Goal: Task Accomplishment & Management: Manage account settings

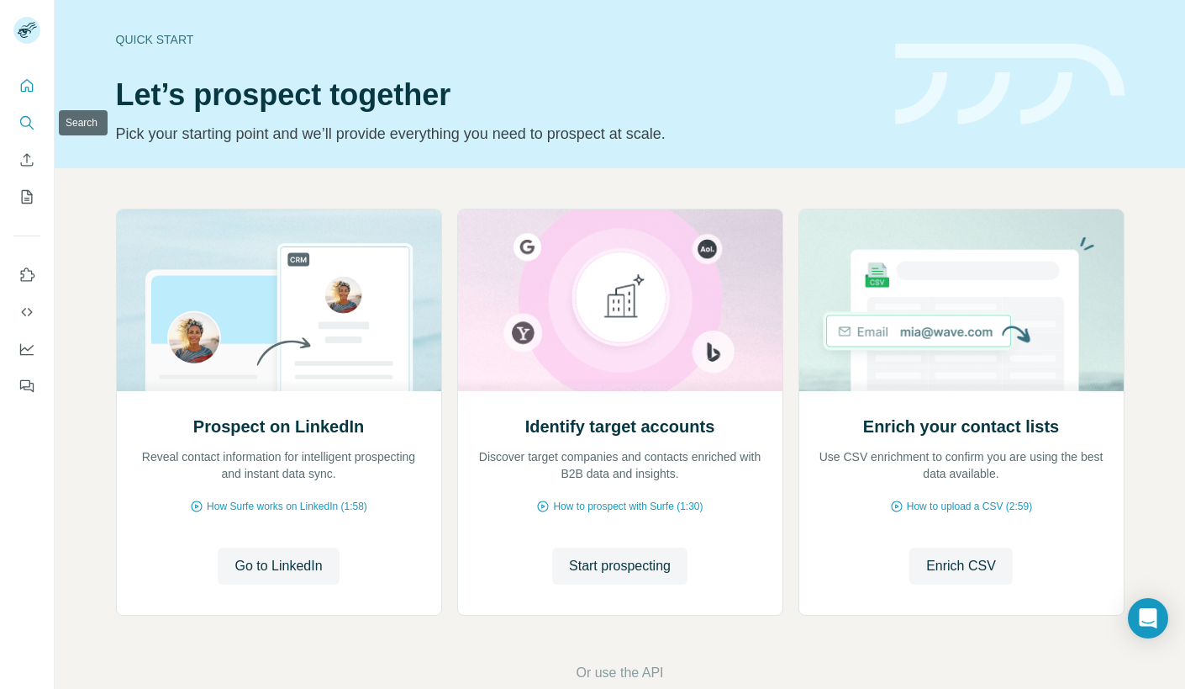
click at [36, 124] on button "Search" at bounding box center [26, 123] width 27 height 30
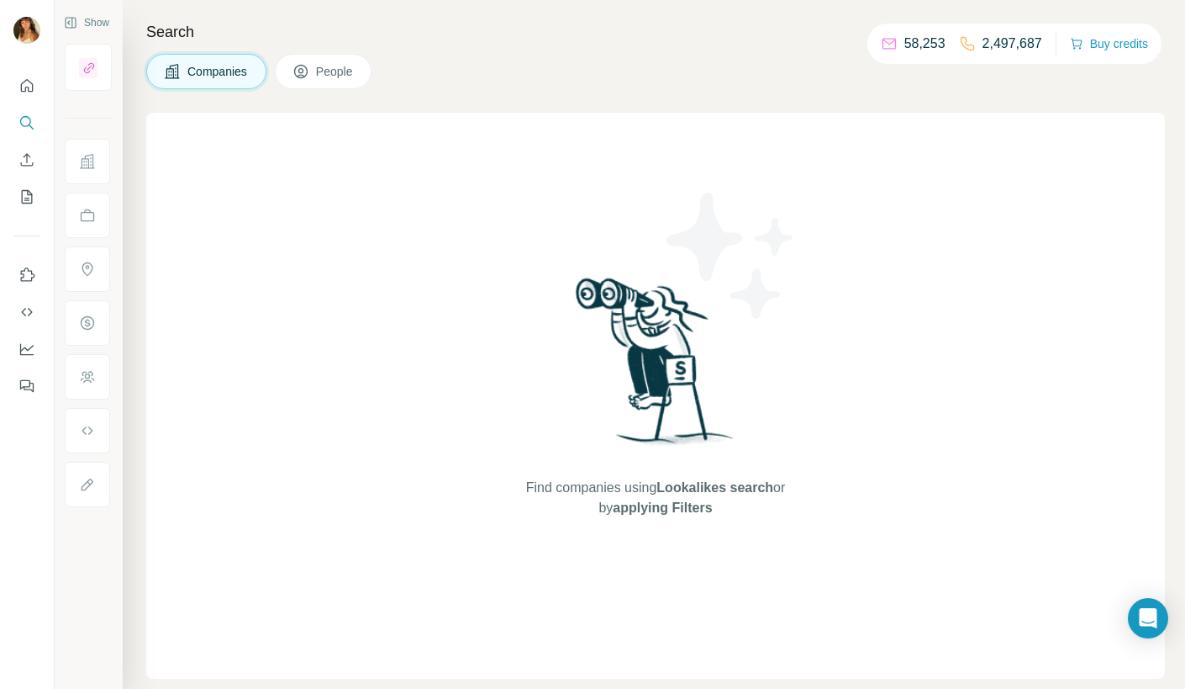
click at [340, 69] on span "People" at bounding box center [335, 71] width 39 height 17
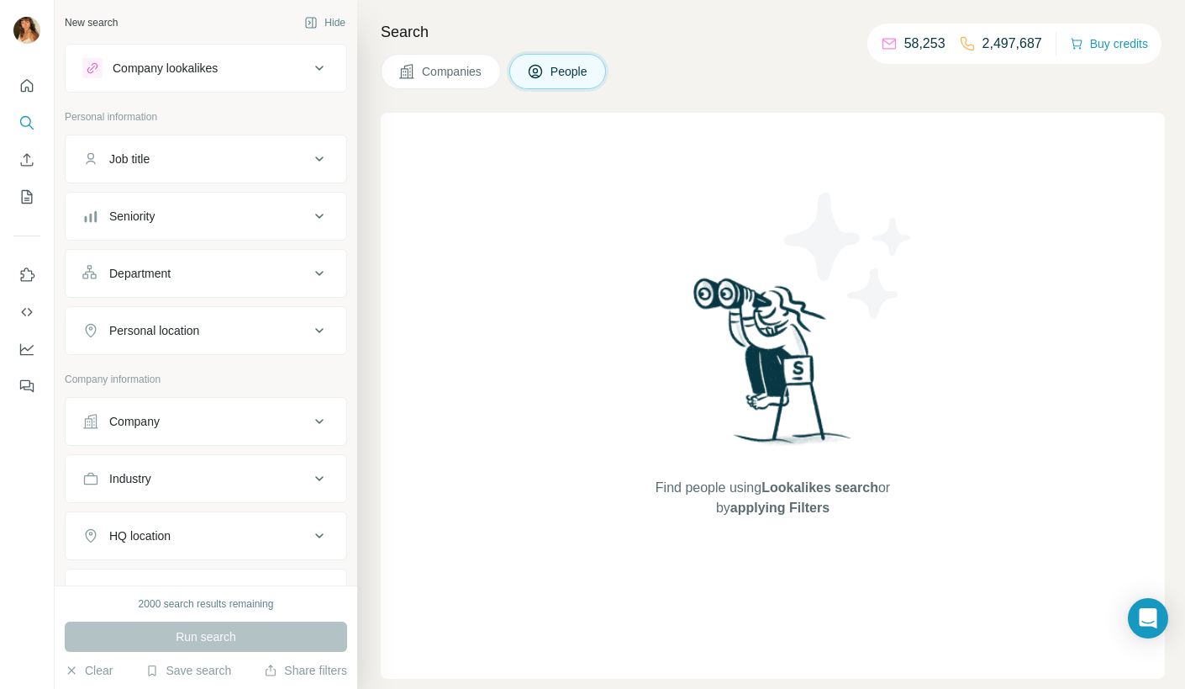
click at [283, 159] on div "Job title" at bounding box center [195, 158] width 227 height 17
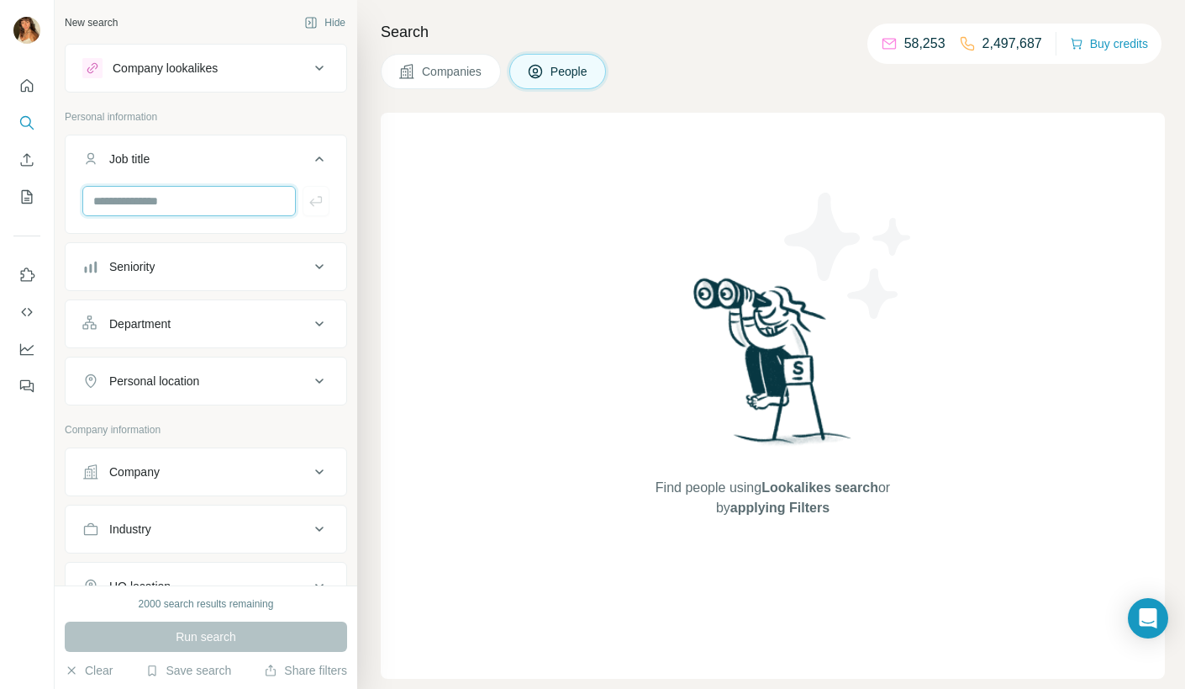
click at [207, 199] on input "text" at bounding box center [189, 201] width 214 height 30
type input "*"
click at [283, 317] on div "Department" at bounding box center [195, 323] width 227 height 17
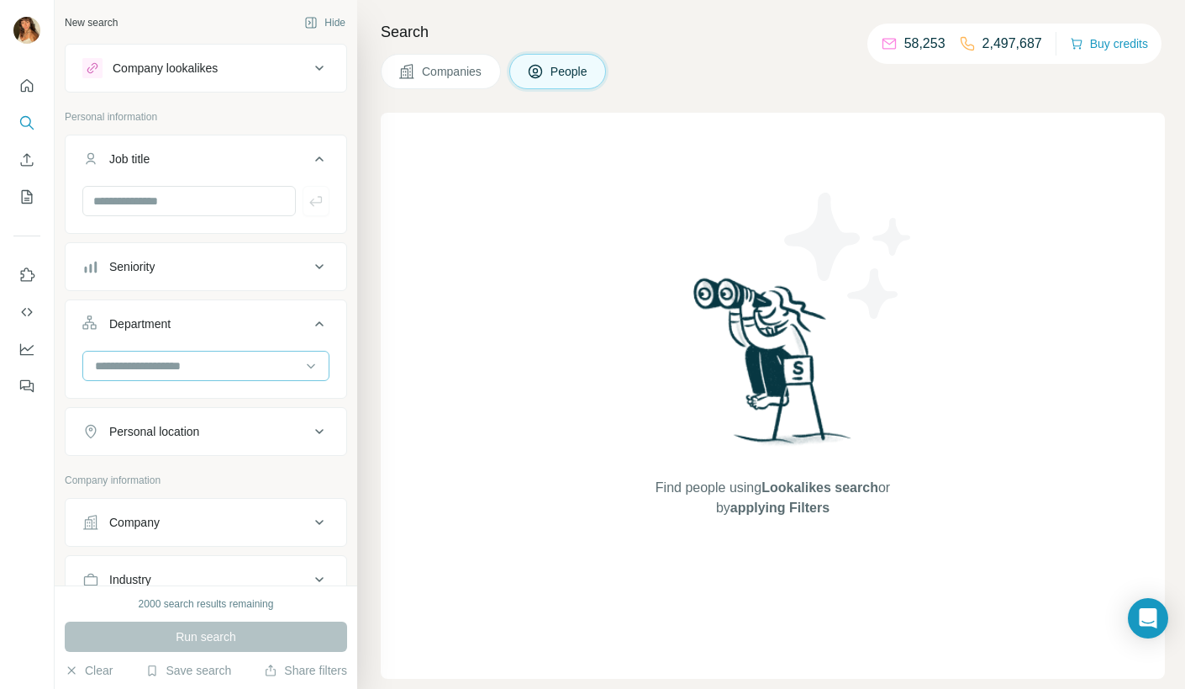
click at [257, 360] on input at bounding box center [197, 365] width 208 height 18
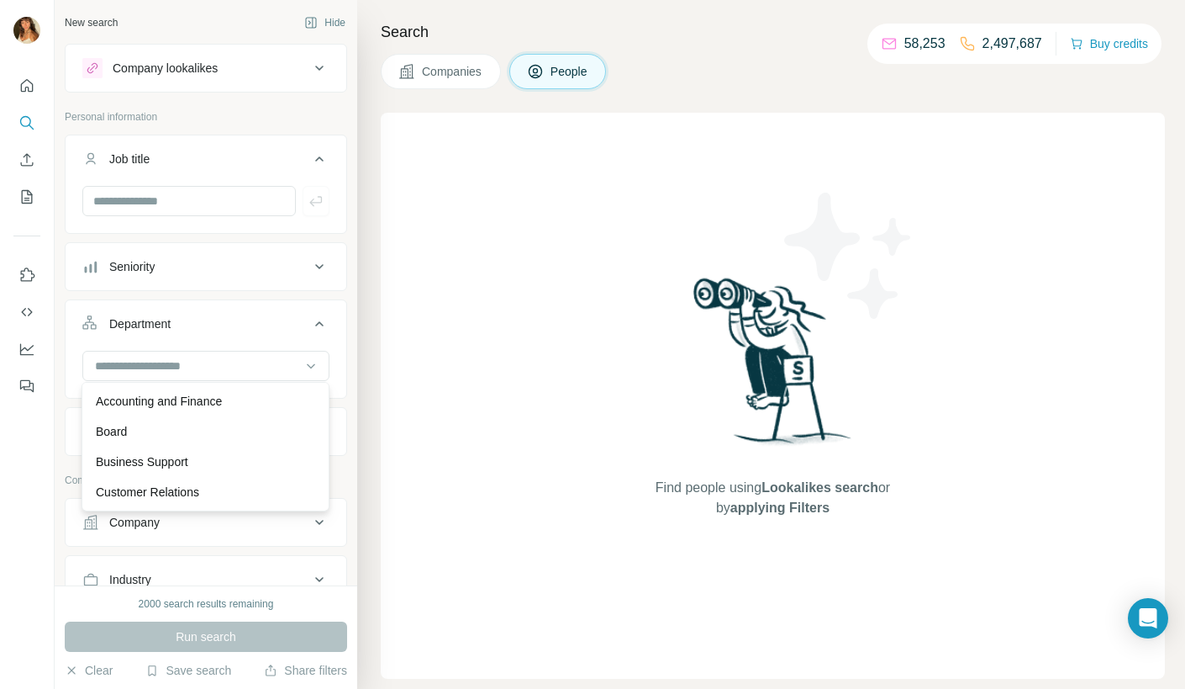
click at [40, 471] on div at bounding box center [27, 344] width 55 height 689
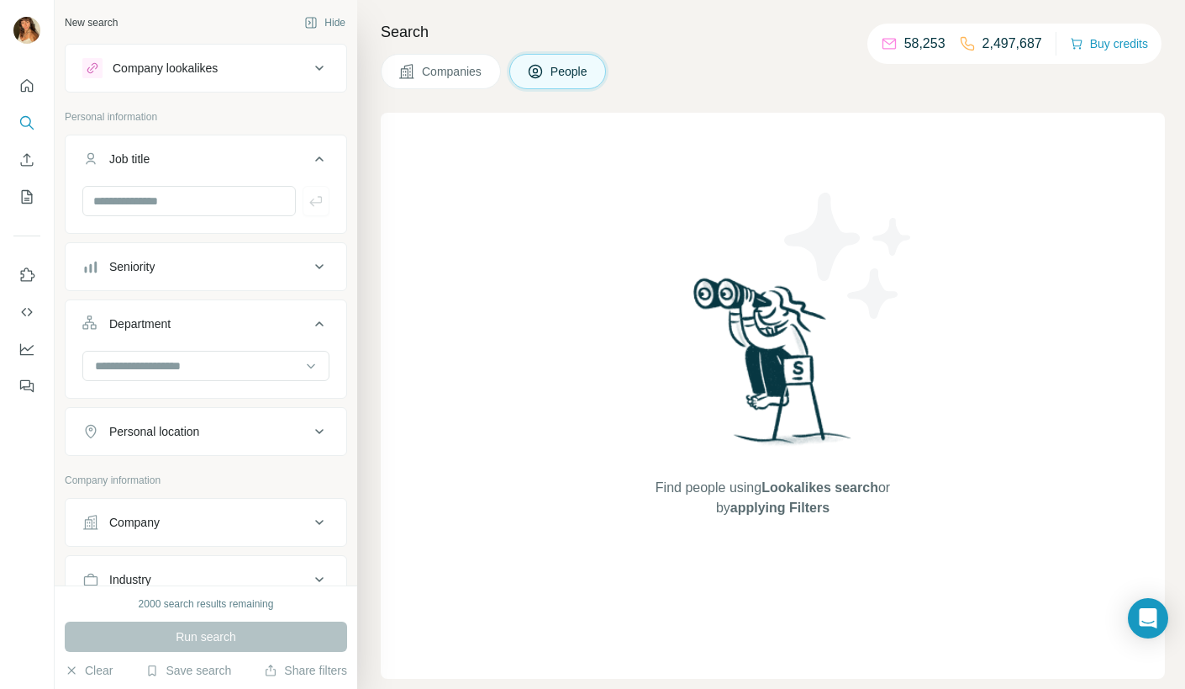
click at [161, 325] on div "Department" at bounding box center [139, 323] width 61 height 17
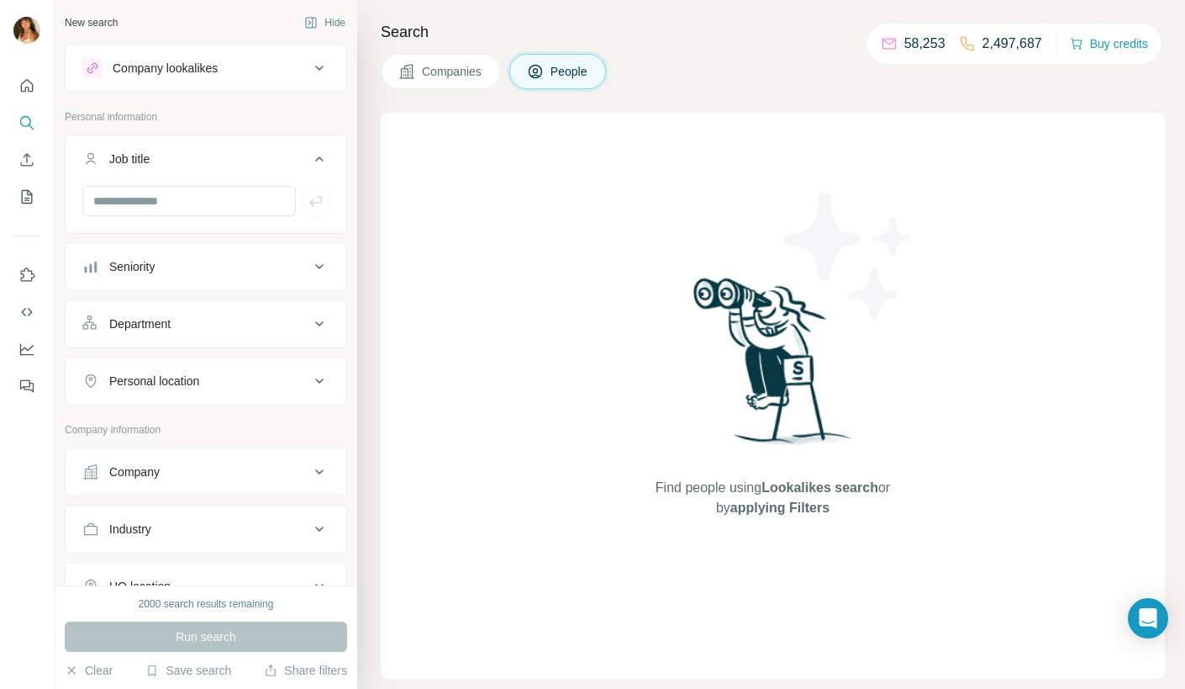
click at [162, 325] on div "Department" at bounding box center [139, 323] width 61 height 17
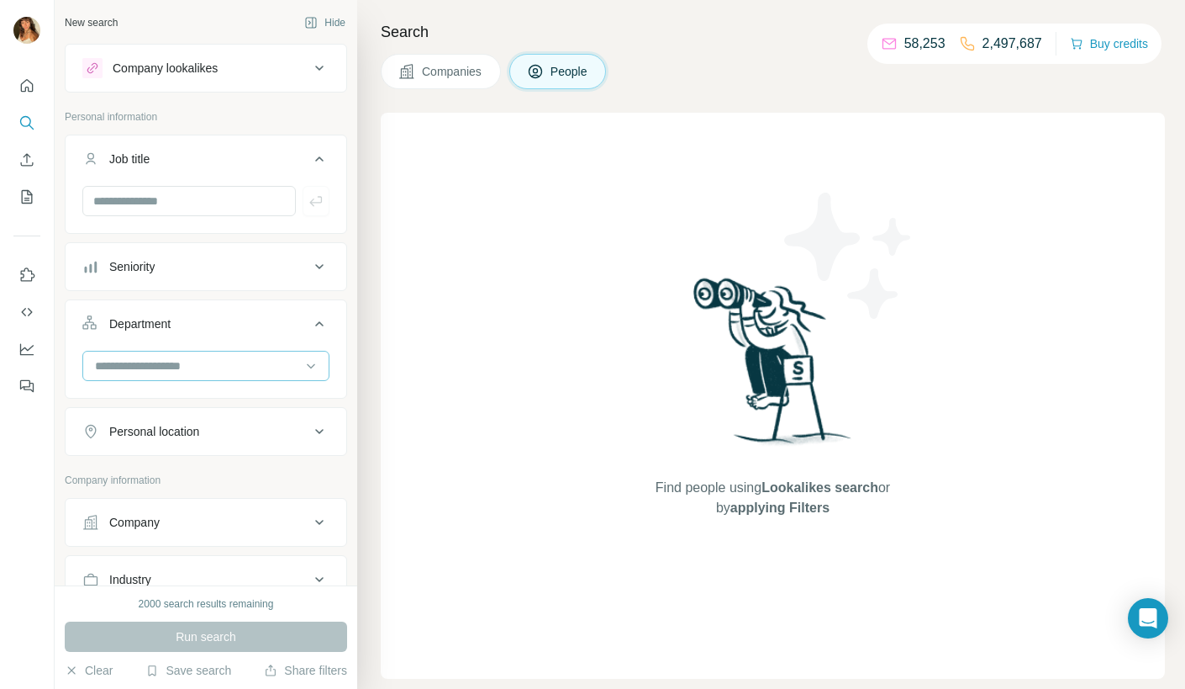
click at [162, 356] on input at bounding box center [197, 365] width 208 height 18
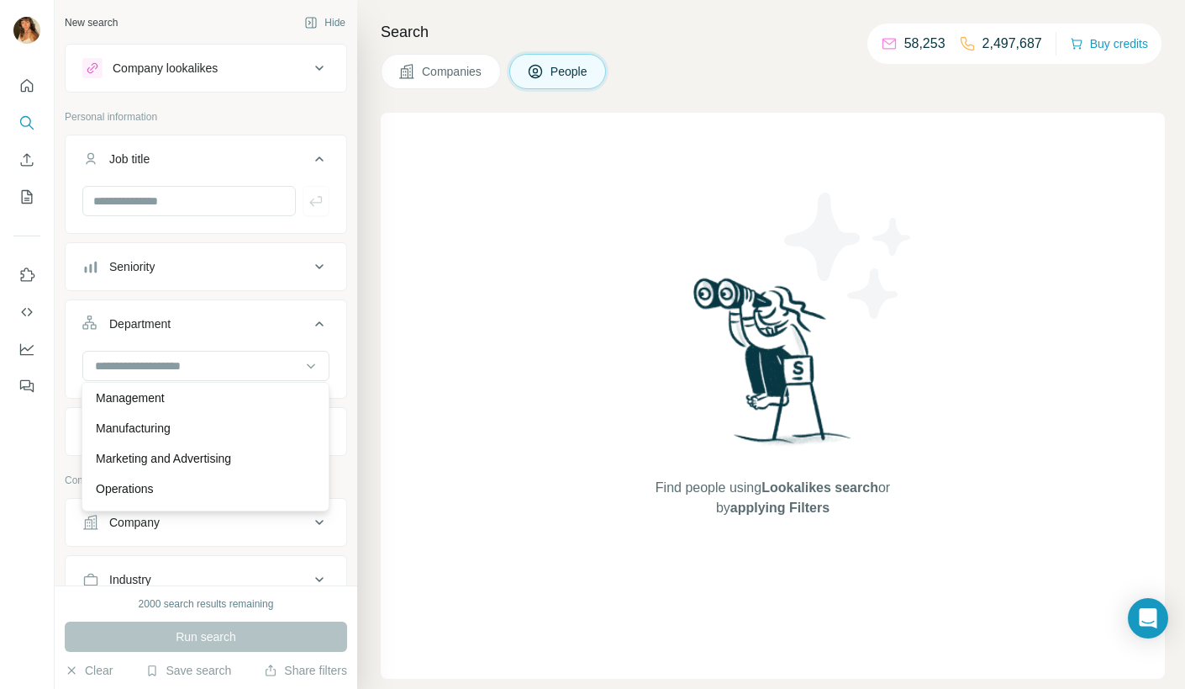
click at [223, 258] on div "Seniority" at bounding box center [195, 266] width 227 height 17
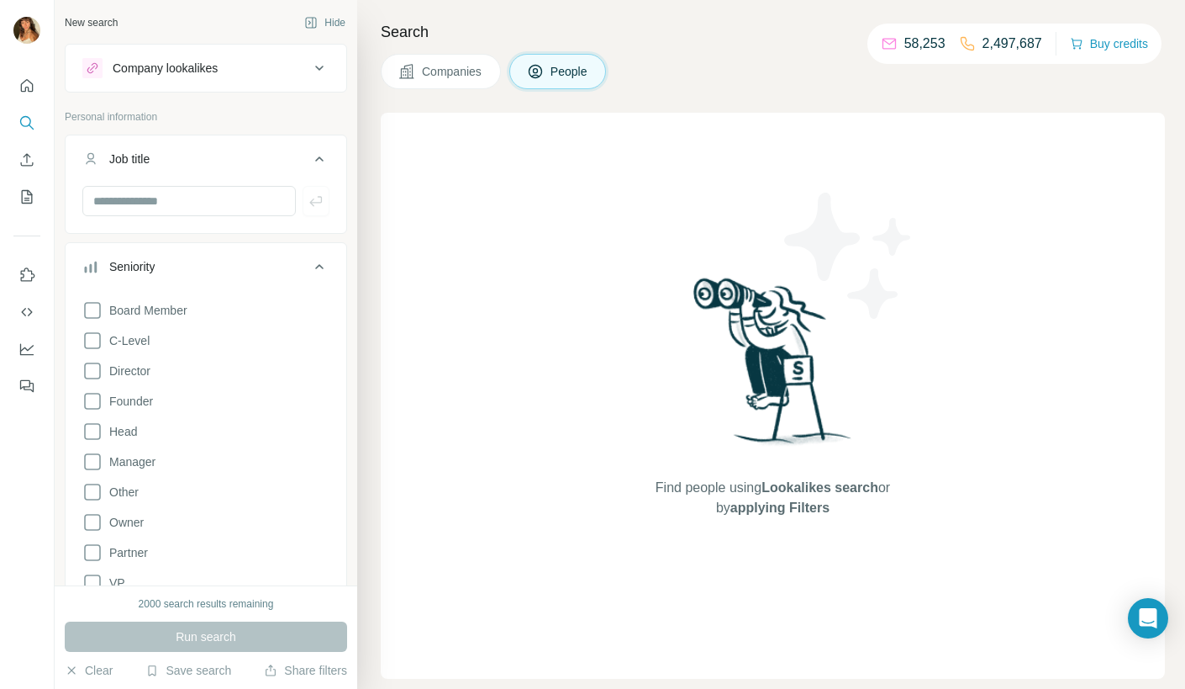
click at [211, 263] on div "Seniority" at bounding box center [195, 266] width 227 height 17
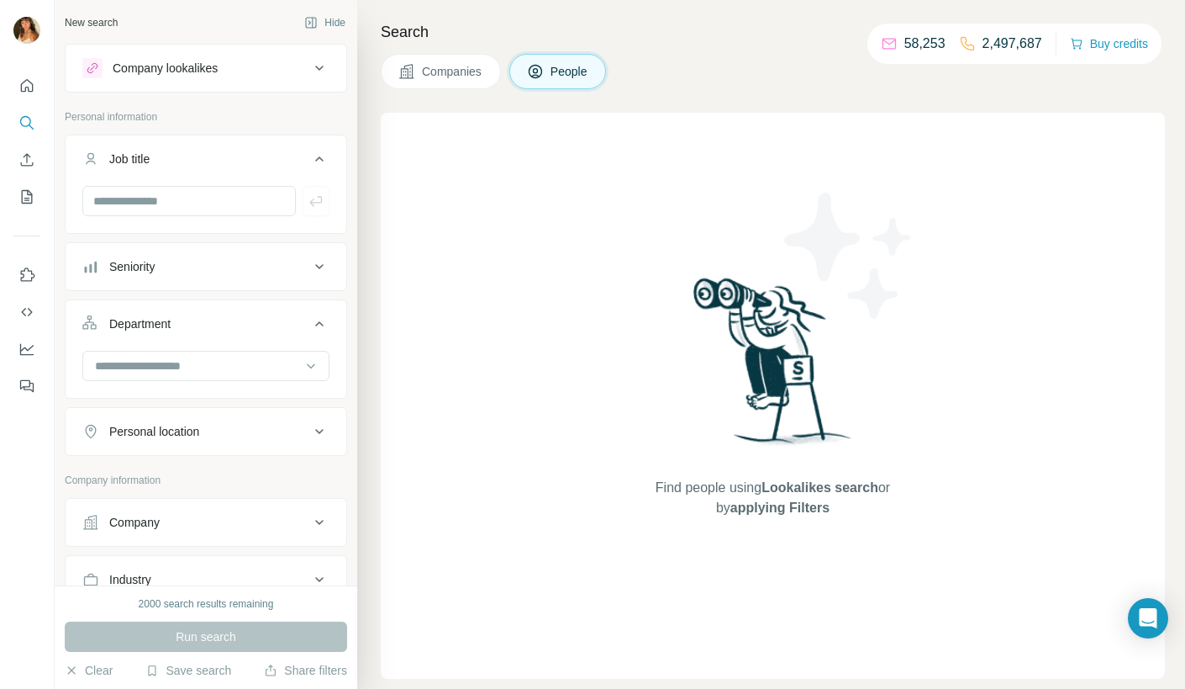
click at [197, 326] on div "Department" at bounding box center [195, 323] width 227 height 17
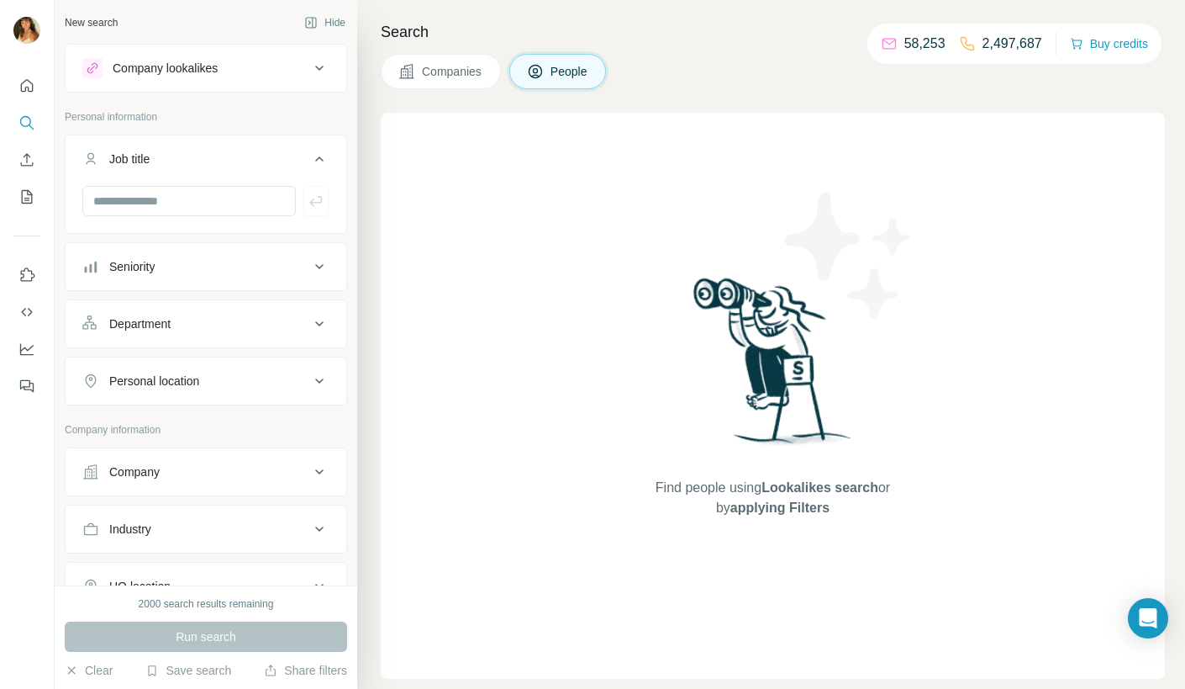
click at [288, 166] on button "Job title" at bounding box center [206, 162] width 281 height 47
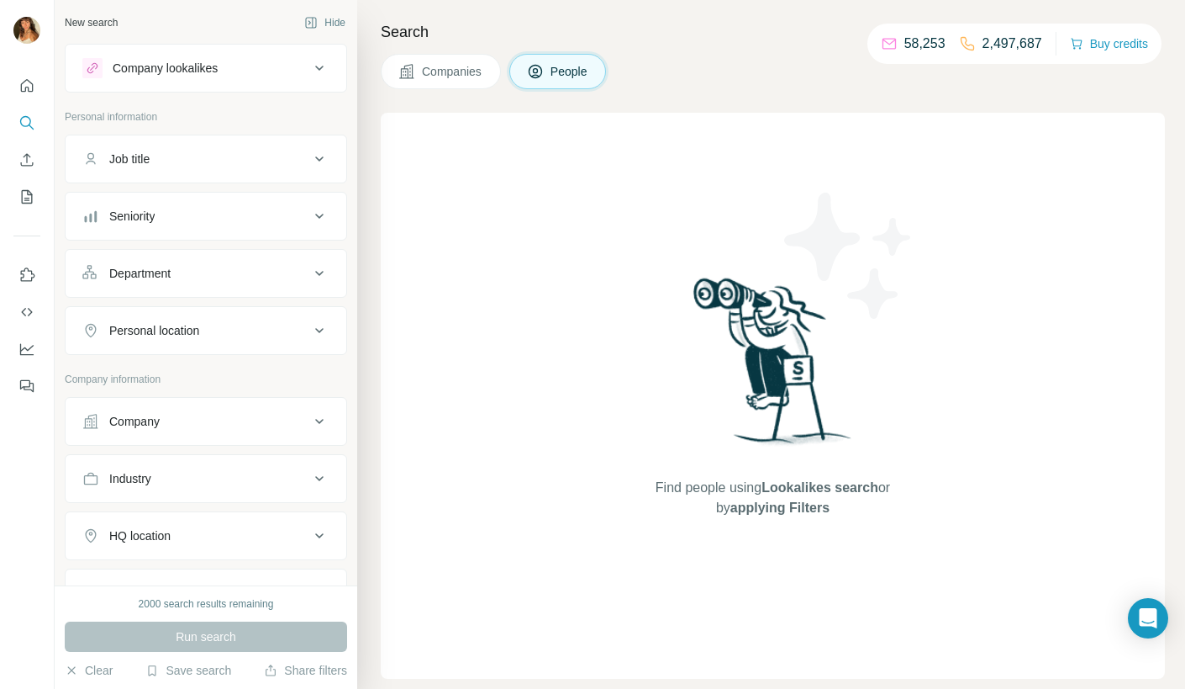
click at [334, 153] on button "Job title" at bounding box center [206, 159] width 281 height 40
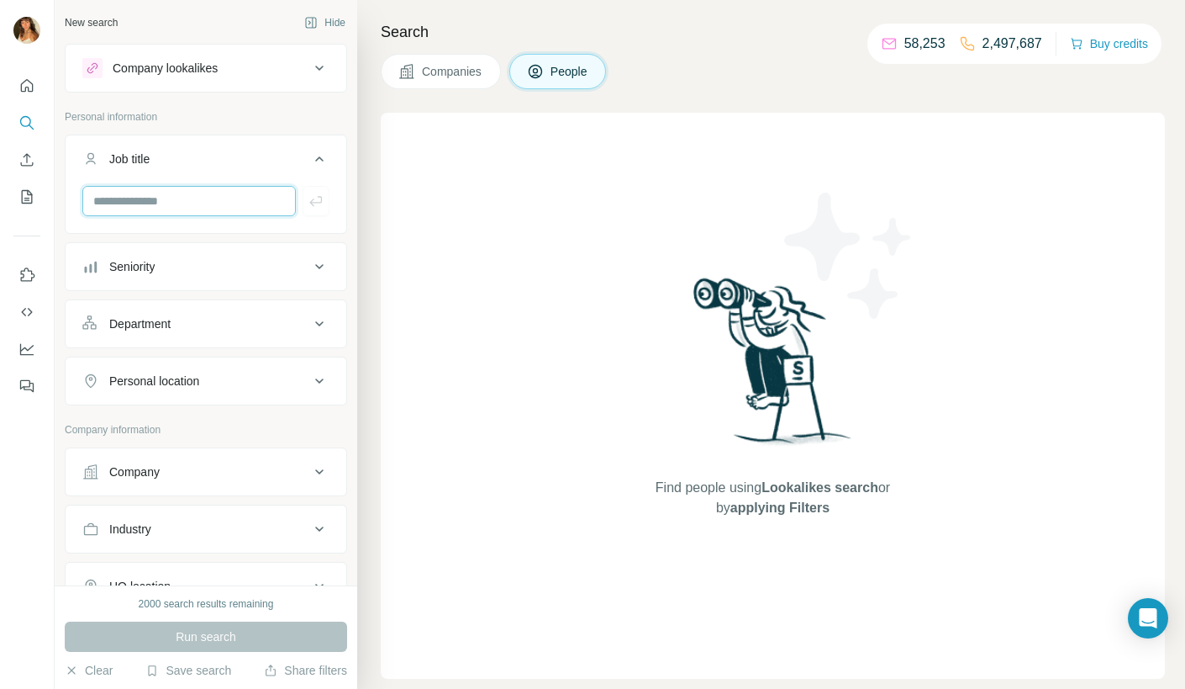
click at [248, 189] on input "text" at bounding box center [189, 201] width 214 height 30
type input "**"
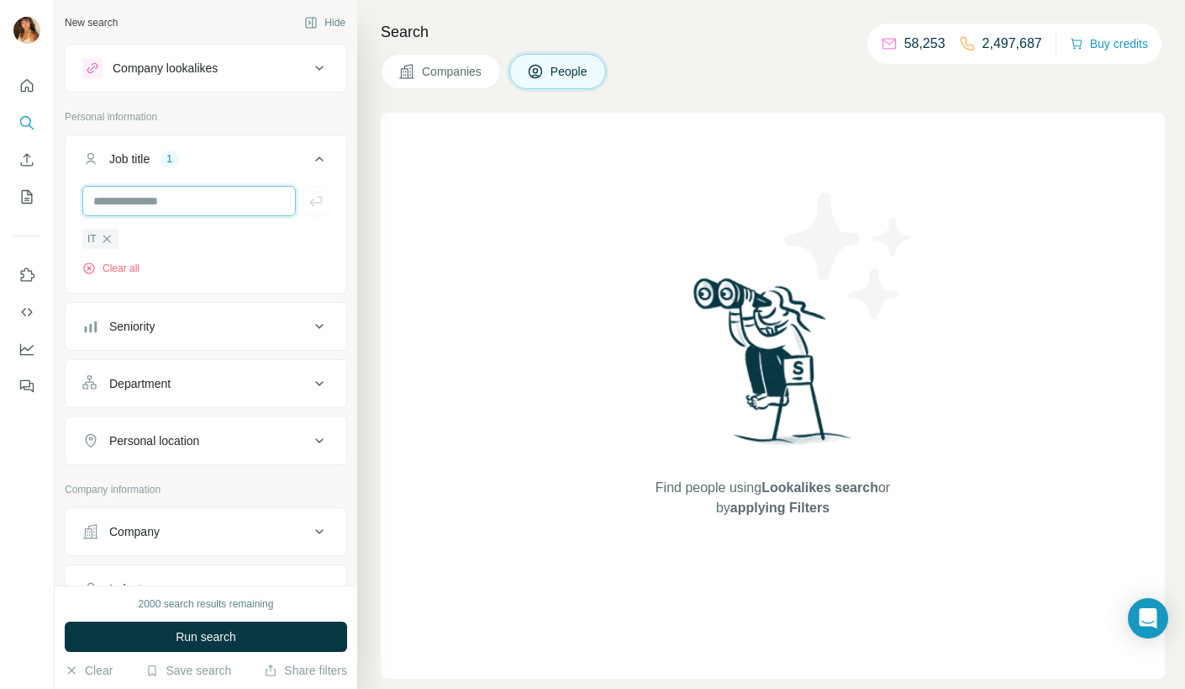
click at [235, 210] on input "text" at bounding box center [189, 201] width 214 height 30
type input "***"
drag, startPoint x: 163, startPoint y: 238, endPoint x: 128, endPoint y: 245, distance: 36.1
click at [163, 239] on icon "button" at bounding box center [162, 238] width 13 height 13
click at [110, 234] on icon "button" at bounding box center [106, 238] width 13 height 13
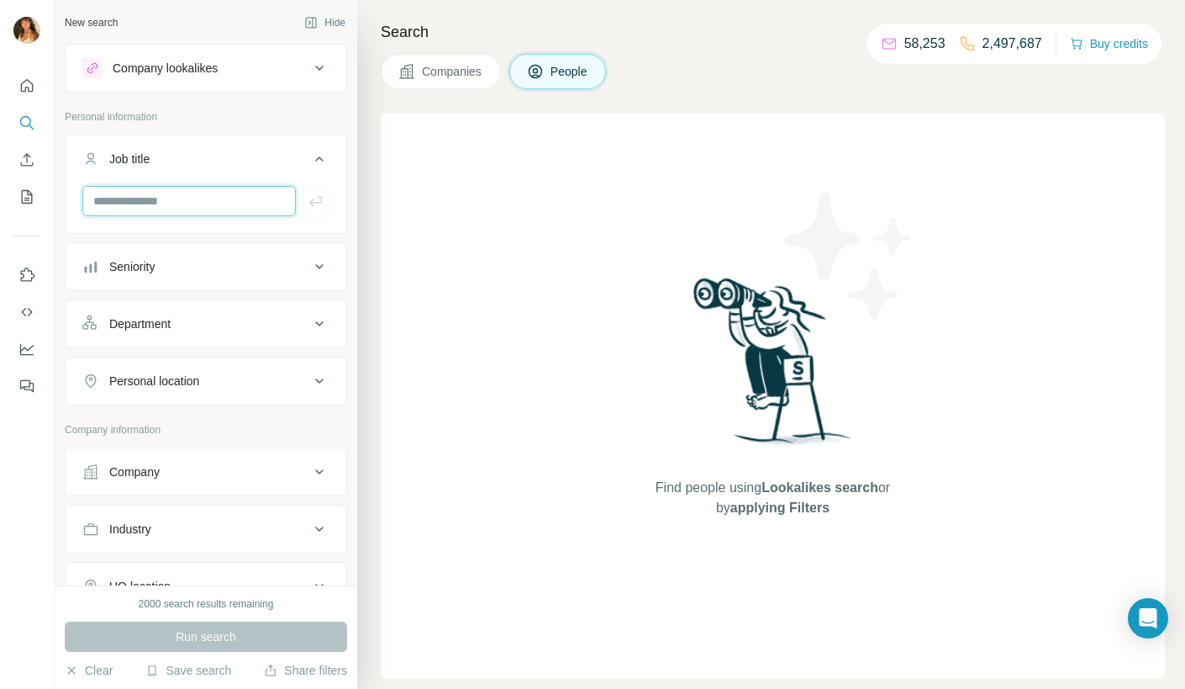
click at [143, 199] on input "text" at bounding box center [189, 201] width 214 height 30
type input "***"
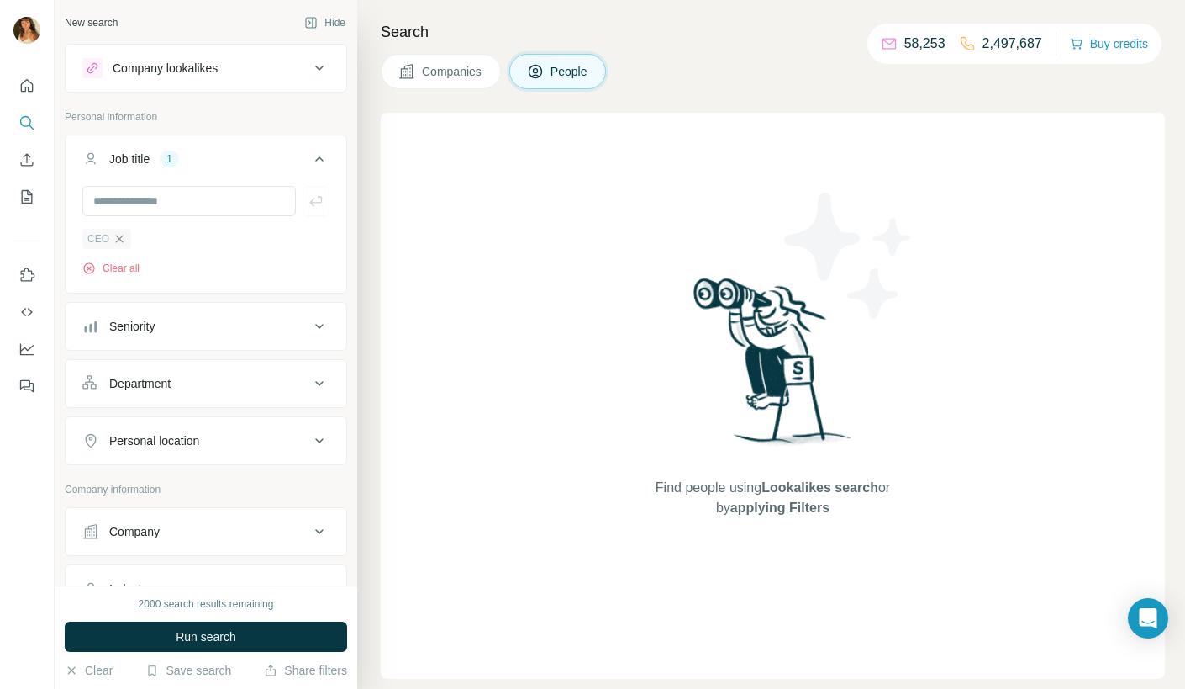
click at [122, 238] on icon "button" at bounding box center [119, 238] width 13 height 13
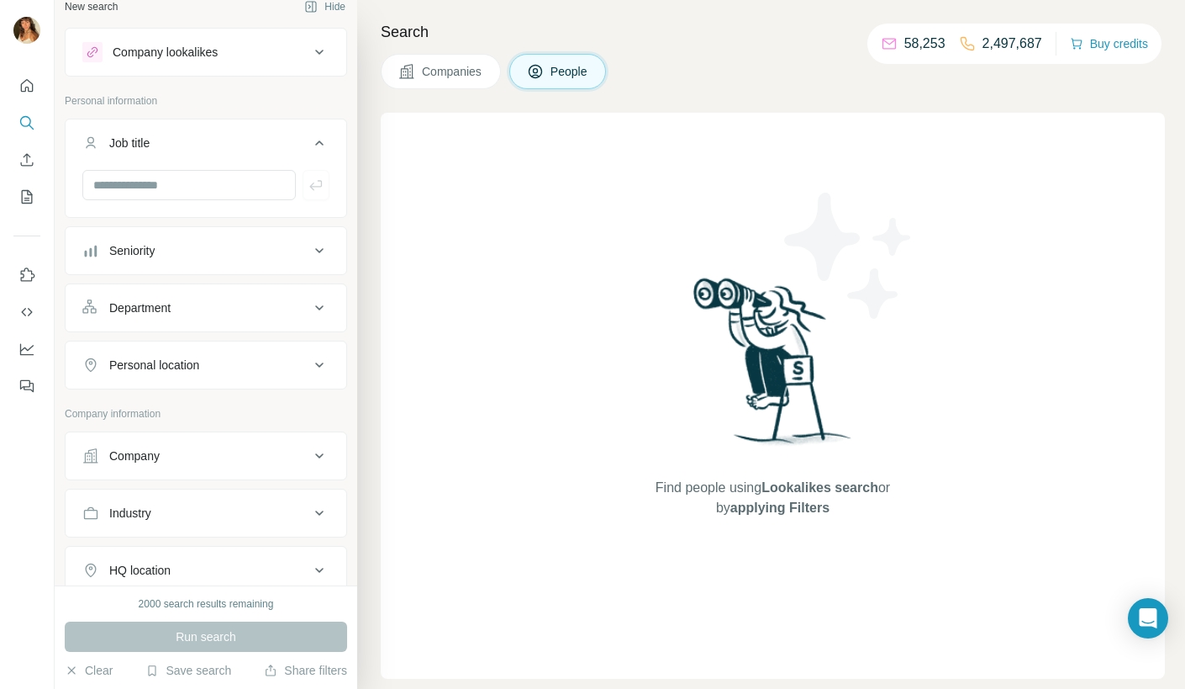
scroll to position [18, 0]
click at [288, 61] on button "Company lookalikes" at bounding box center [206, 50] width 281 height 40
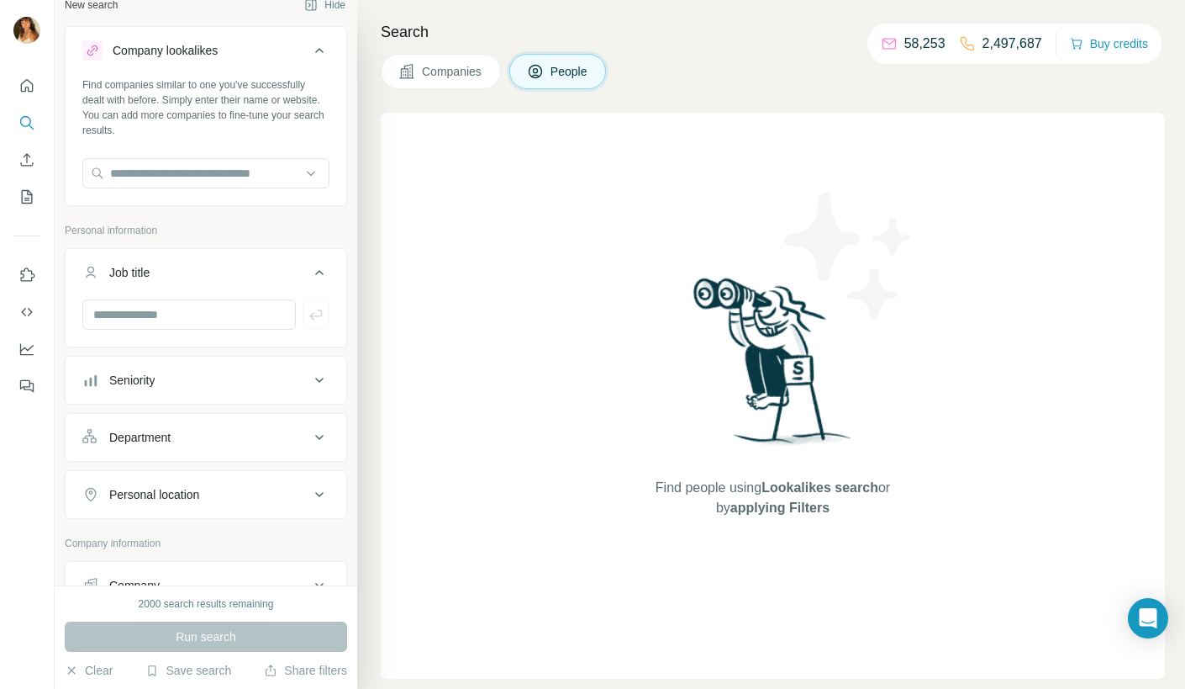
click at [288, 61] on button "Company lookalikes" at bounding box center [206, 53] width 281 height 47
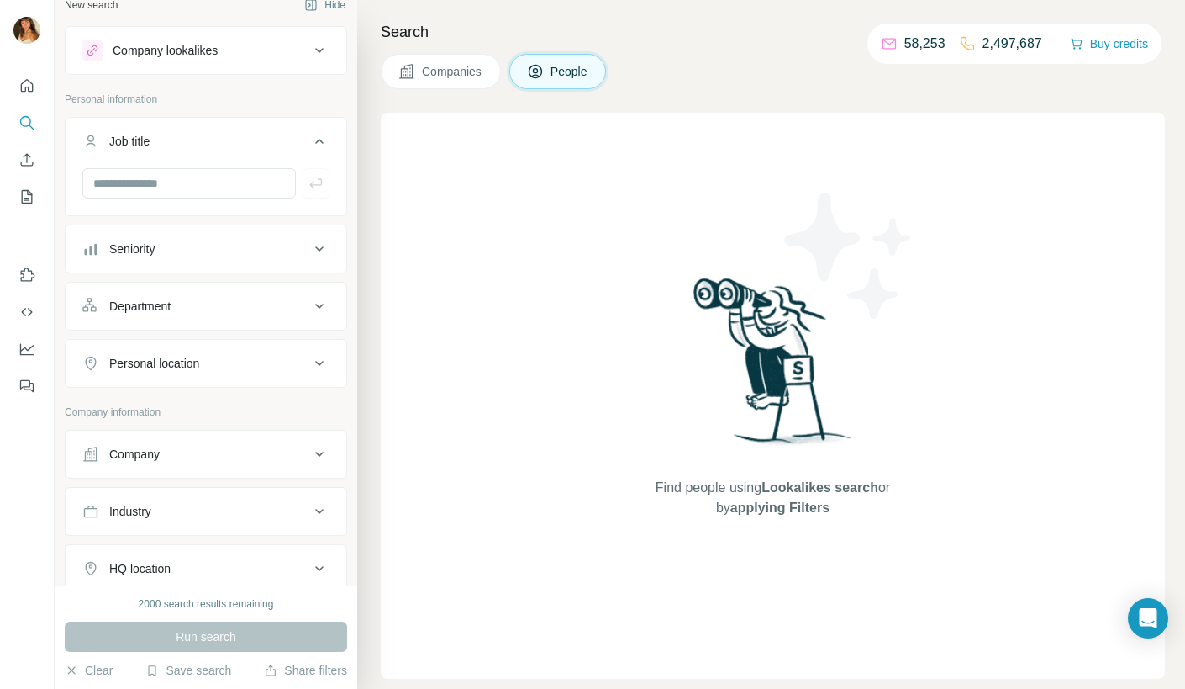
click at [170, 44] on div "Company lookalikes" at bounding box center [165, 50] width 105 height 17
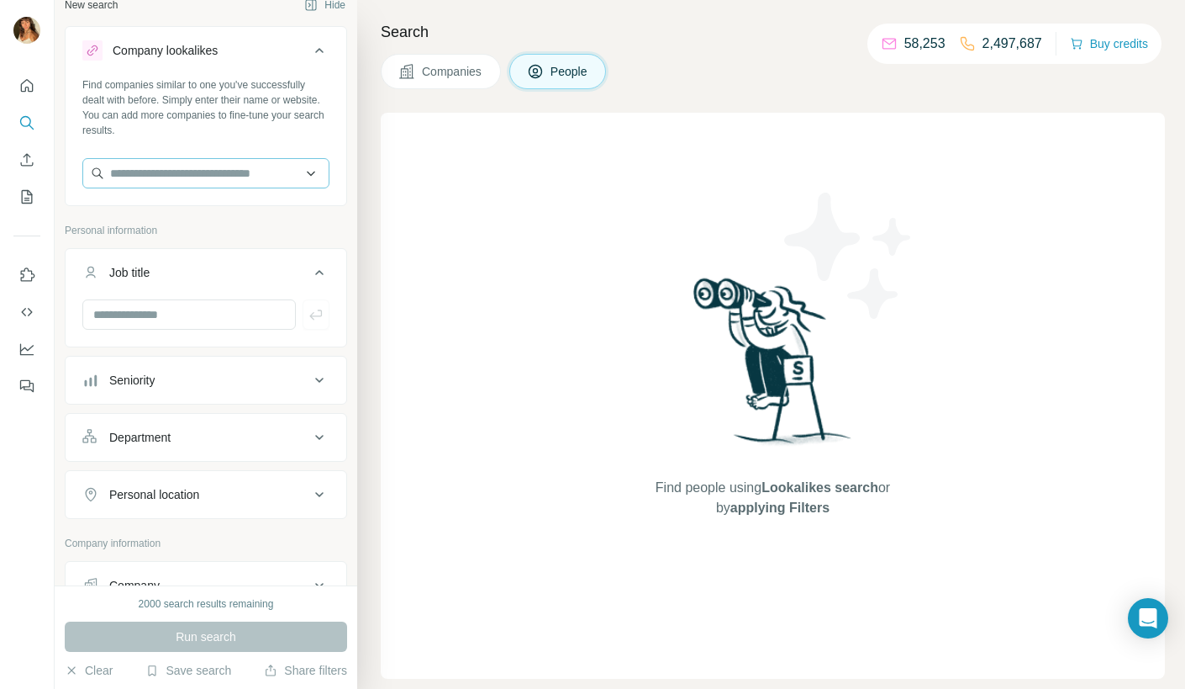
click at [145, 153] on div "Find companies similar to one you've successfully dealt with before. Simply ent…" at bounding box center [206, 139] width 281 height 124
click at [143, 162] on input "text" at bounding box center [205, 173] width 247 height 30
paste input "**********"
type input "**********"
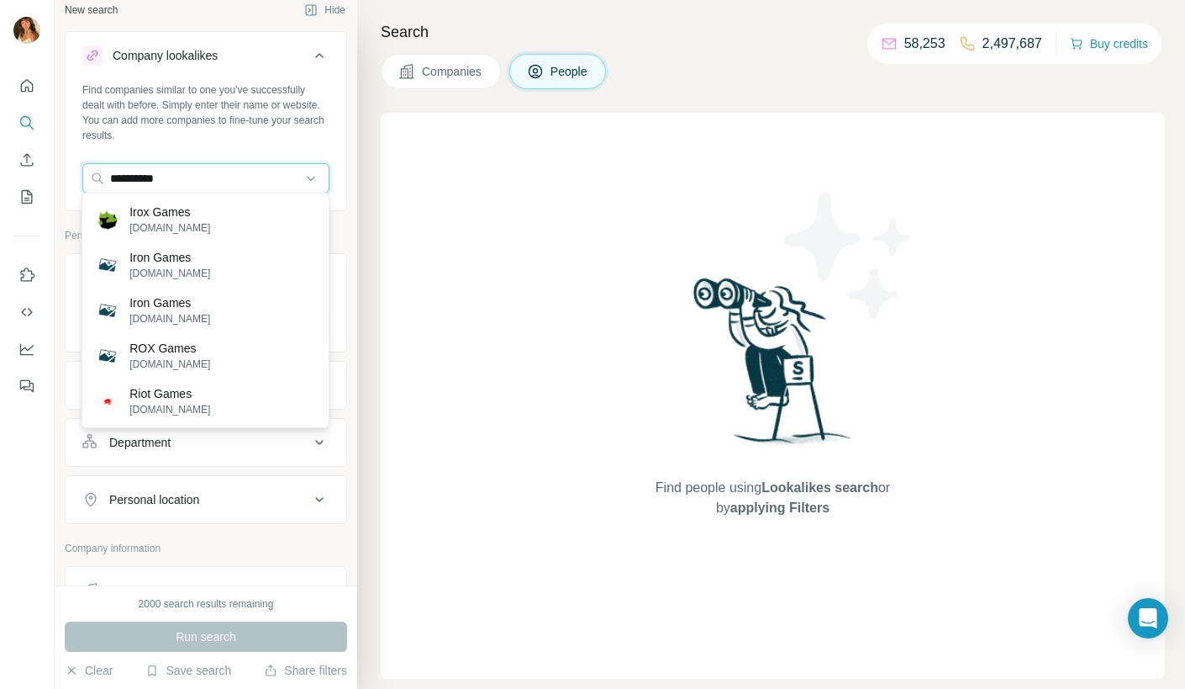
scroll to position [9, 0]
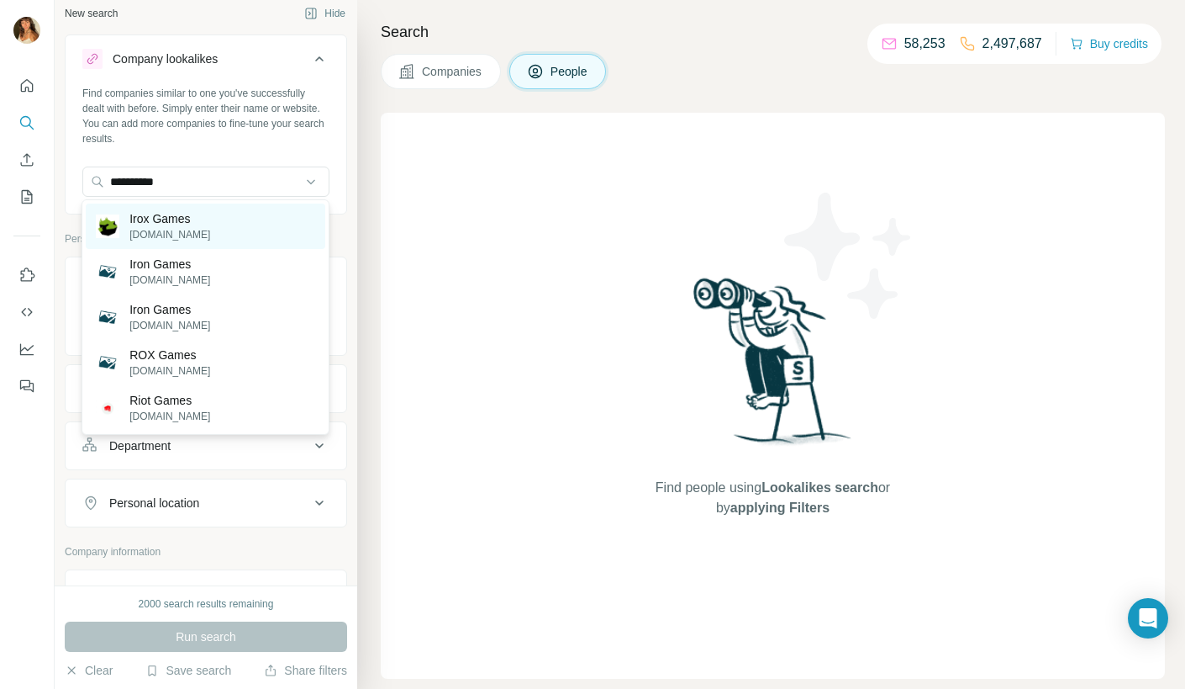
click at [198, 235] on p "[DOMAIN_NAME]" at bounding box center [169, 234] width 81 height 15
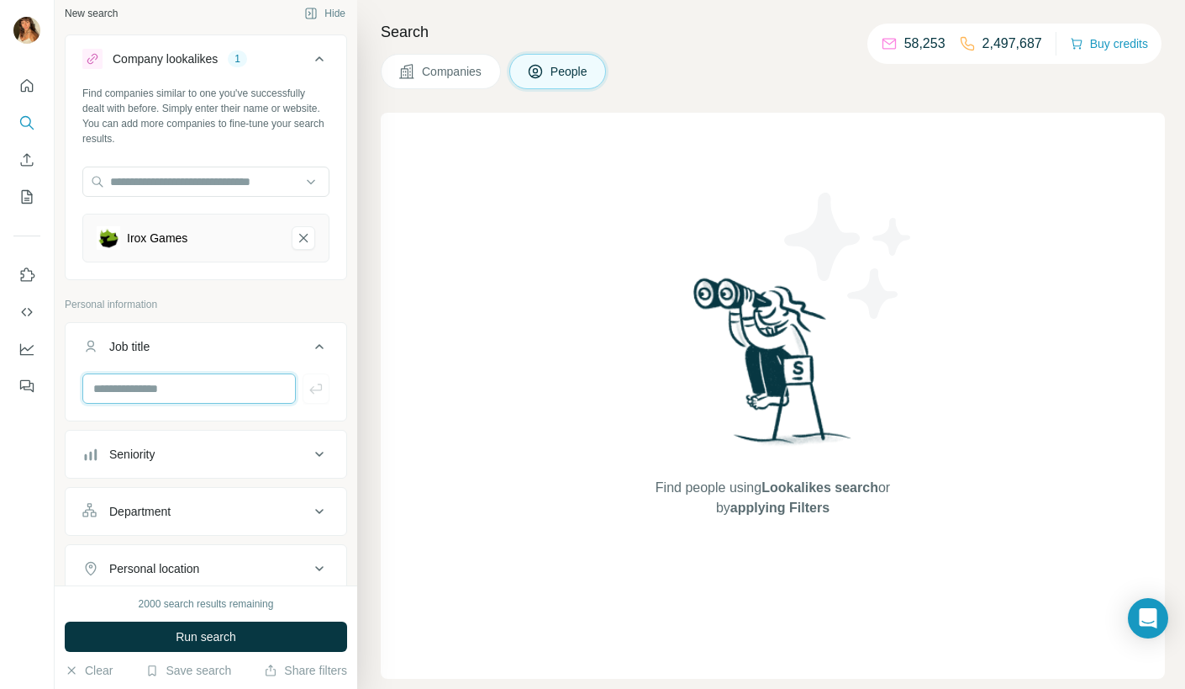
click at [178, 383] on input "text" at bounding box center [189, 388] width 214 height 30
type input "**"
type input "***"
type input "*"
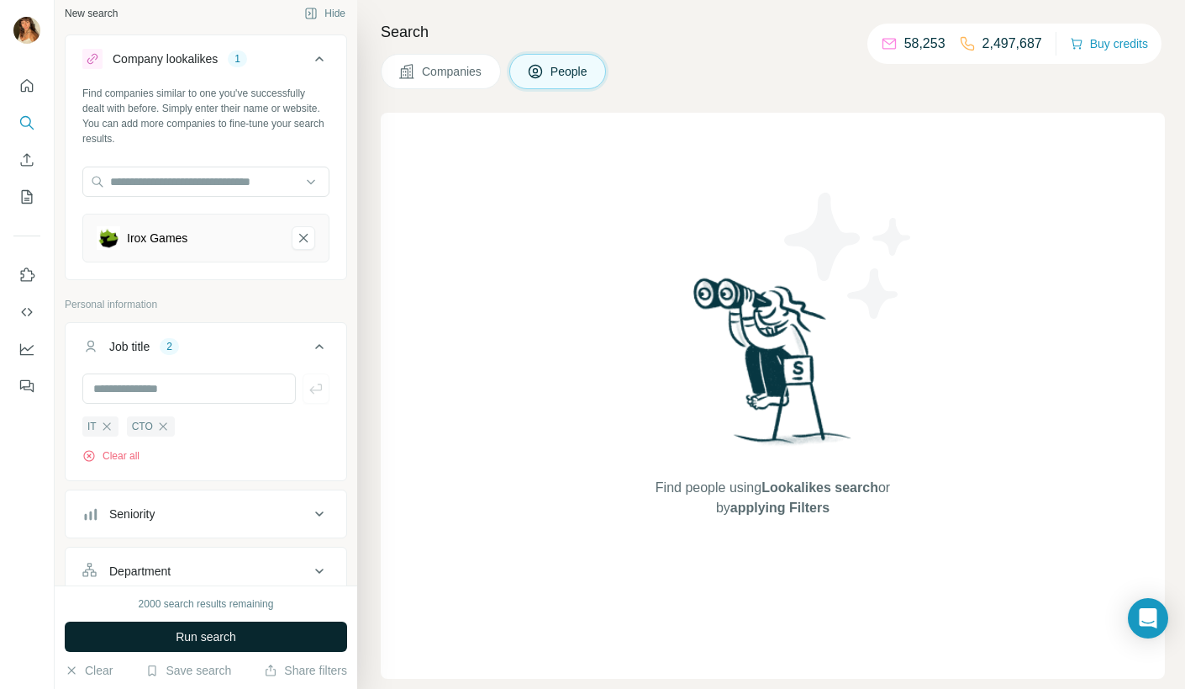
click at [323, 628] on button "Run search" at bounding box center [206, 636] width 282 height 30
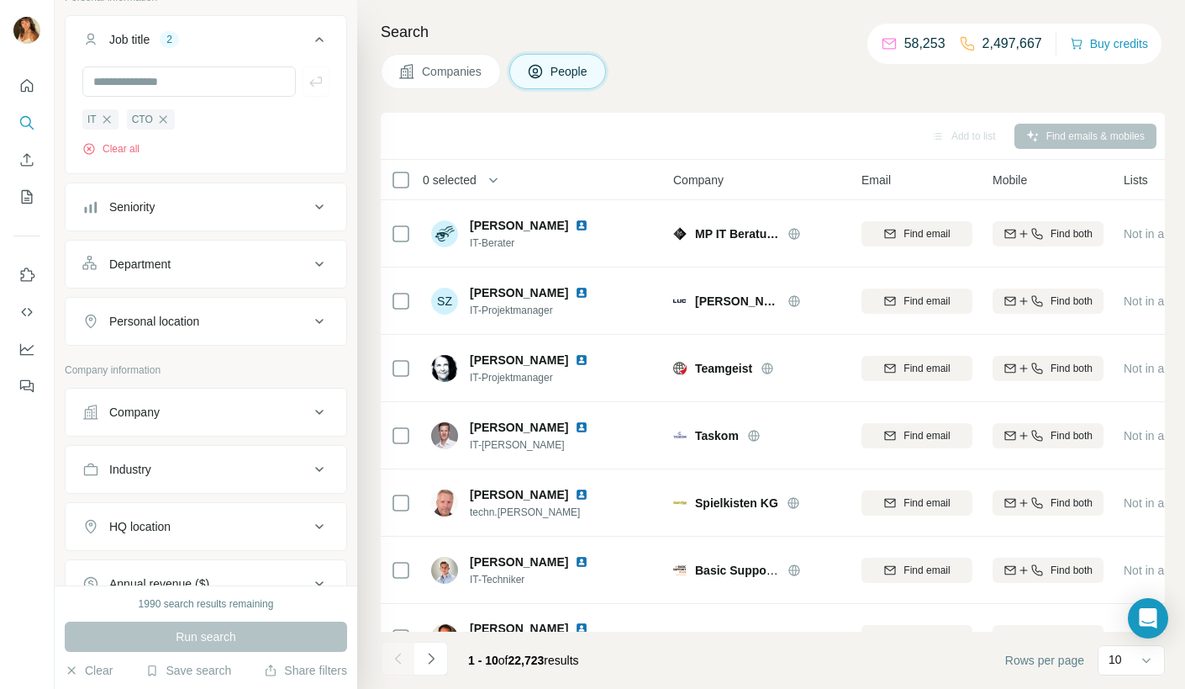
scroll to position [347, 0]
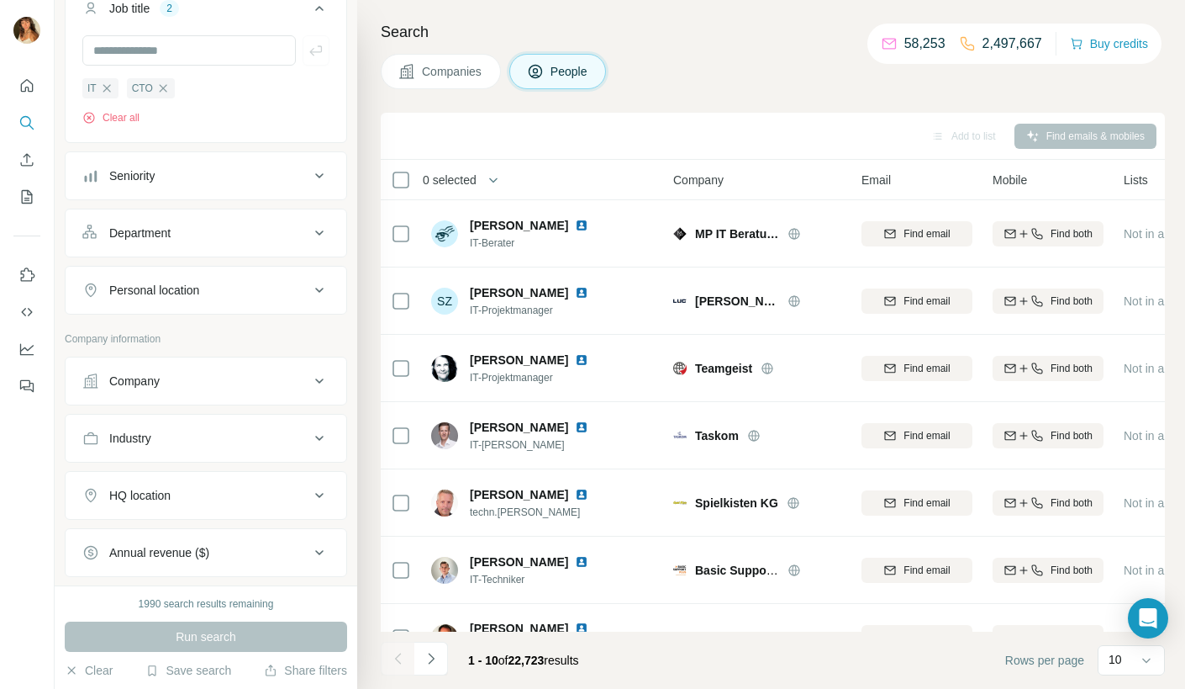
click at [253, 374] on div "Company" at bounding box center [195, 380] width 227 height 17
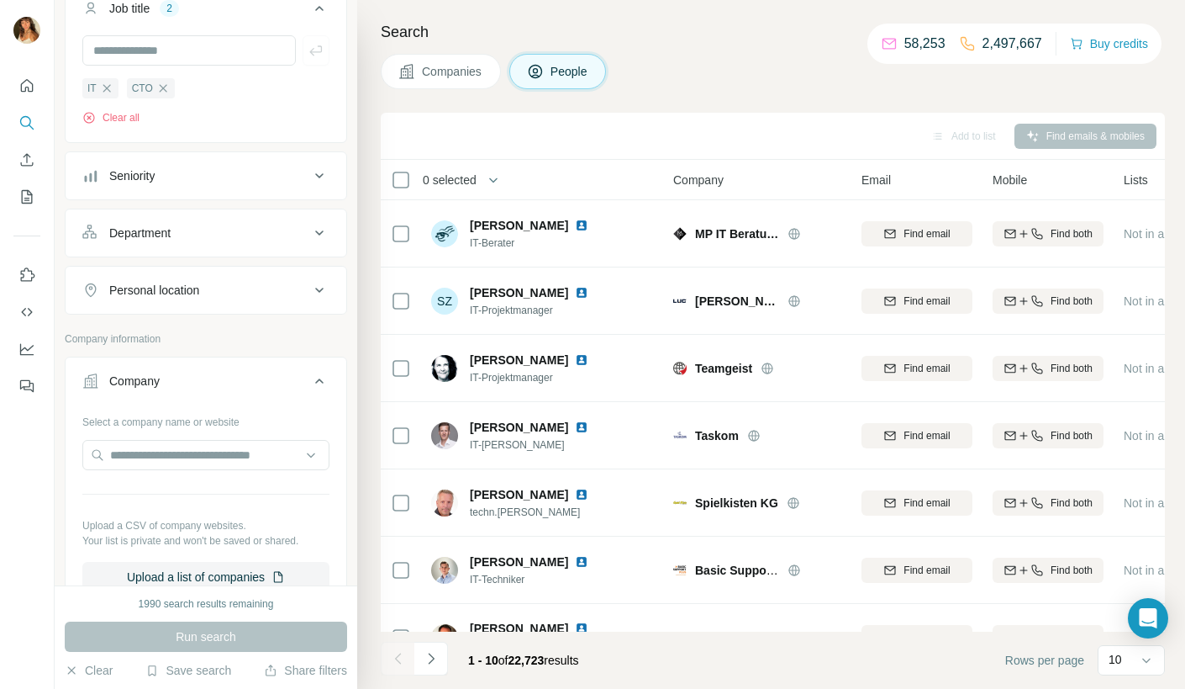
click at [253, 374] on div "Company" at bounding box center [195, 380] width 227 height 17
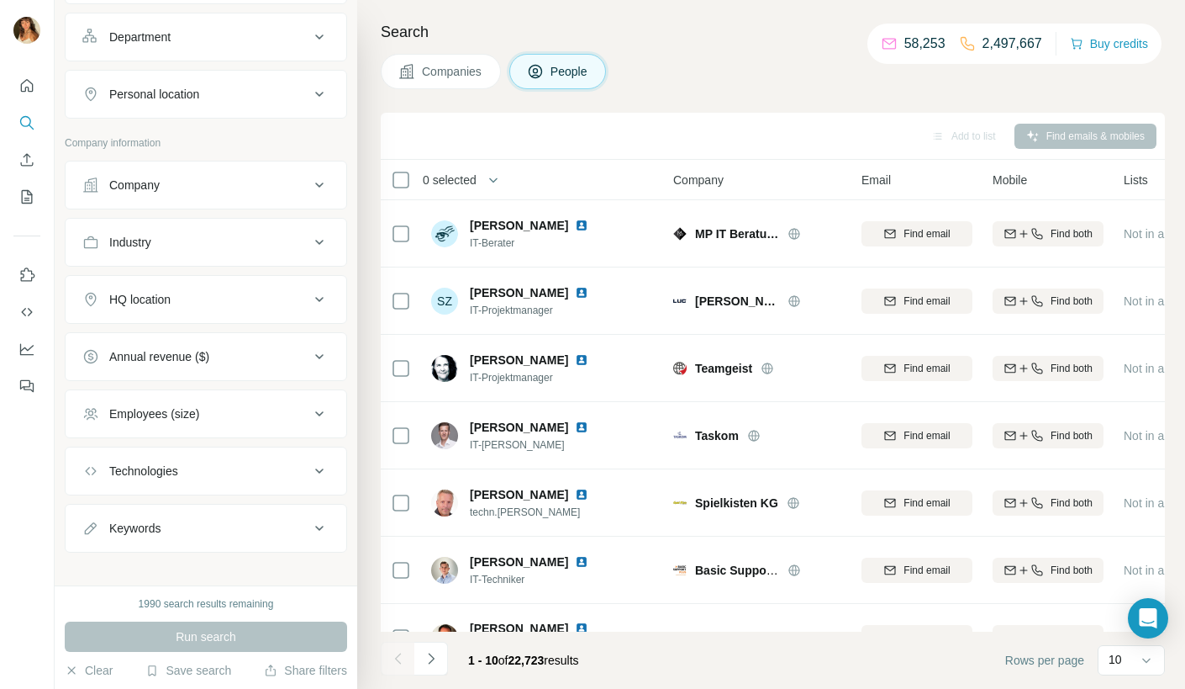
scroll to position [547, 0]
click at [216, 300] on button "HQ location" at bounding box center [206, 295] width 281 height 40
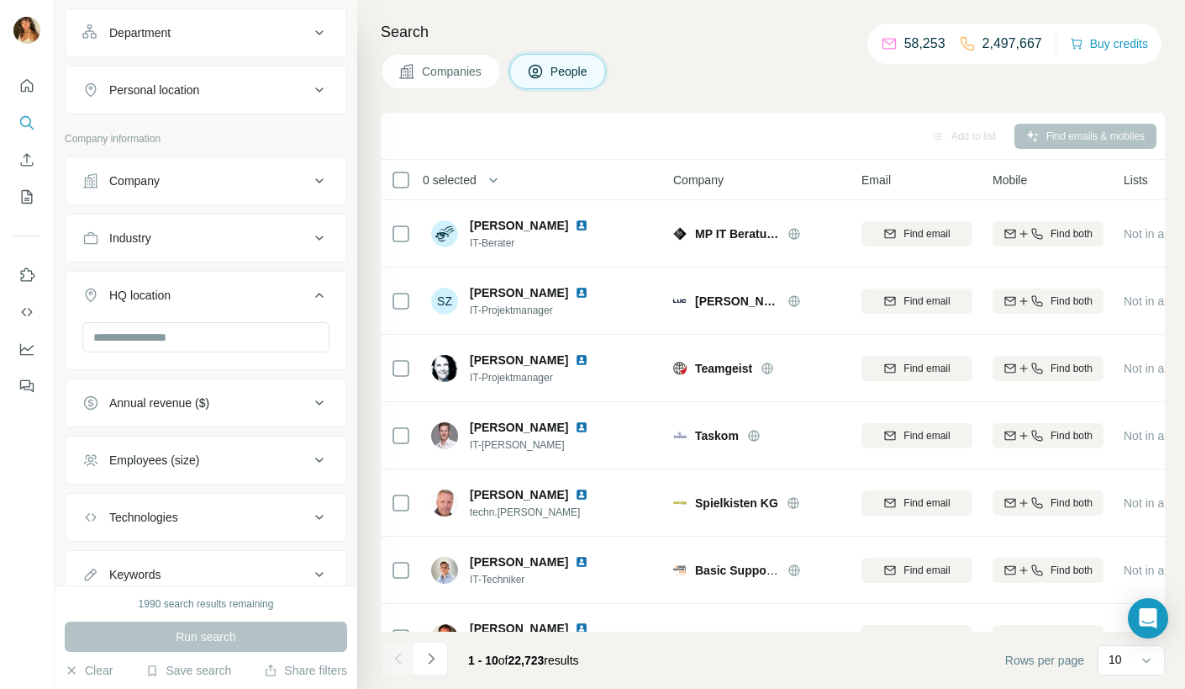
click at [185, 346] on div at bounding box center [205, 339] width 247 height 34
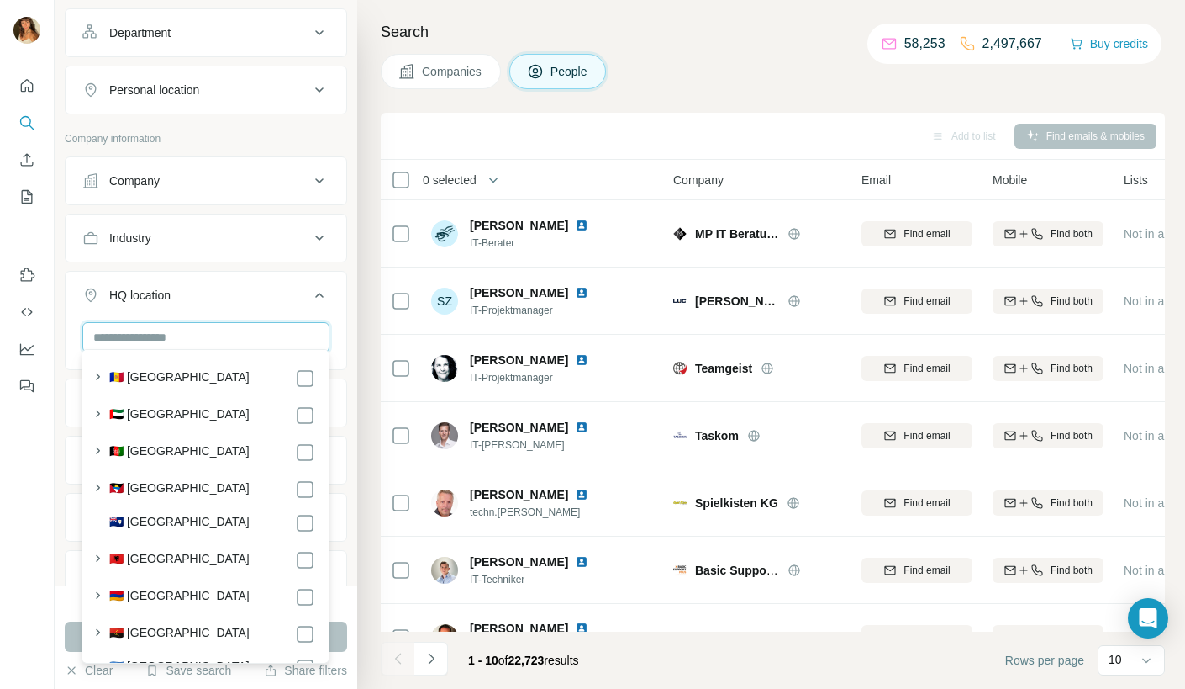
click at [187, 340] on input "text" at bounding box center [205, 337] width 247 height 30
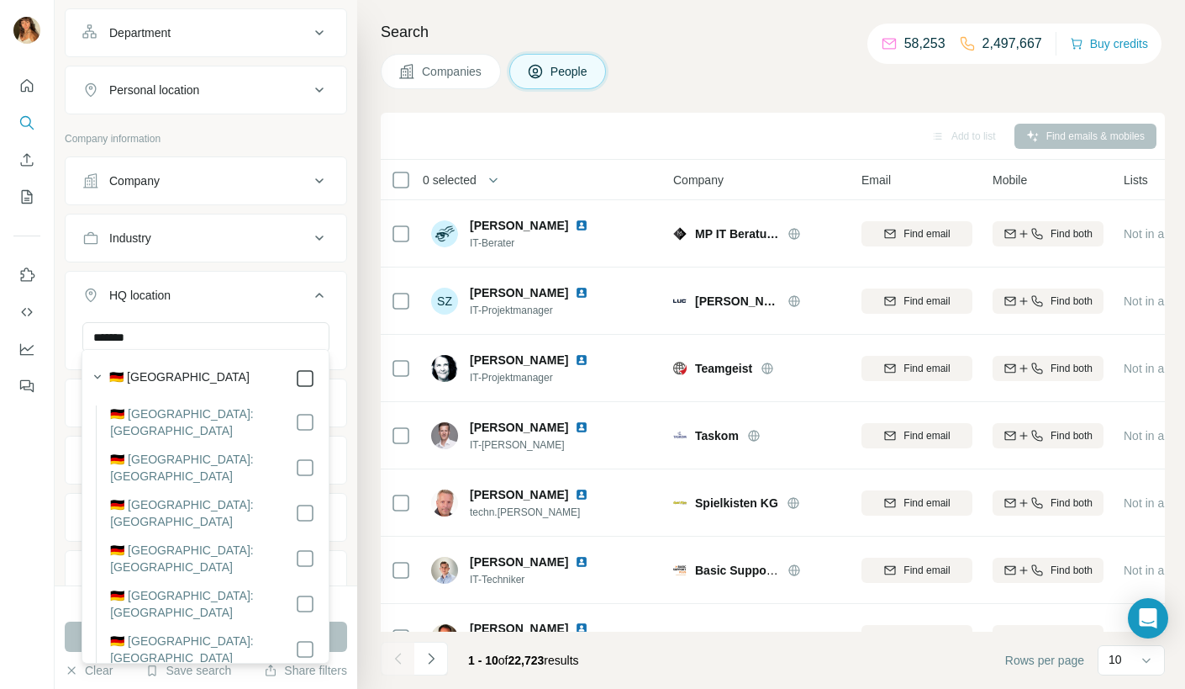
click at [300, 386] on icon at bounding box center [305, 378] width 20 height 20
click at [251, 335] on input "*******" at bounding box center [205, 337] width 247 height 30
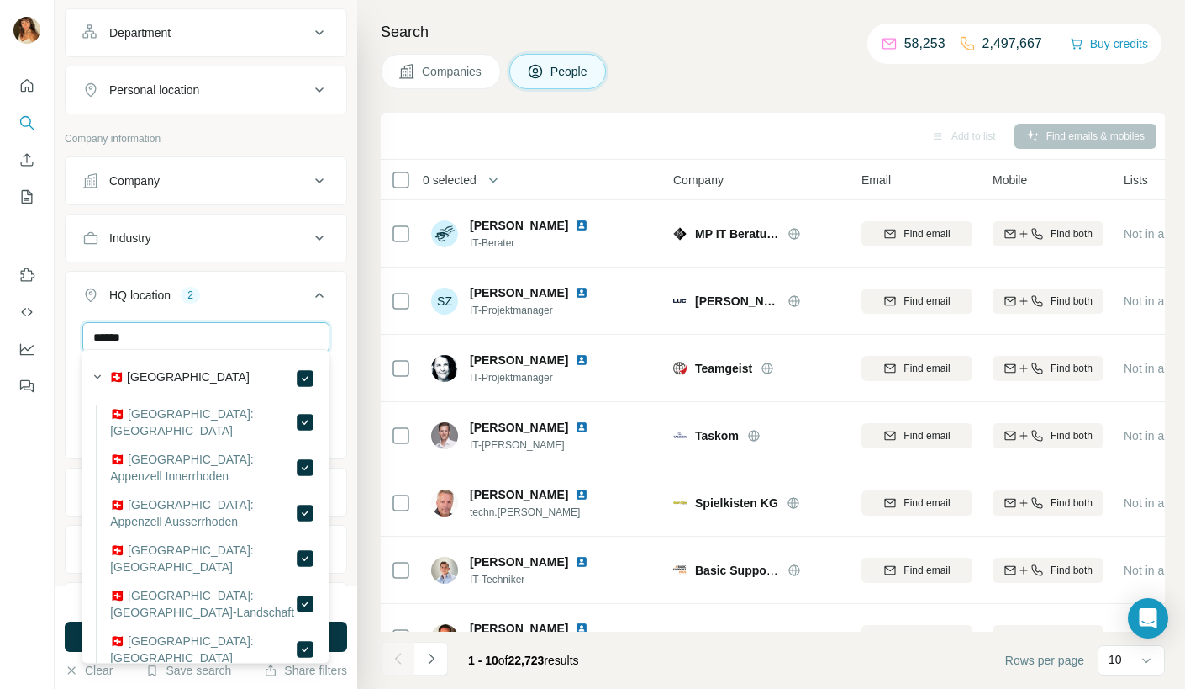
click at [264, 337] on input "******" at bounding box center [205, 337] width 247 height 30
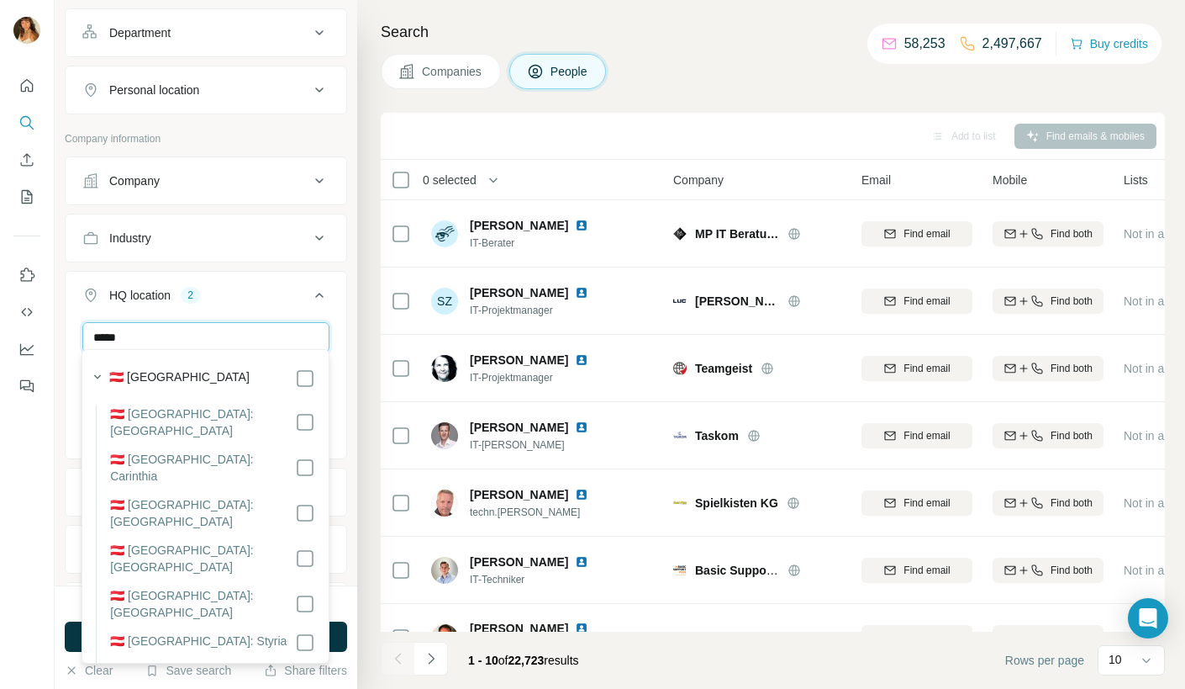
type input "*****"
click at [304, 365] on div "🇦🇹 [GEOGRAPHIC_DATA]" at bounding box center [201, 377] width 230 height 24
click at [273, 310] on button "HQ location 3" at bounding box center [206, 298] width 281 height 47
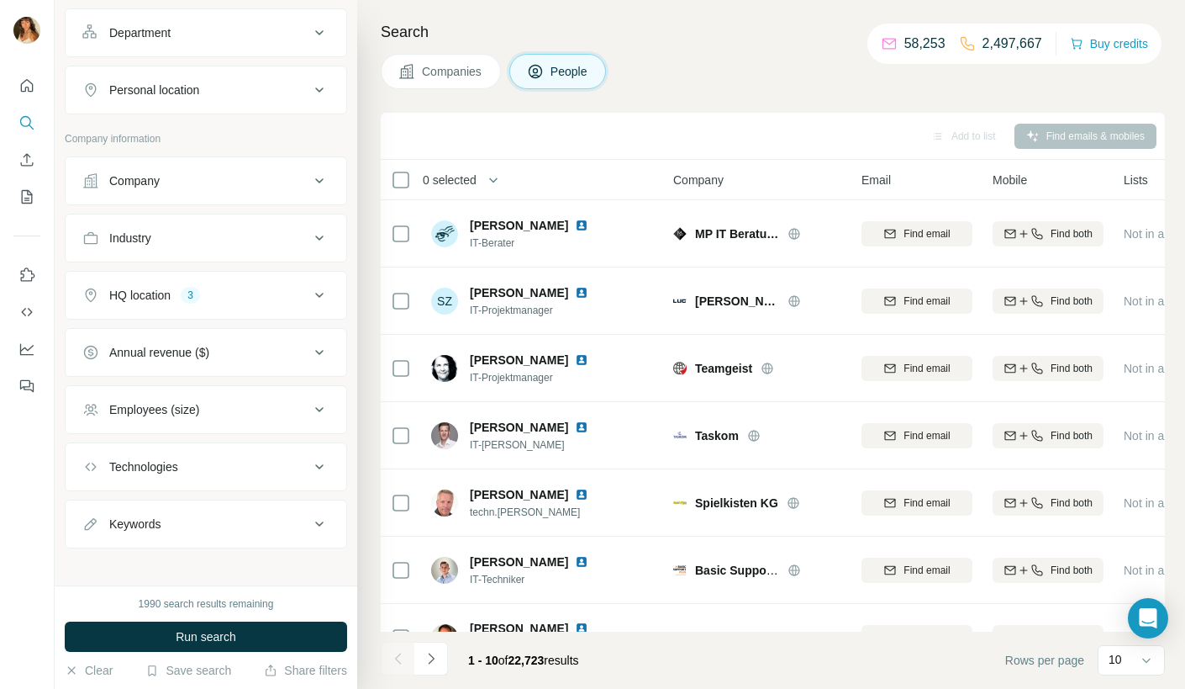
click at [255, 288] on div "HQ location 3" at bounding box center [195, 295] width 227 height 17
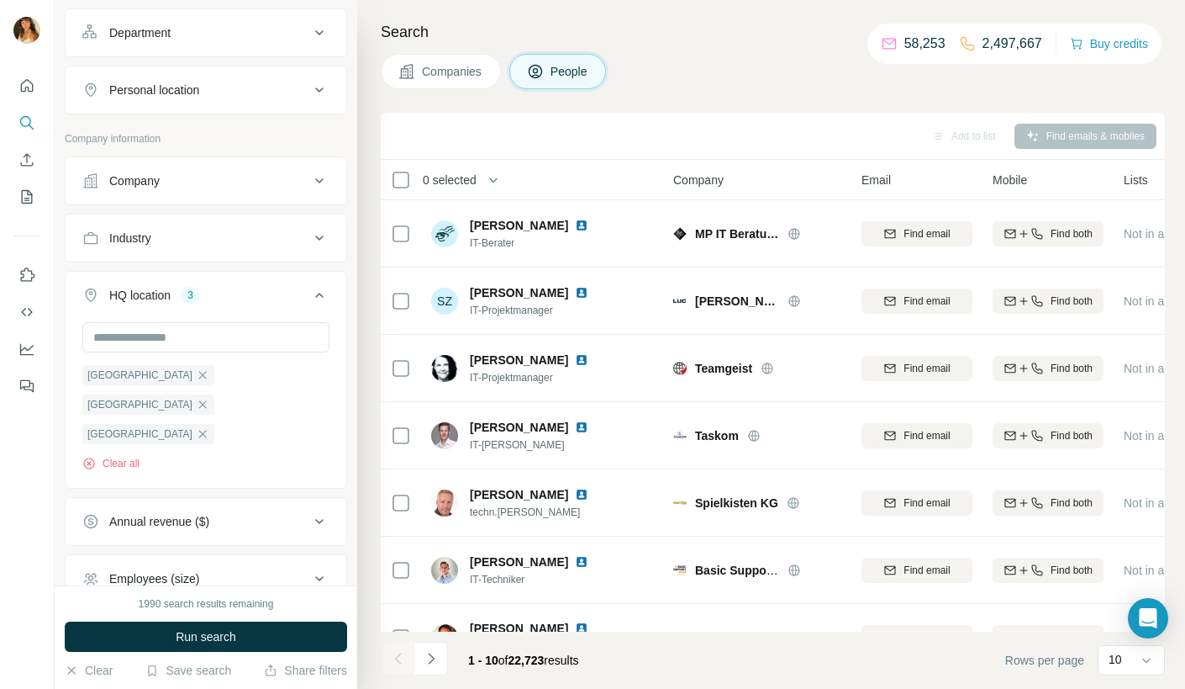
click at [255, 288] on div "HQ location 3" at bounding box center [195, 295] width 227 height 17
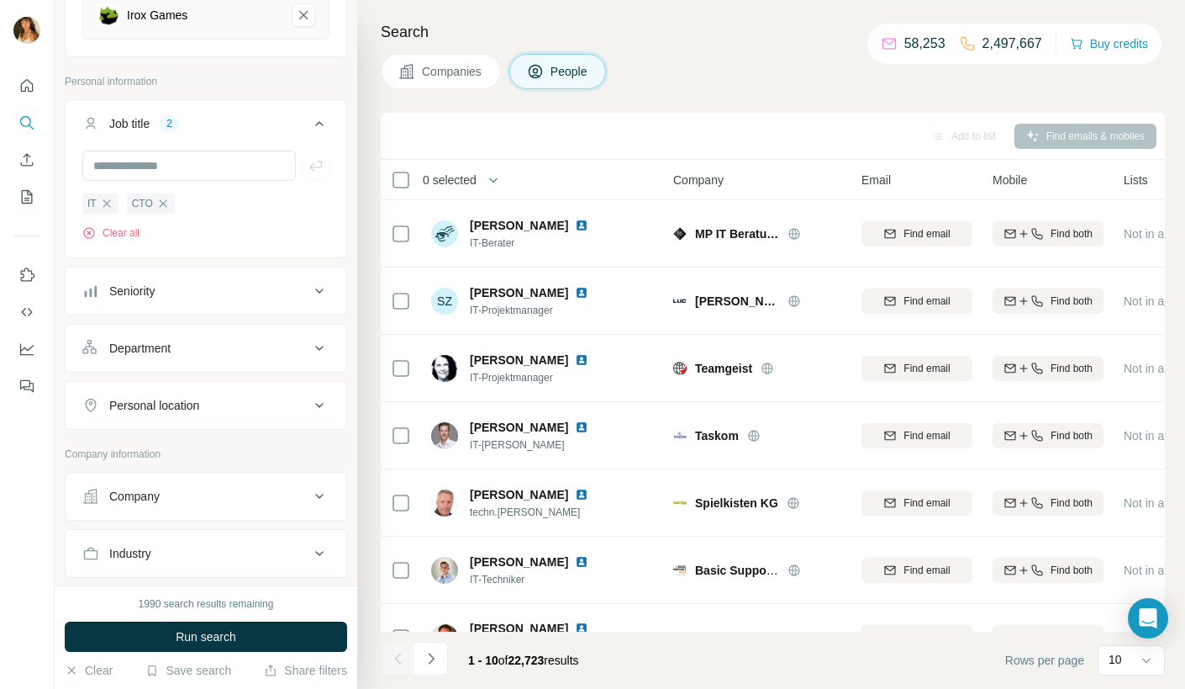
scroll to position [231, 0]
click at [213, 291] on div "Seniority" at bounding box center [195, 291] width 227 height 17
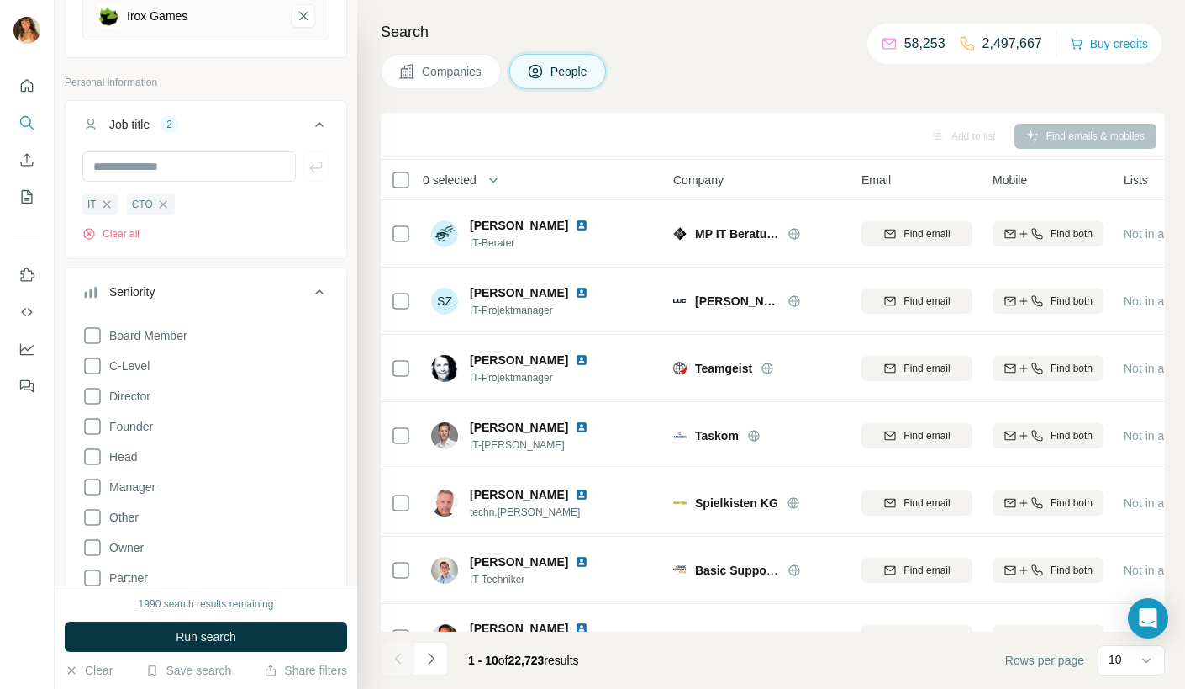
click at [213, 291] on div "Seniority" at bounding box center [195, 291] width 227 height 17
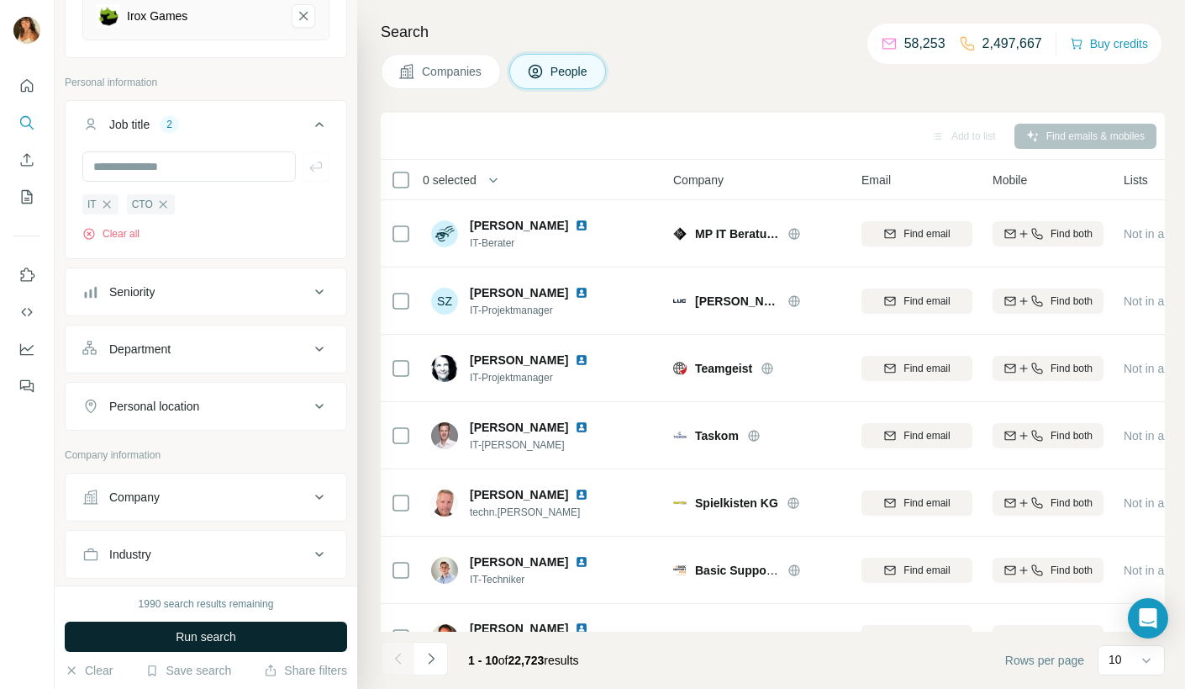
click at [182, 637] on span "Run search" at bounding box center [206, 636] width 61 height 17
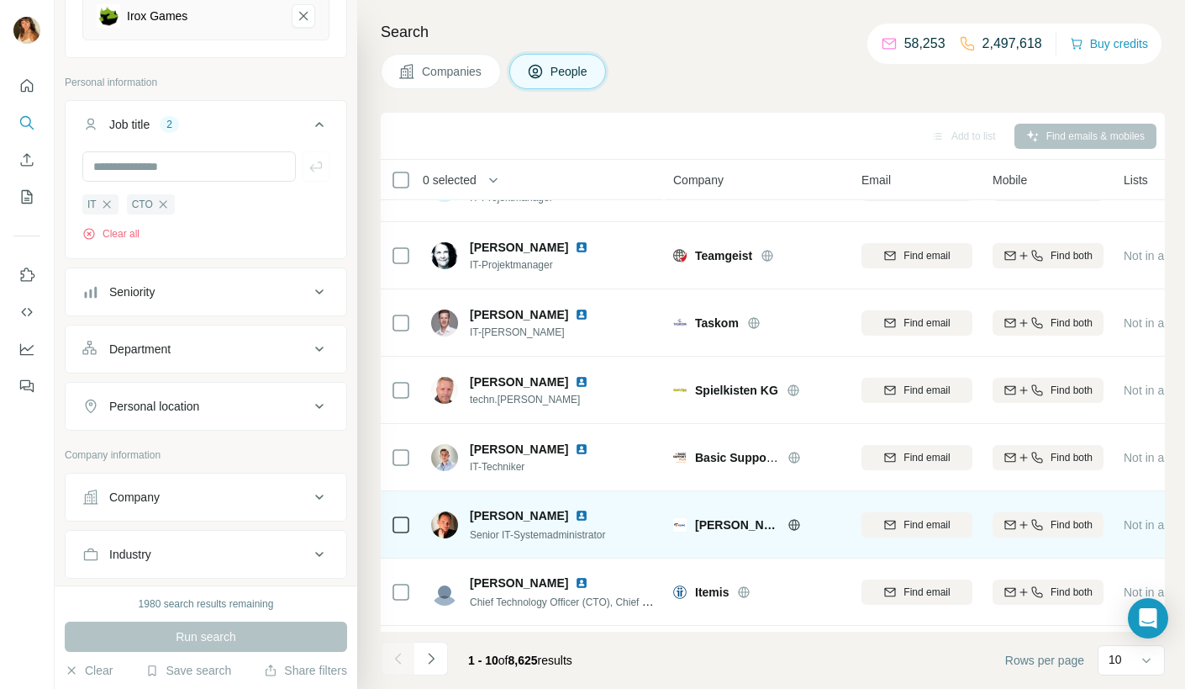
scroll to position [0, 0]
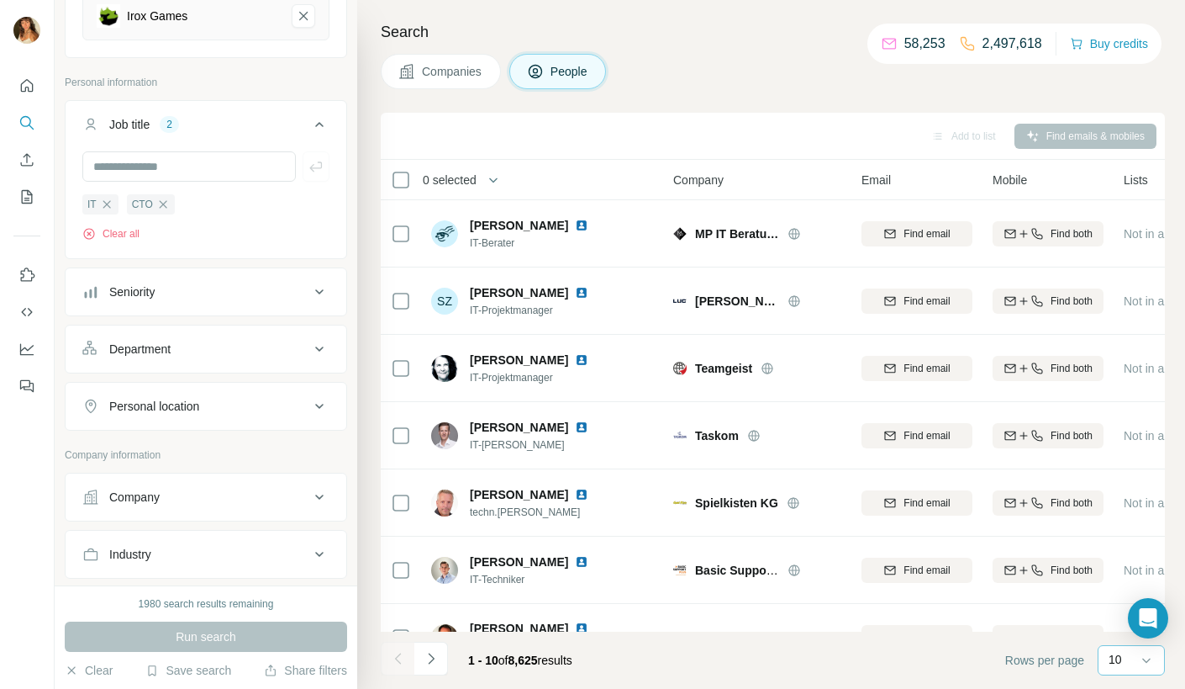
click at [1111, 662] on p "10" at bounding box center [1115, 659] width 13 height 17
click at [1126, 529] on p "60" at bounding box center [1118, 532] width 13 height 17
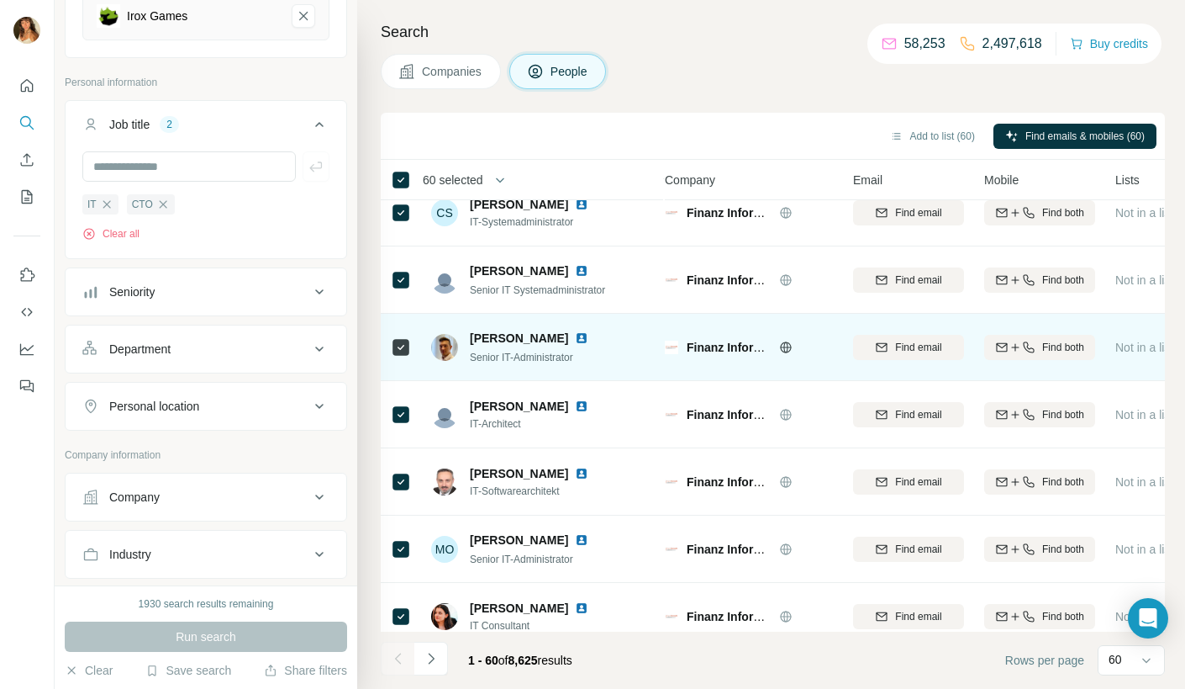
scroll to position [3603, 8]
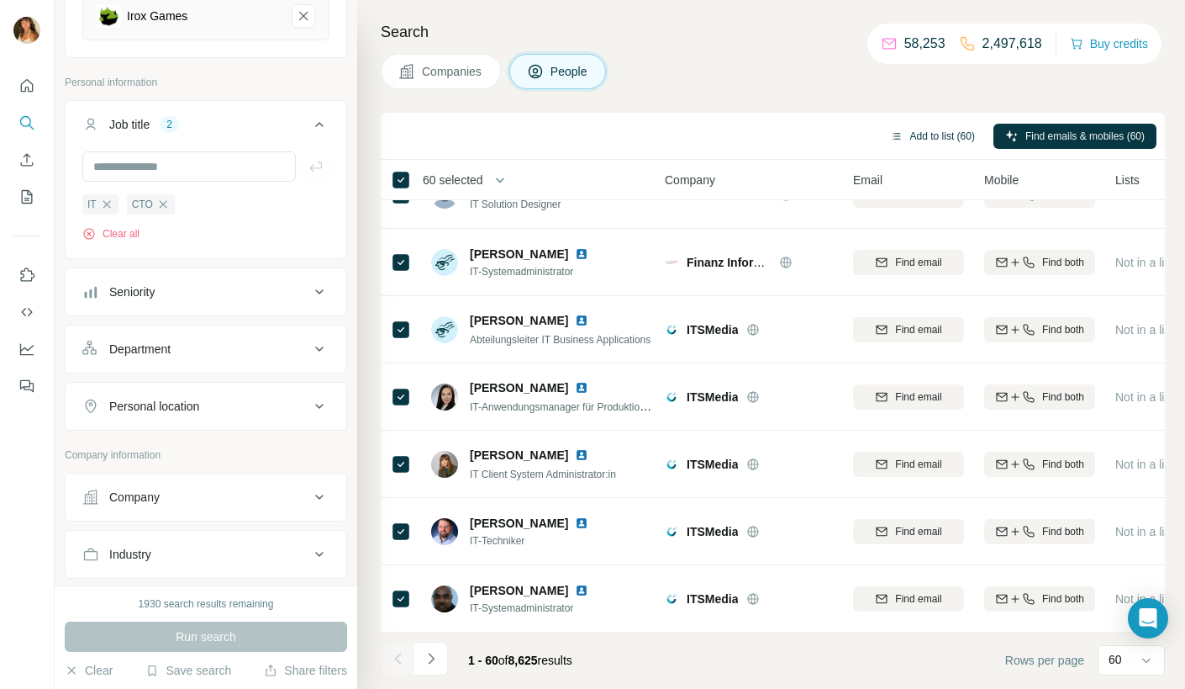
click at [920, 137] on button "Add to list (60)" at bounding box center [933, 136] width 108 height 25
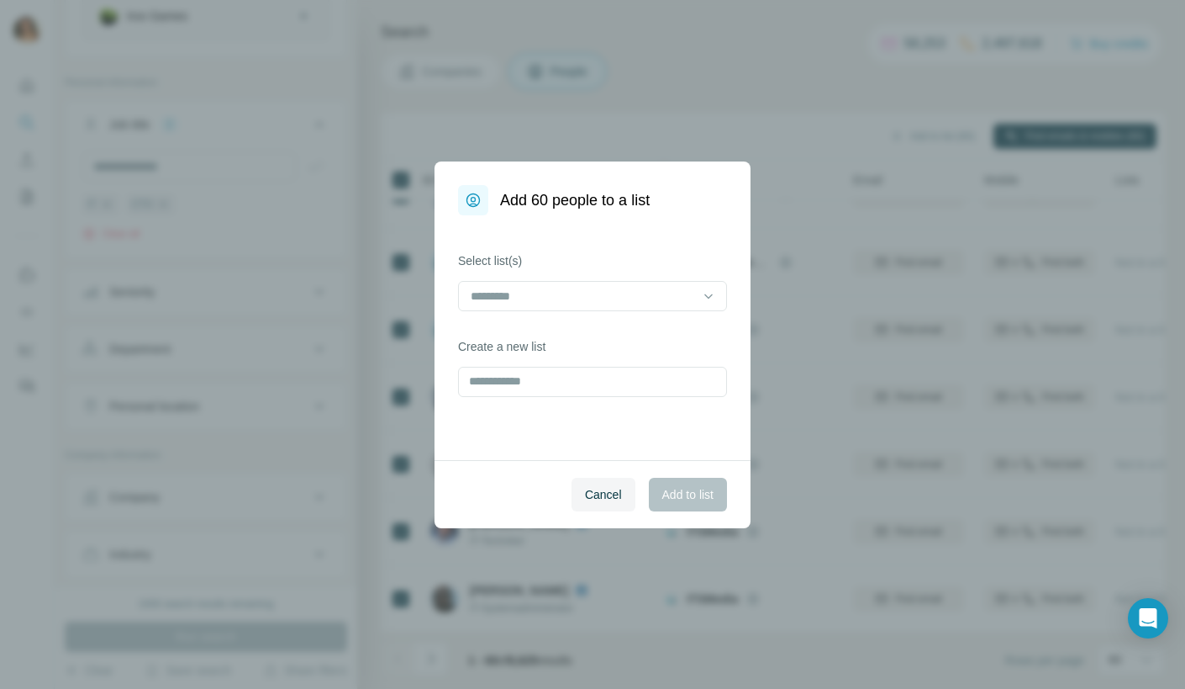
click at [589, 277] on div "Select list(s)" at bounding box center [592, 281] width 269 height 59
click at [572, 329] on div "Select list(s) Create a new list" at bounding box center [593, 337] width 316 height 245
click at [573, 303] on input at bounding box center [582, 296] width 227 height 18
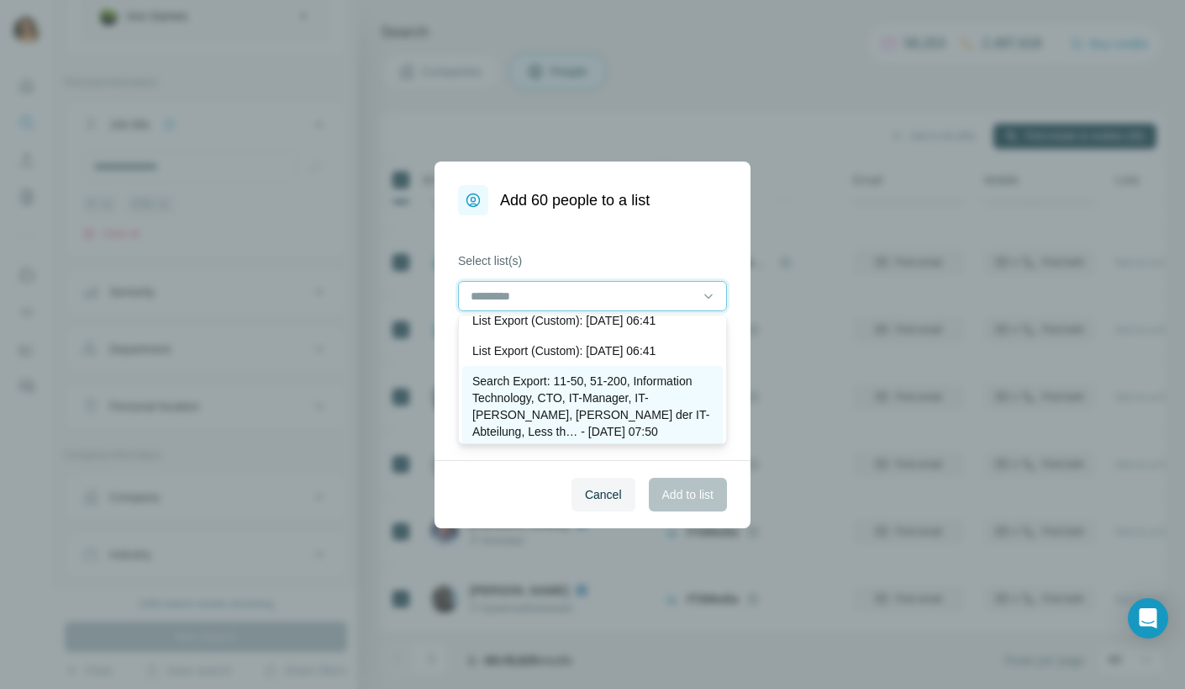
scroll to position [1045, 0]
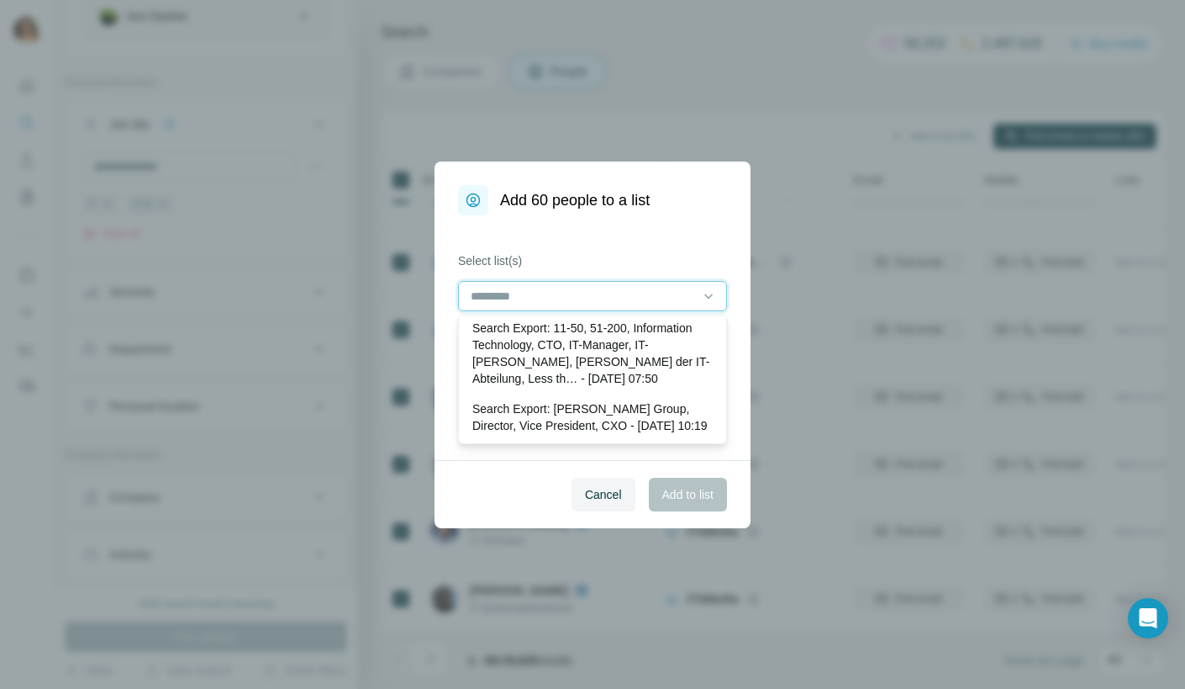
click at [600, 292] on input at bounding box center [582, 296] width 227 height 18
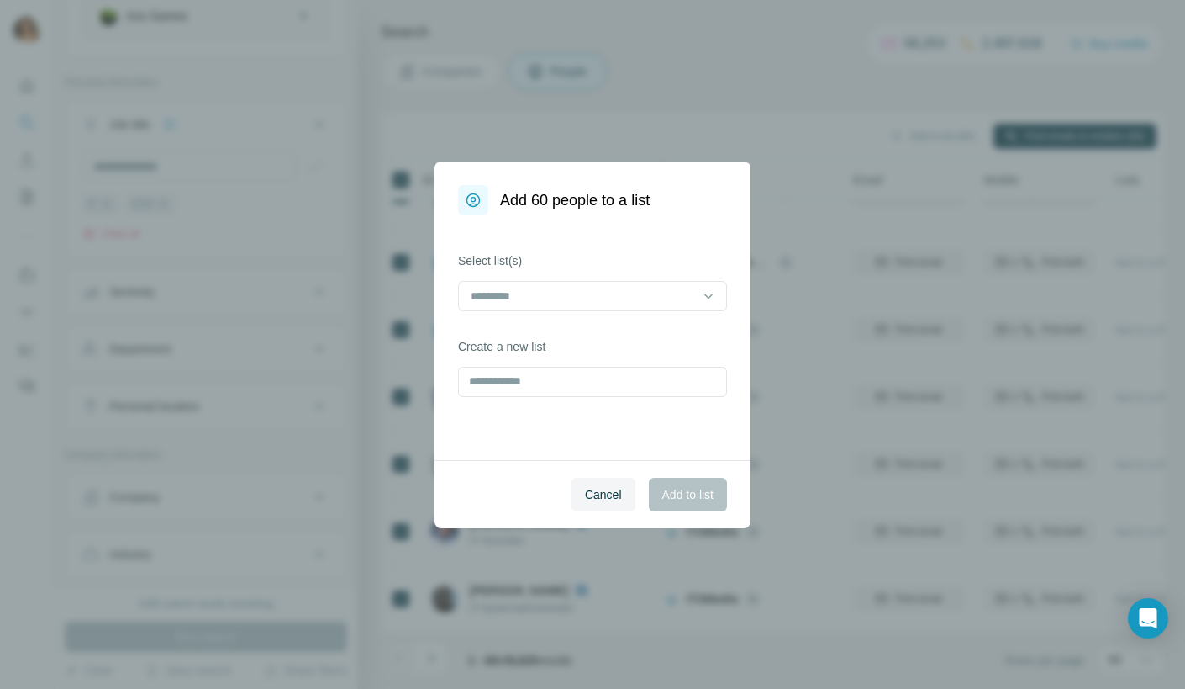
click at [705, 232] on div "Select list(s) Create a new list" at bounding box center [593, 337] width 316 height 245
click at [622, 376] on input "text" at bounding box center [592, 382] width 269 height 30
click at [594, 499] on span "Cancel" at bounding box center [603, 494] width 37 height 17
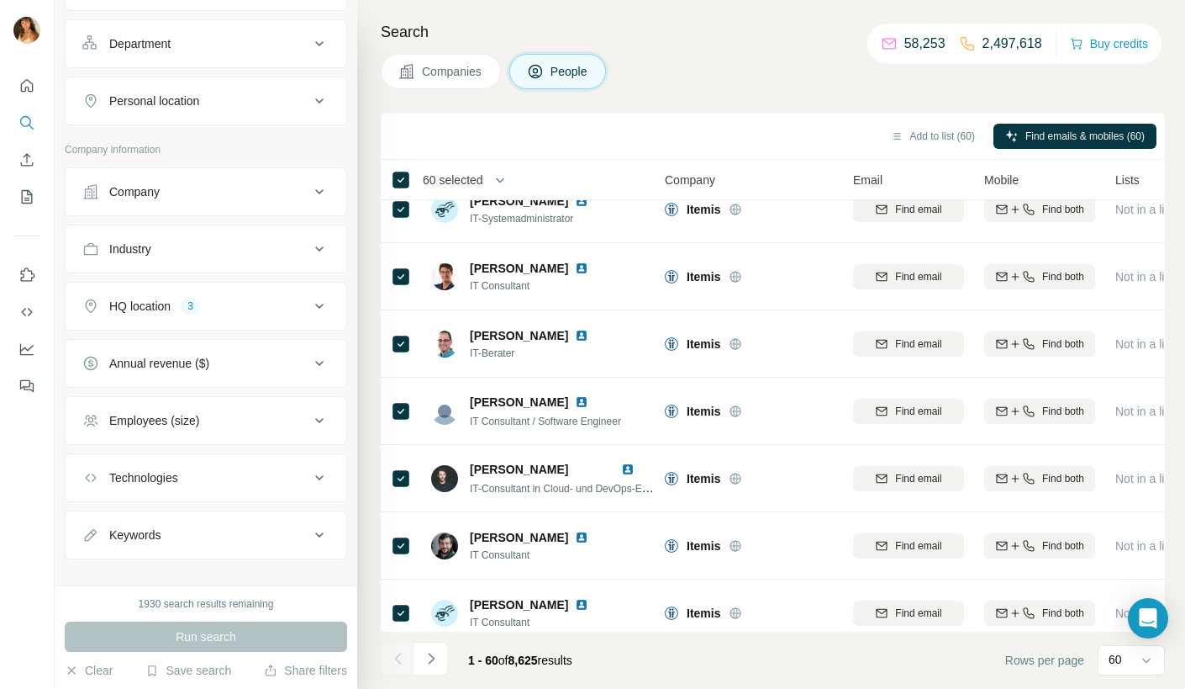
scroll to position [547, 0]
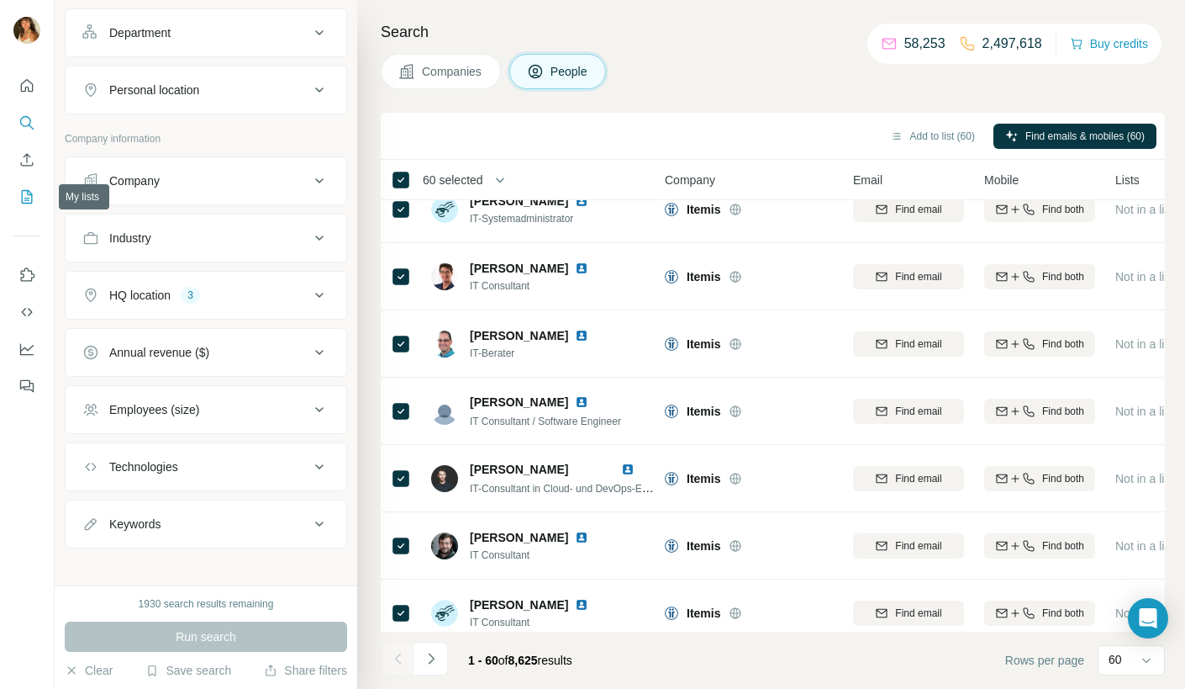
click at [19, 207] on button "My lists" at bounding box center [26, 197] width 27 height 30
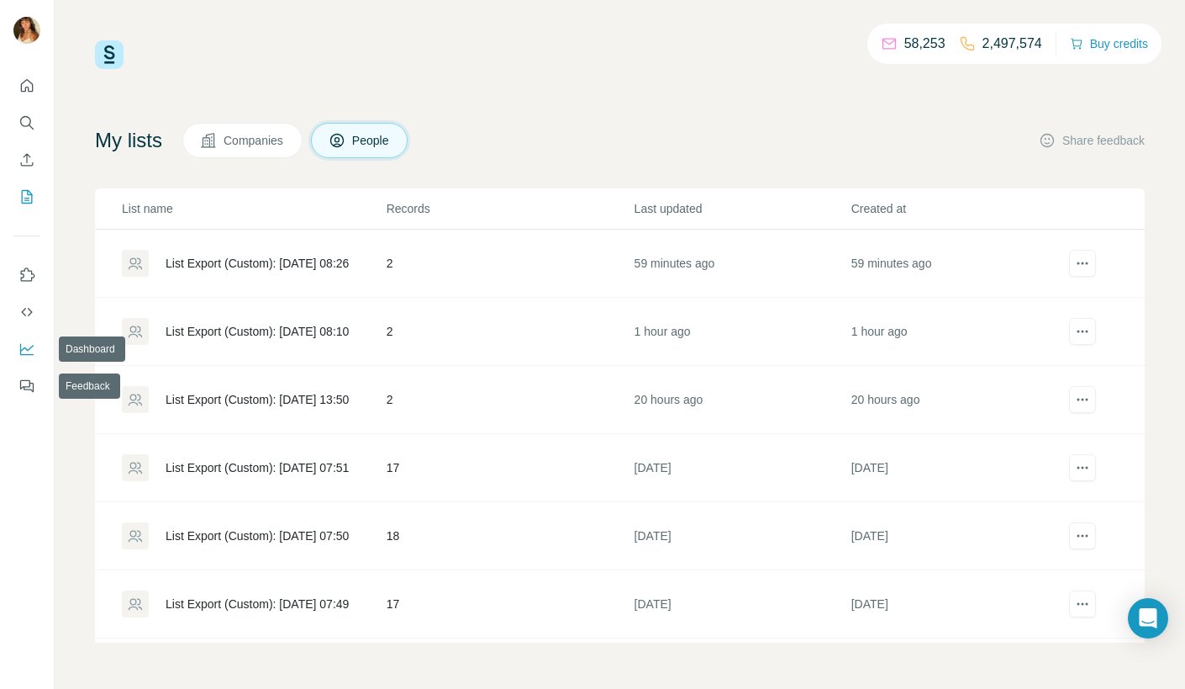
click at [32, 356] on button "Dashboard" at bounding box center [26, 349] width 27 height 30
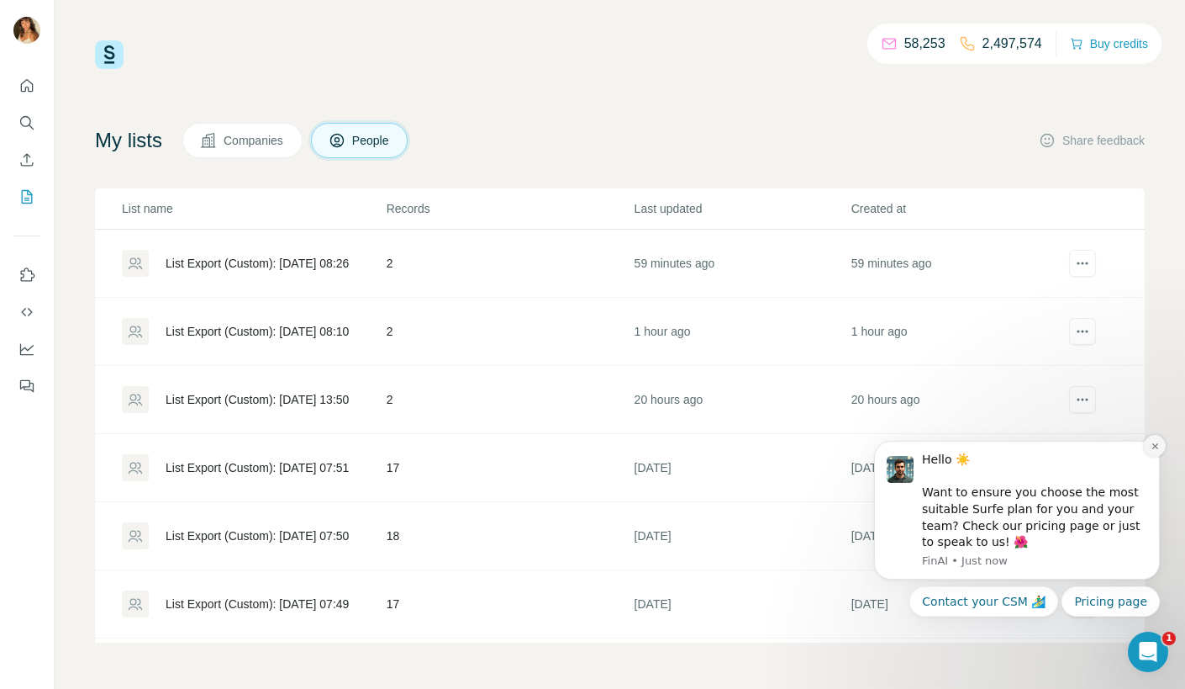
click at [1157, 443] on icon "Dismiss notification" at bounding box center [1155, 445] width 9 height 9
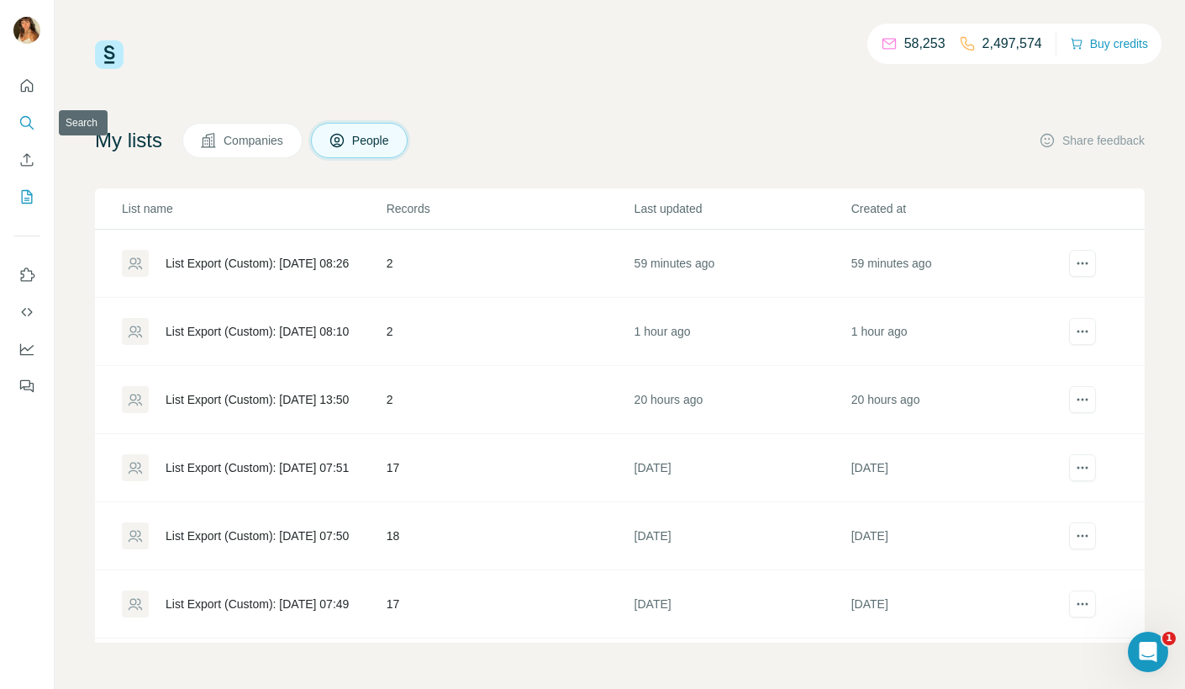
click at [34, 125] on icon "Search" at bounding box center [26, 122] width 17 height 17
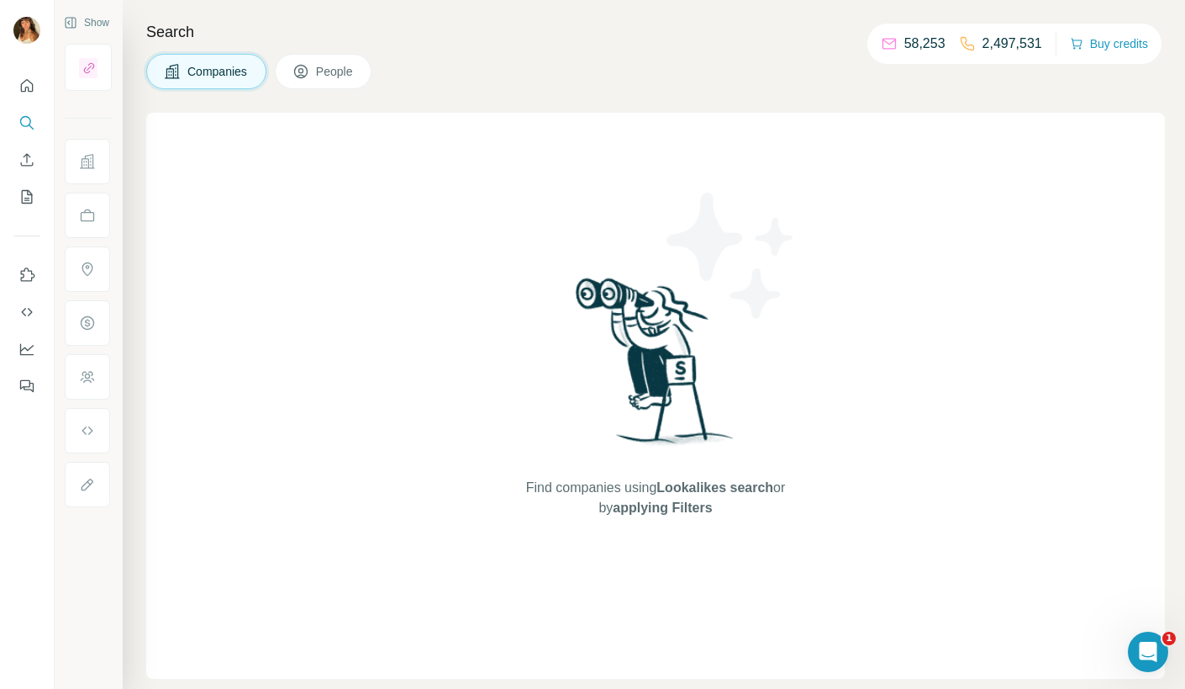
click at [346, 56] on button "People" at bounding box center [324, 71] width 98 height 35
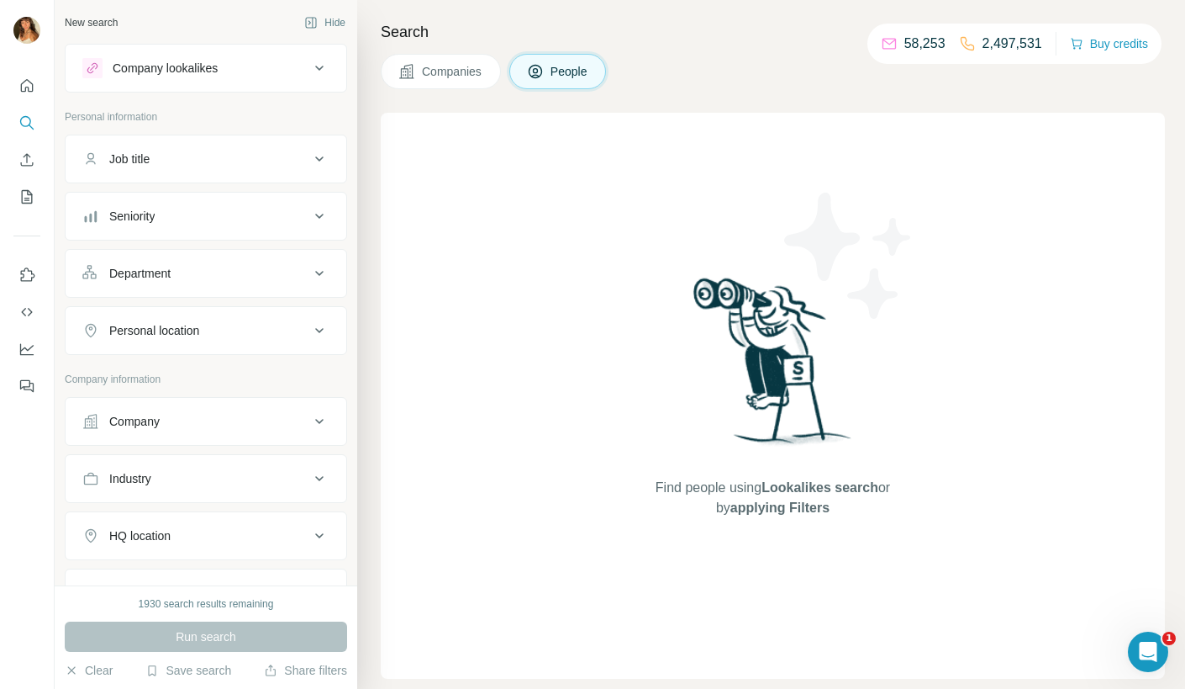
click at [177, 182] on ul "Job title Seniority Department Personal location" at bounding box center [206, 245] width 282 height 220
click at [181, 169] on button "Job title" at bounding box center [206, 159] width 281 height 40
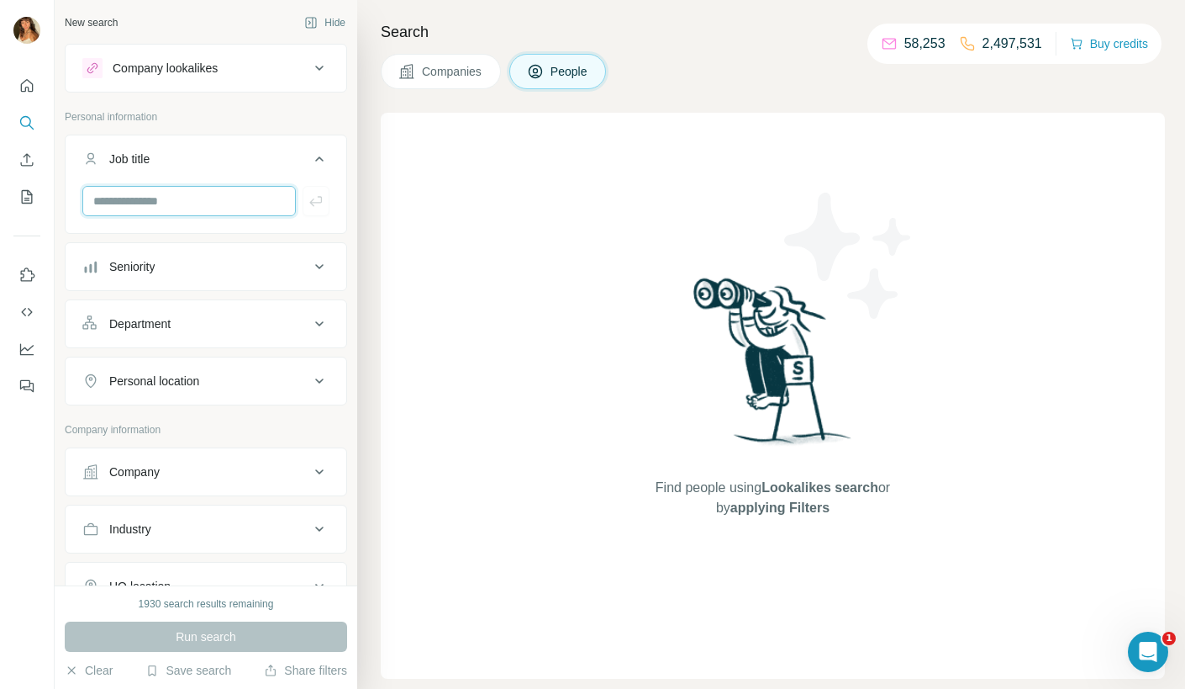
click at [186, 209] on input "text" at bounding box center [189, 201] width 214 height 30
type input "**"
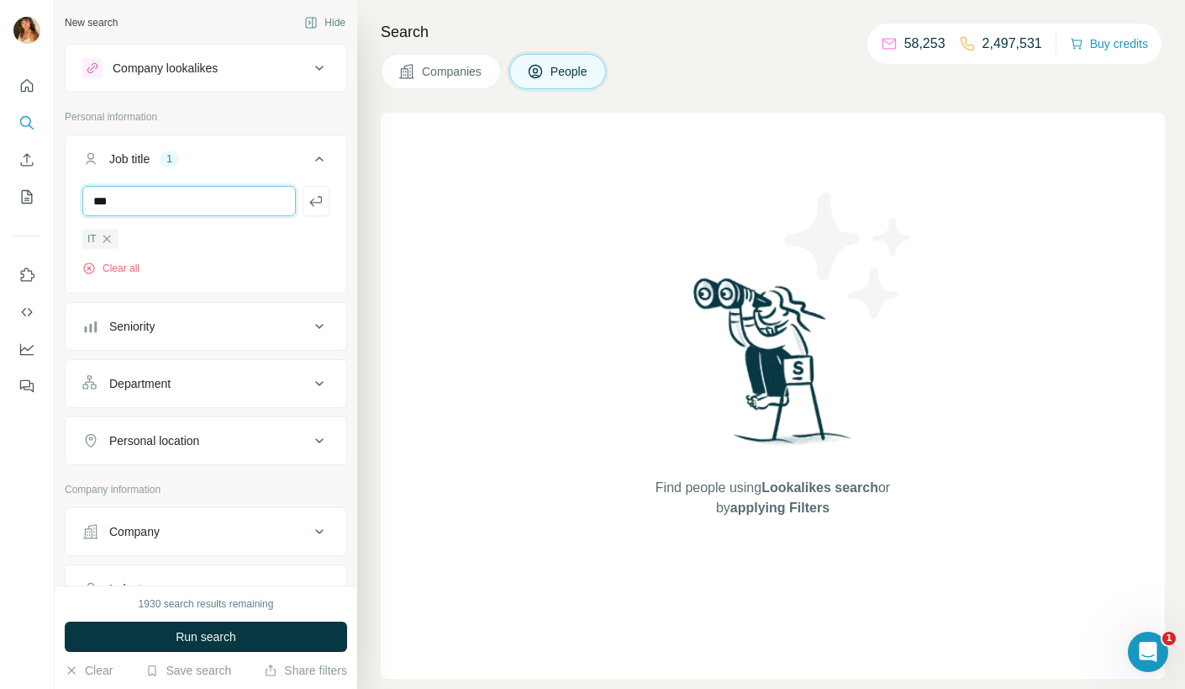
type input "***"
click at [153, 189] on input "text" at bounding box center [189, 201] width 214 height 30
type input "****"
click at [211, 333] on button "Seniority" at bounding box center [206, 326] width 281 height 40
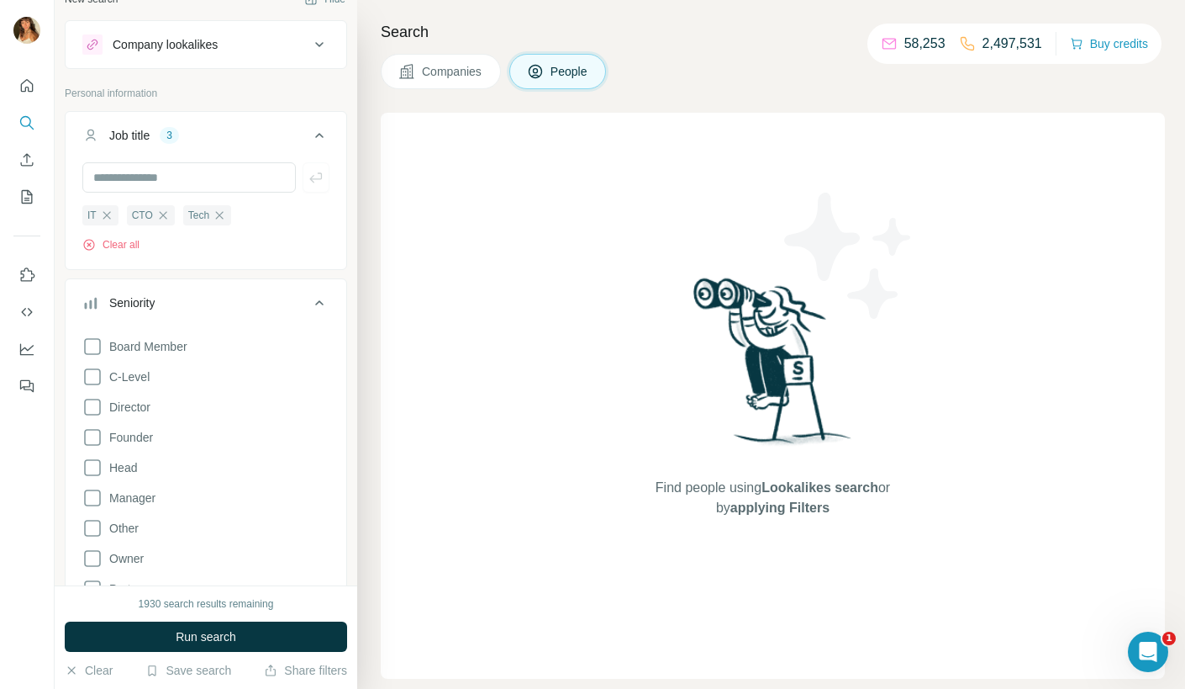
scroll to position [43, 0]
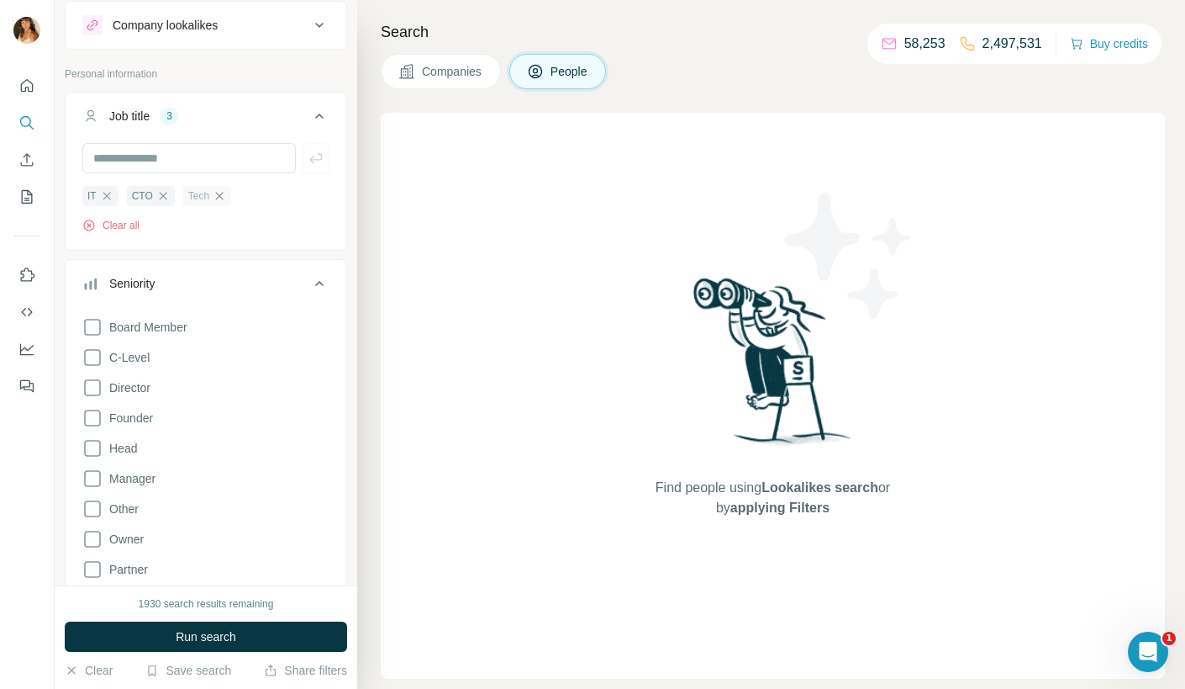
click at [220, 195] on icon "button" at bounding box center [220, 196] width 8 height 8
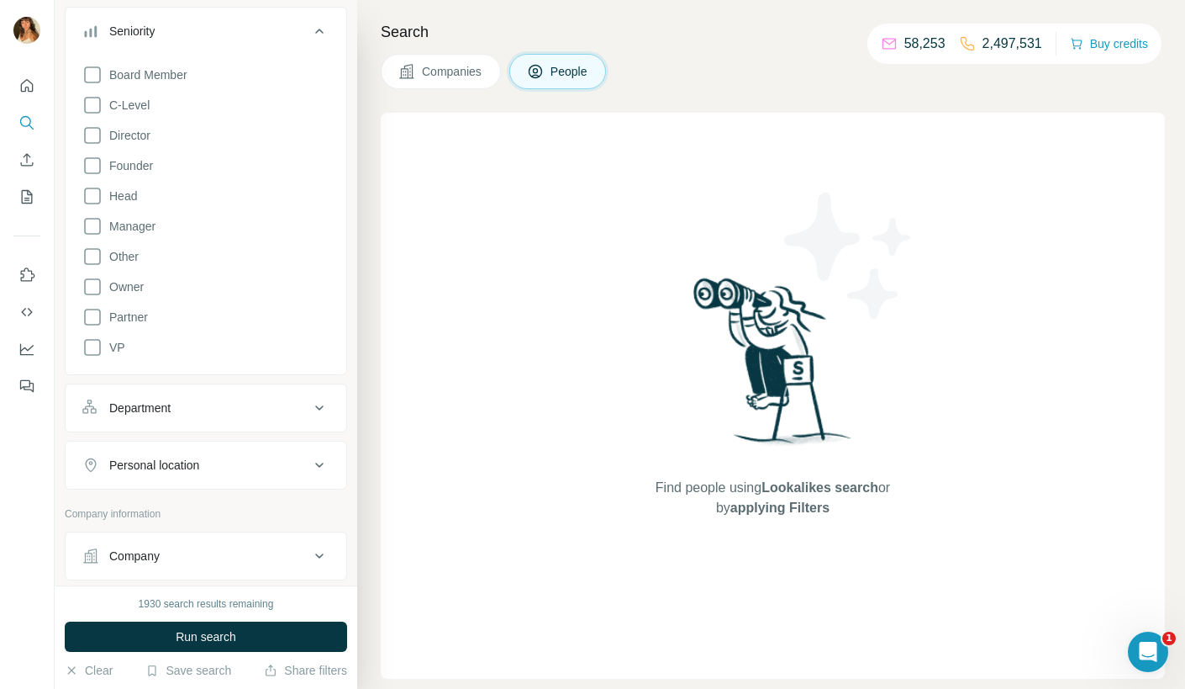
scroll to position [298, 0]
click at [207, 404] on div "Department" at bounding box center [195, 404] width 227 height 17
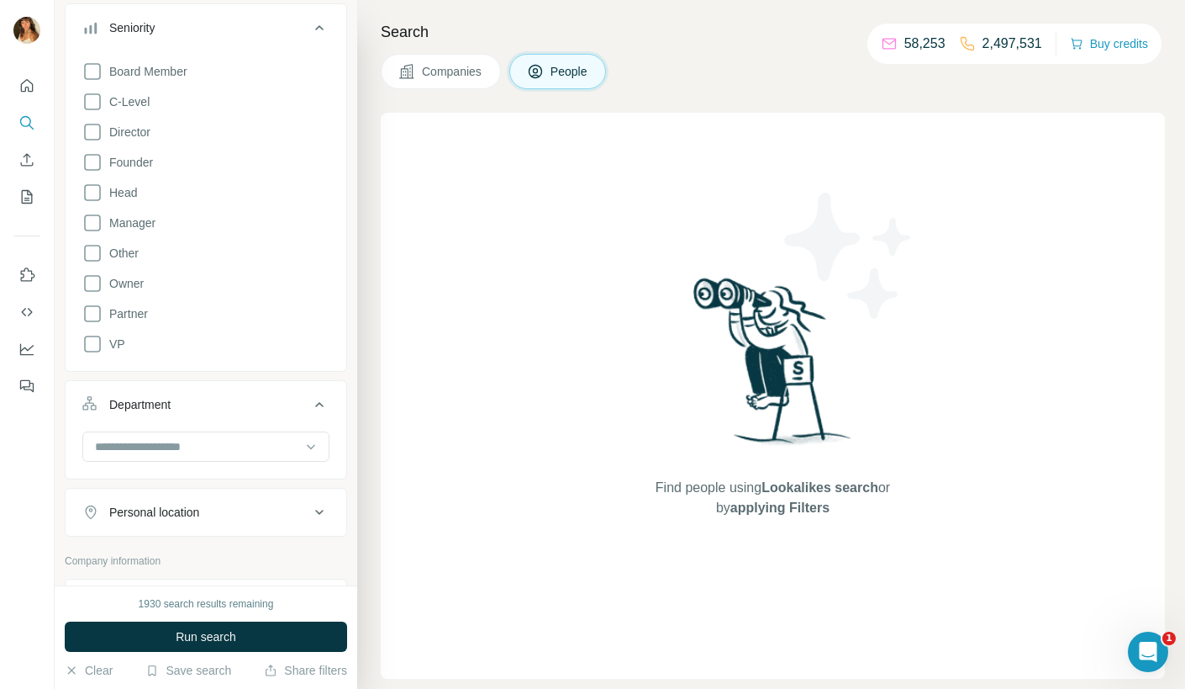
click at [207, 404] on div "Department" at bounding box center [195, 404] width 227 height 17
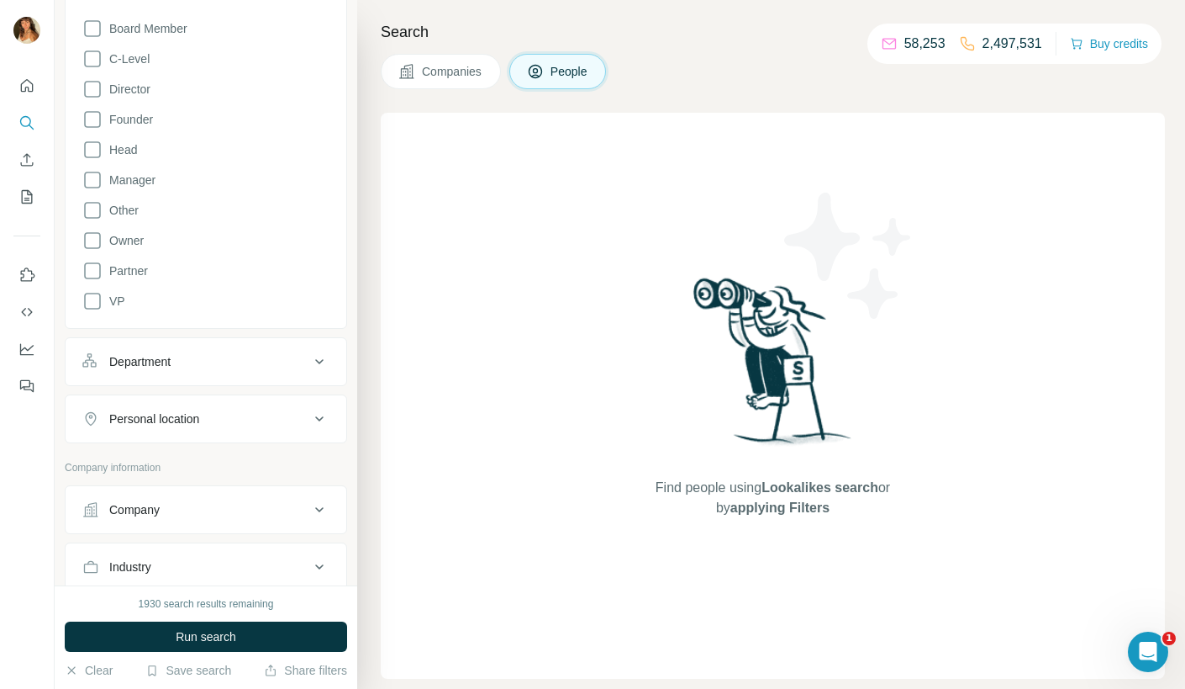
click at [196, 424] on button "Personal location" at bounding box center [206, 419] width 281 height 40
click at [196, 424] on button "Personal location" at bounding box center [206, 422] width 281 height 47
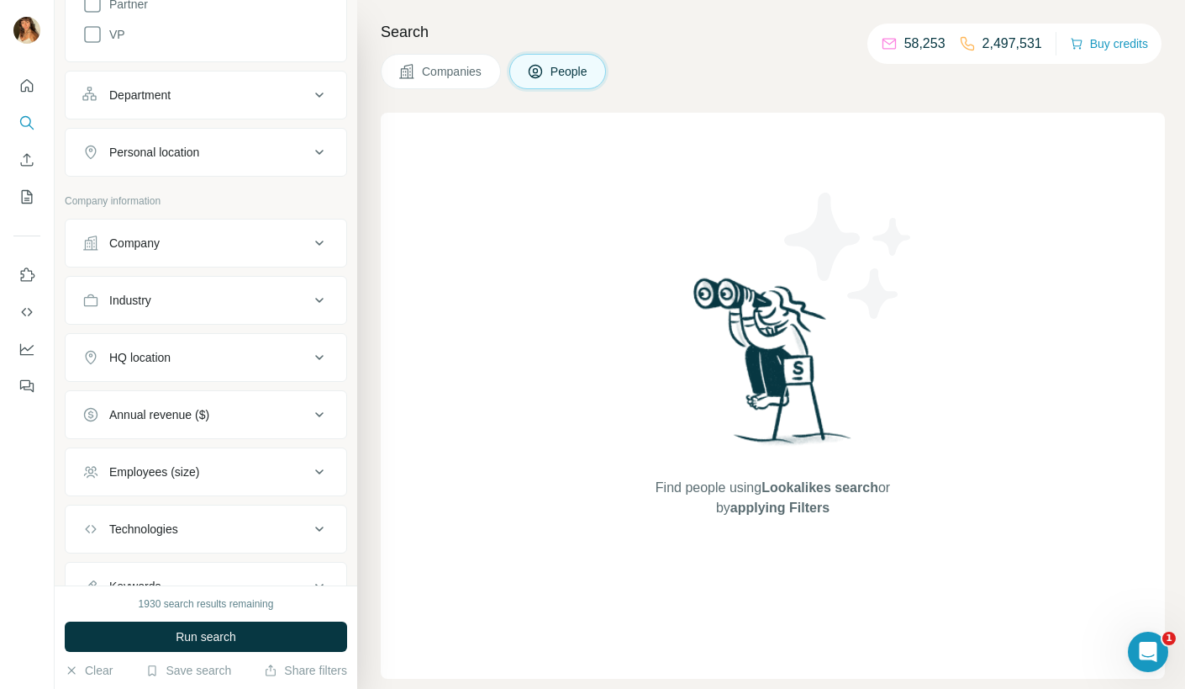
scroll to position [627, 0]
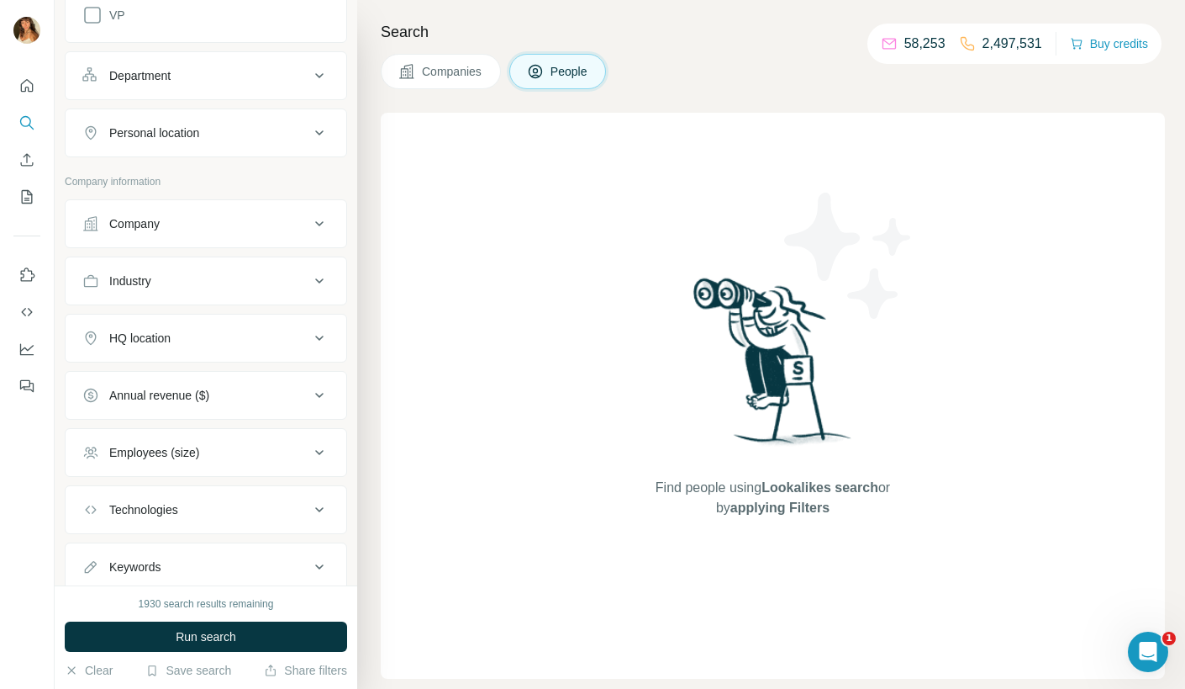
click at [178, 335] on div "HQ location" at bounding box center [195, 338] width 227 height 17
click at [182, 386] on input "text" at bounding box center [205, 380] width 247 height 30
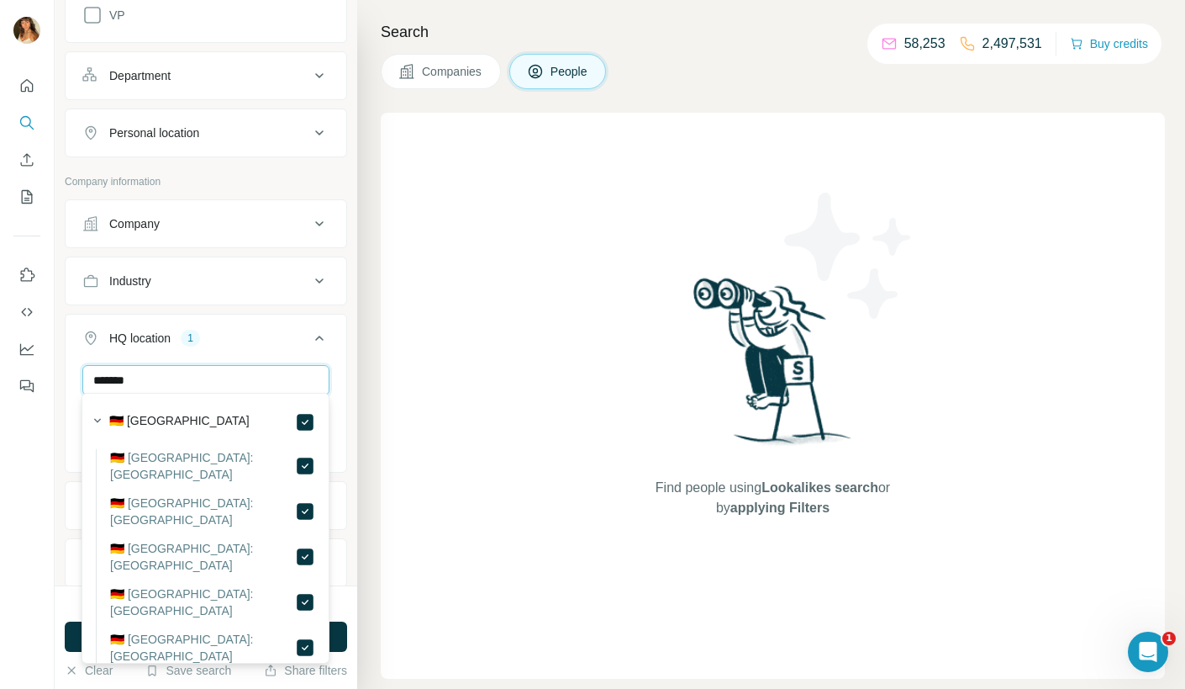
click at [198, 376] on input "*******" at bounding box center [205, 380] width 247 height 30
click at [284, 381] on input "****" at bounding box center [205, 380] width 247 height 30
type input "***"
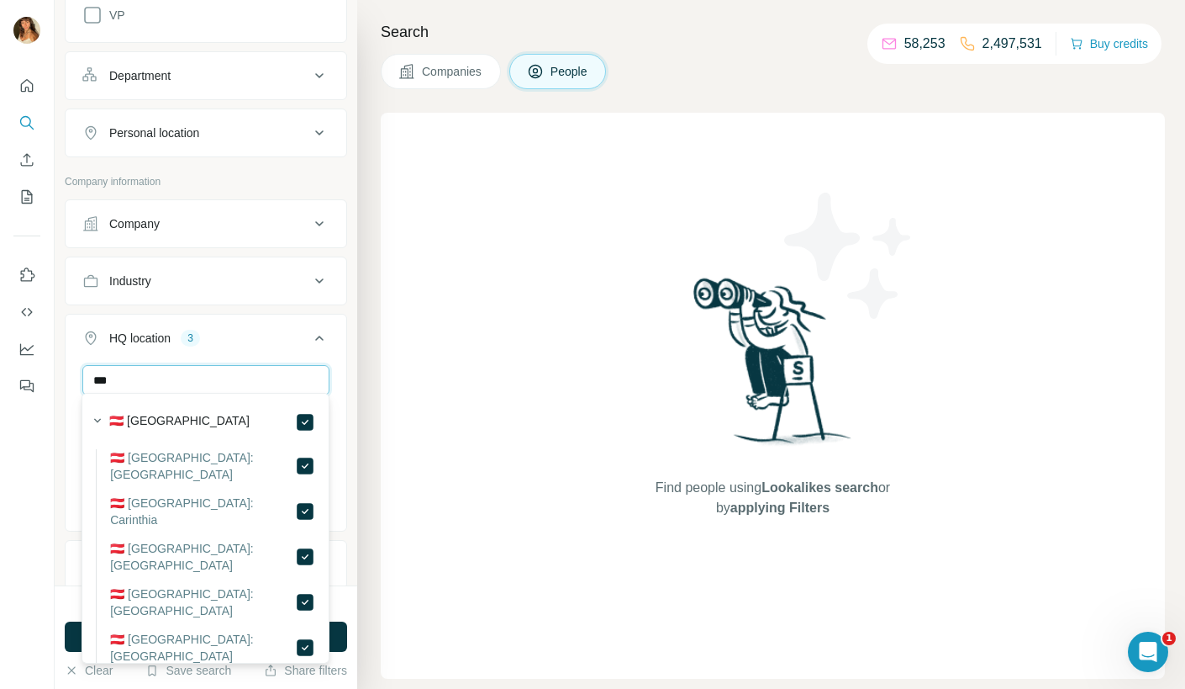
click at [196, 372] on input "***" at bounding box center [205, 380] width 247 height 30
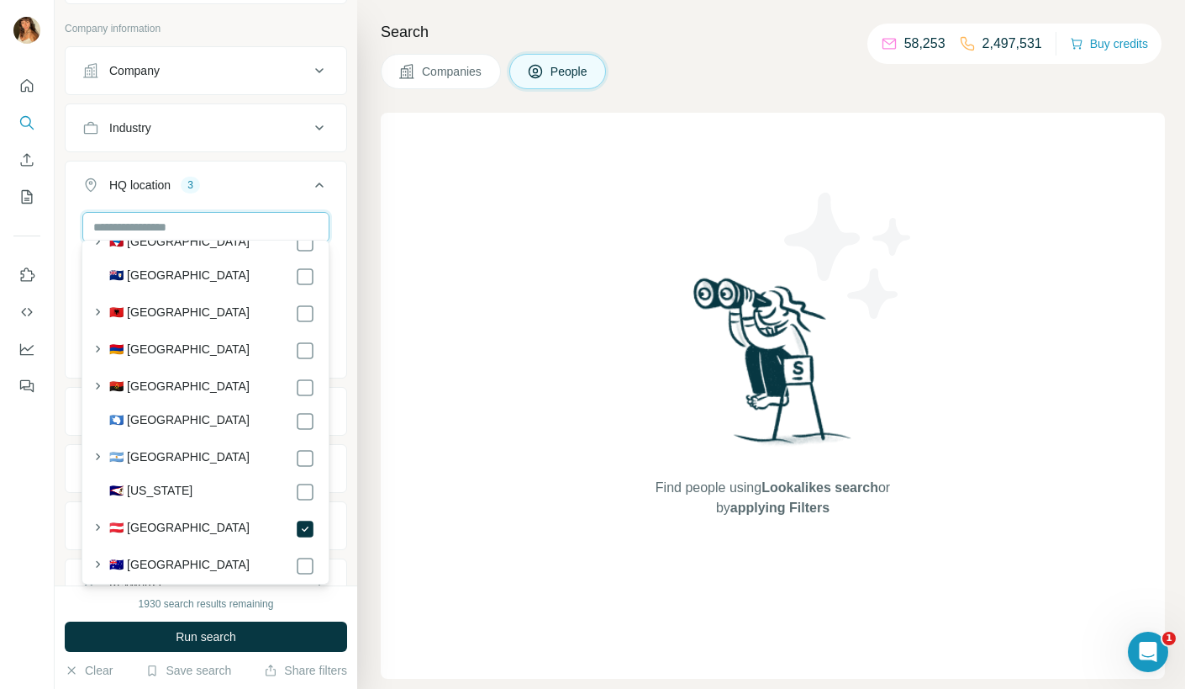
scroll to position [177, 0]
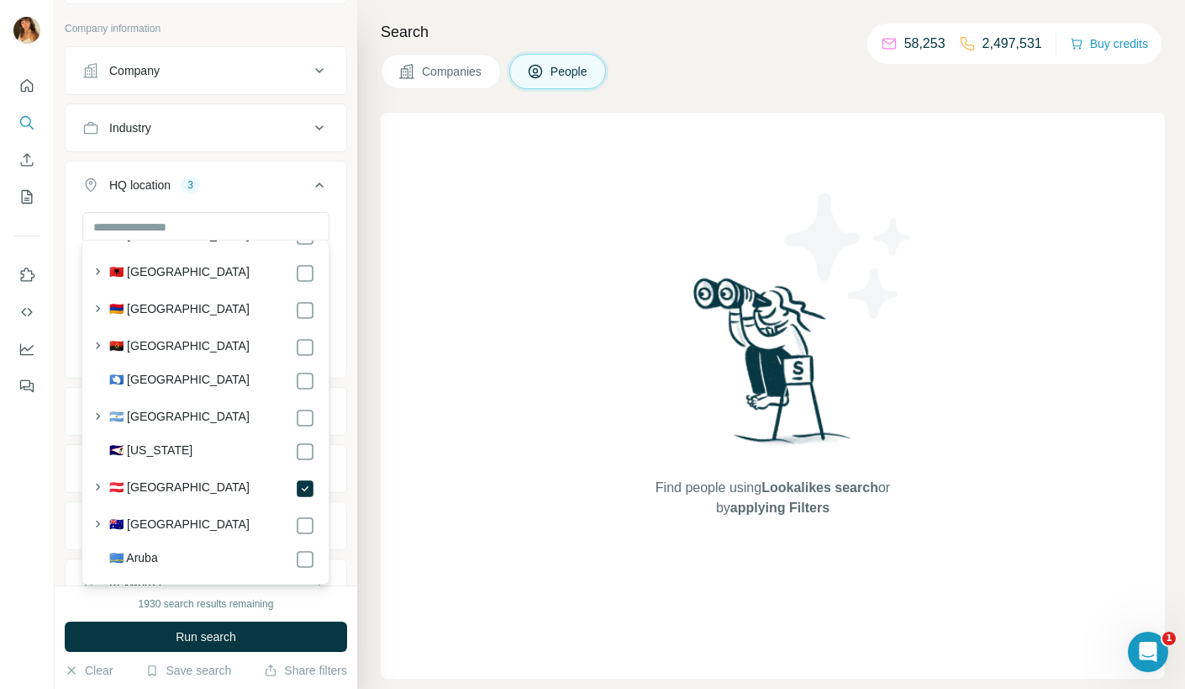
click at [281, 165] on button "HQ location 3" at bounding box center [206, 188] width 281 height 47
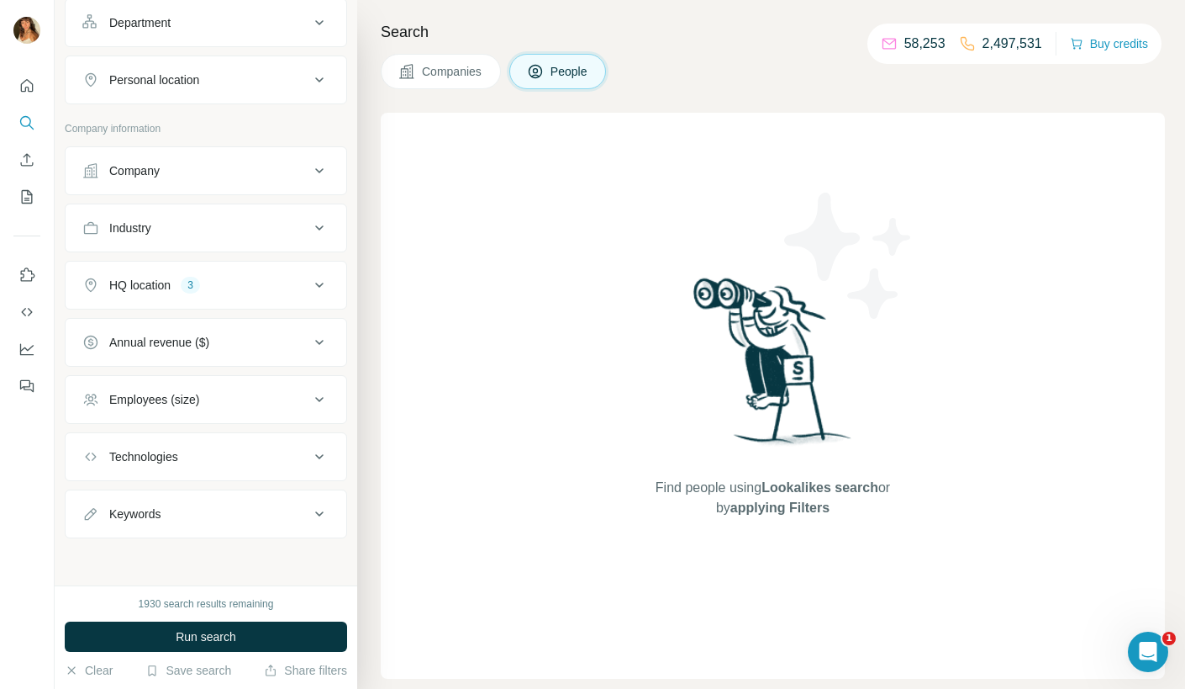
scroll to position [671, 0]
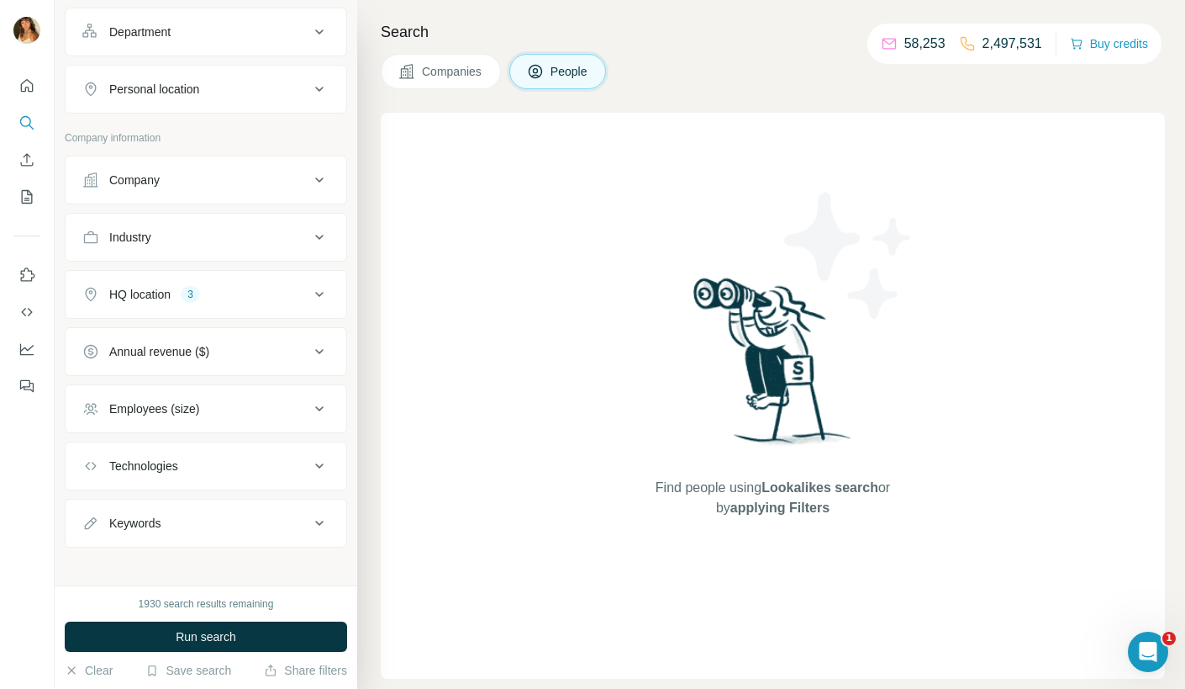
click at [264, 296] on div "HQ location 3" at bounding box center [195, 294] width 227 height 17
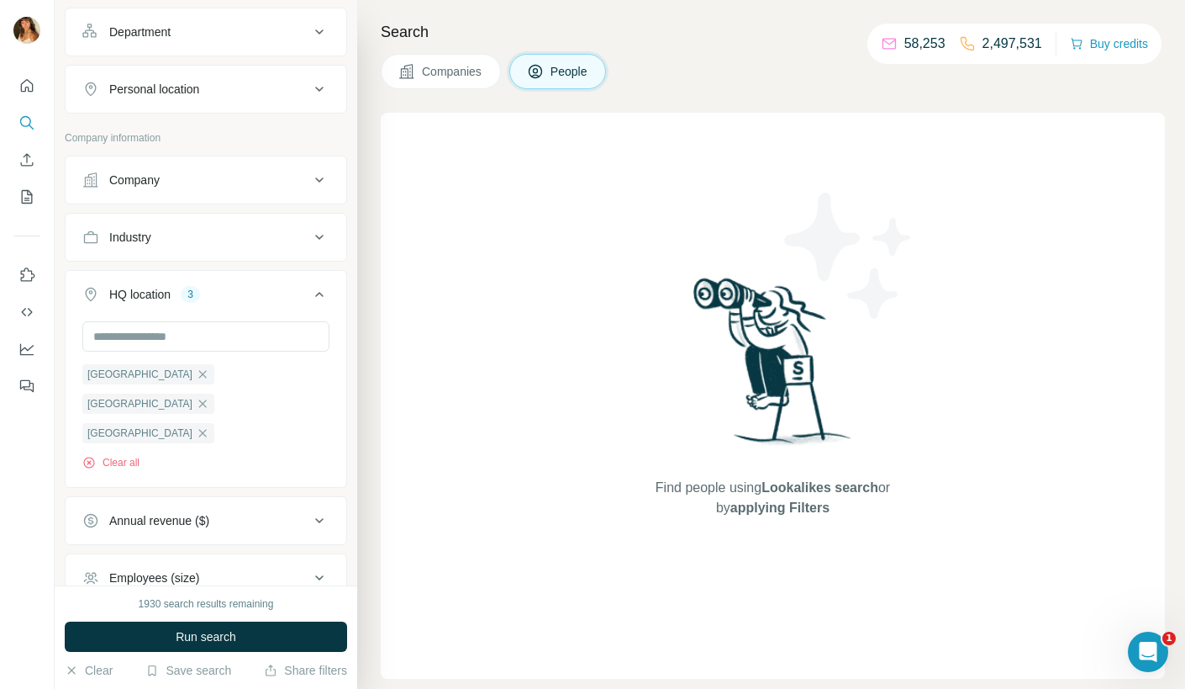
scroll to position [780, 0]
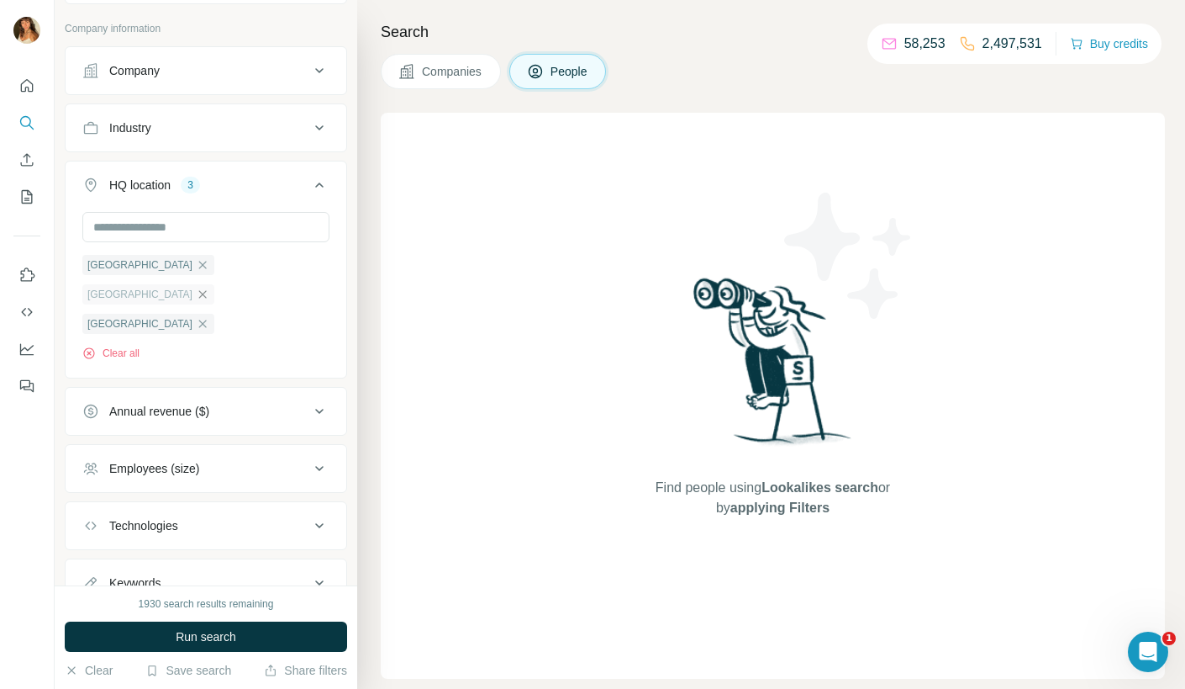
click at [209, 288] on icon "button" at bounding box center [202, 294] width 13 height 13
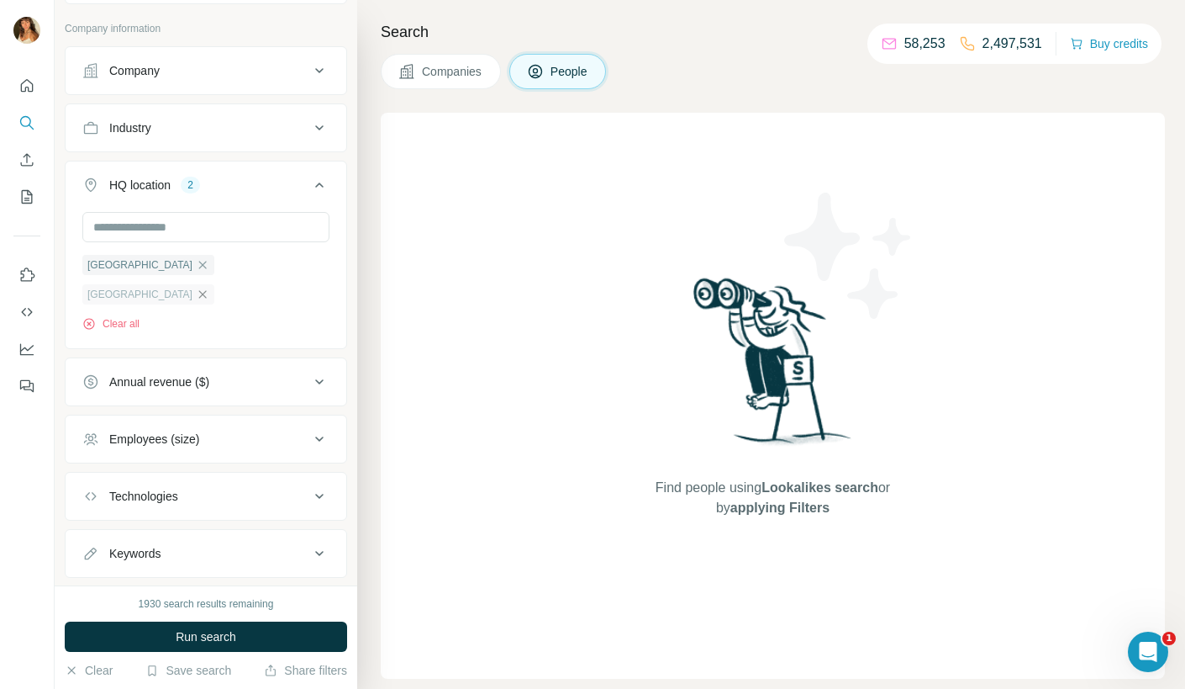
click at [207, 290] on icon "button" at bounding box center [203, 294] width 8 height 8
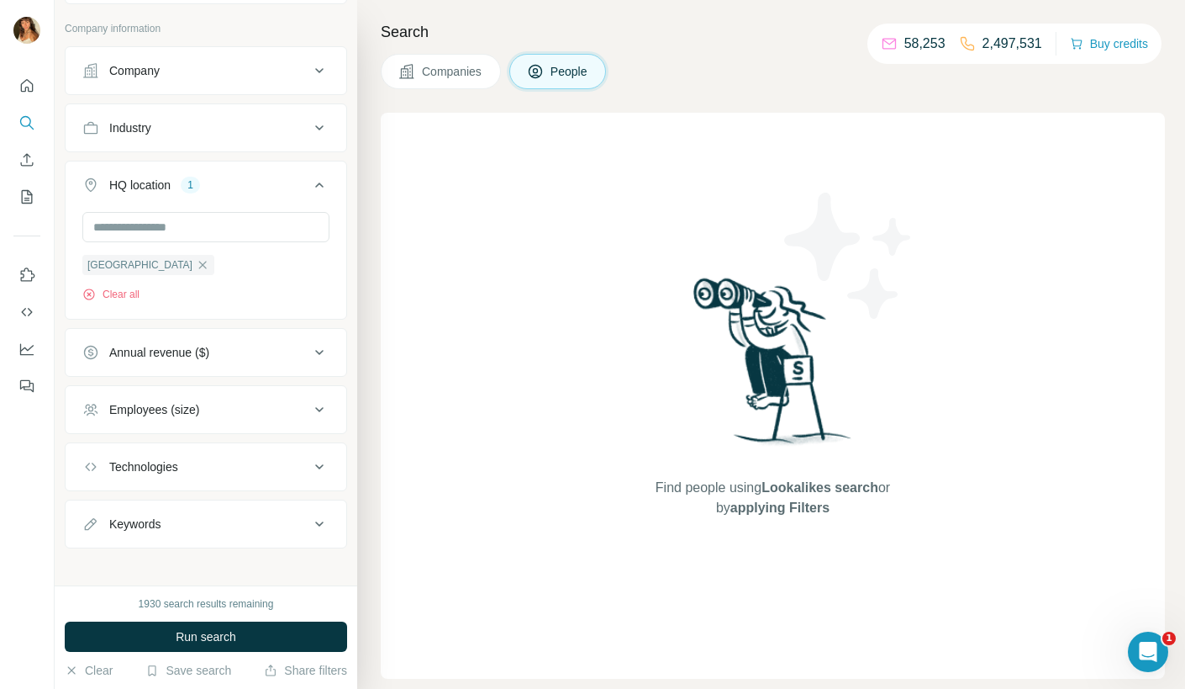
click at [225, 389] on button "Employees (size)" at bounding box center [206, 409] width 281 height 40
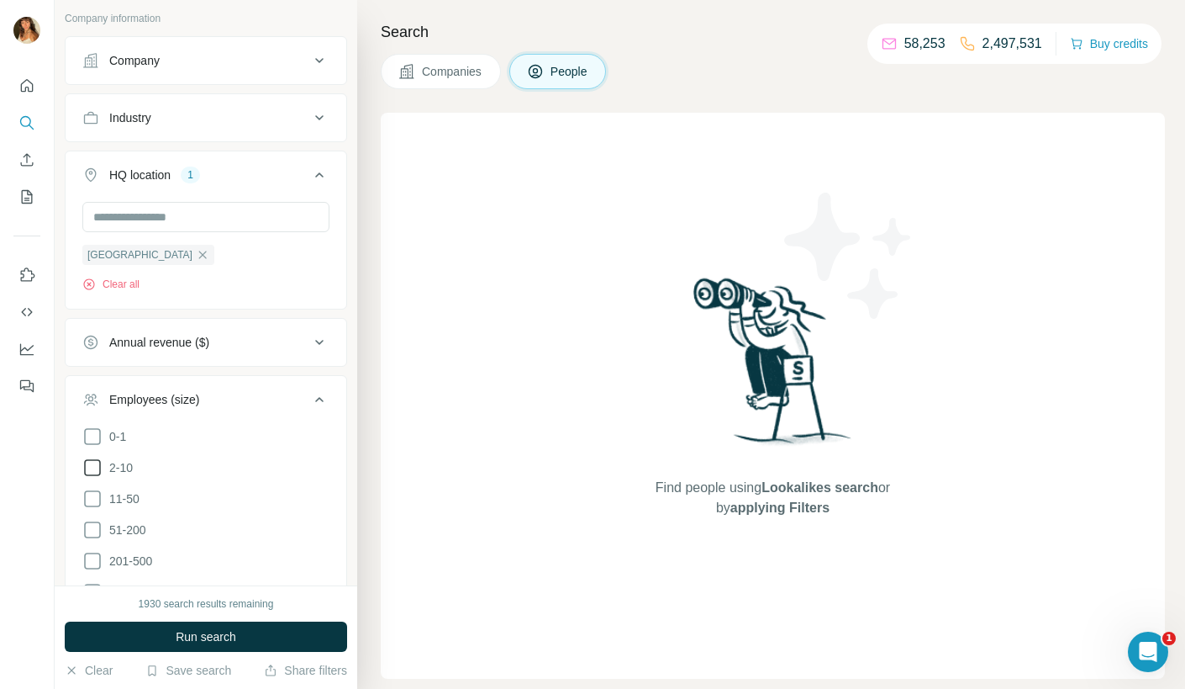
scroll to position [799, 0]
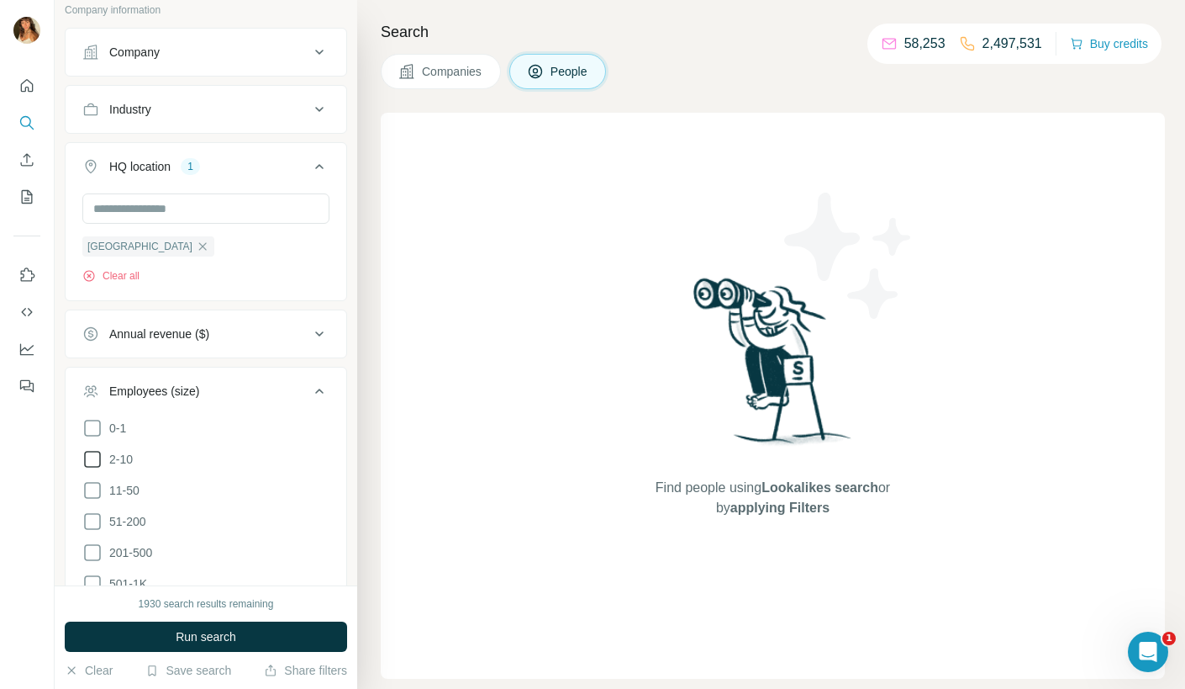
click at [87, 449] on icon at bounding box center [92, 459] width 20 height 20
click at [94, 485] on icon at bounding box center [92, 490] width 20 height 20
click at [91, 511] on icon at bounding box center [92, 521] width 20 height 20
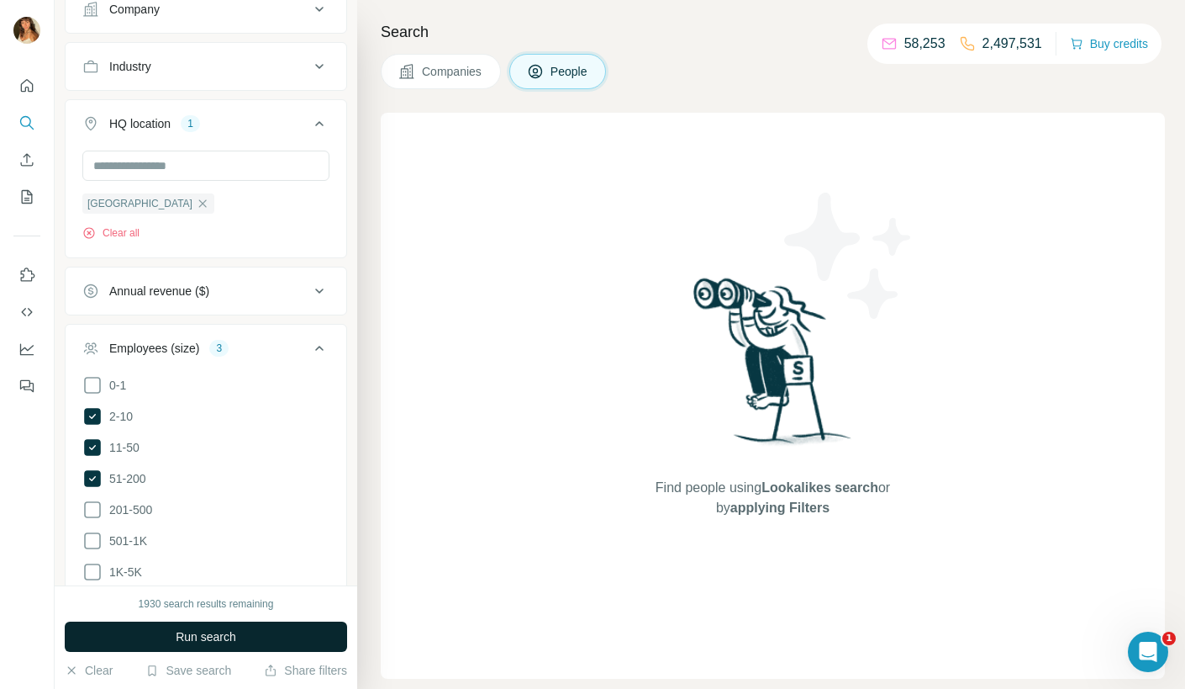
scroll to position [847, 0]
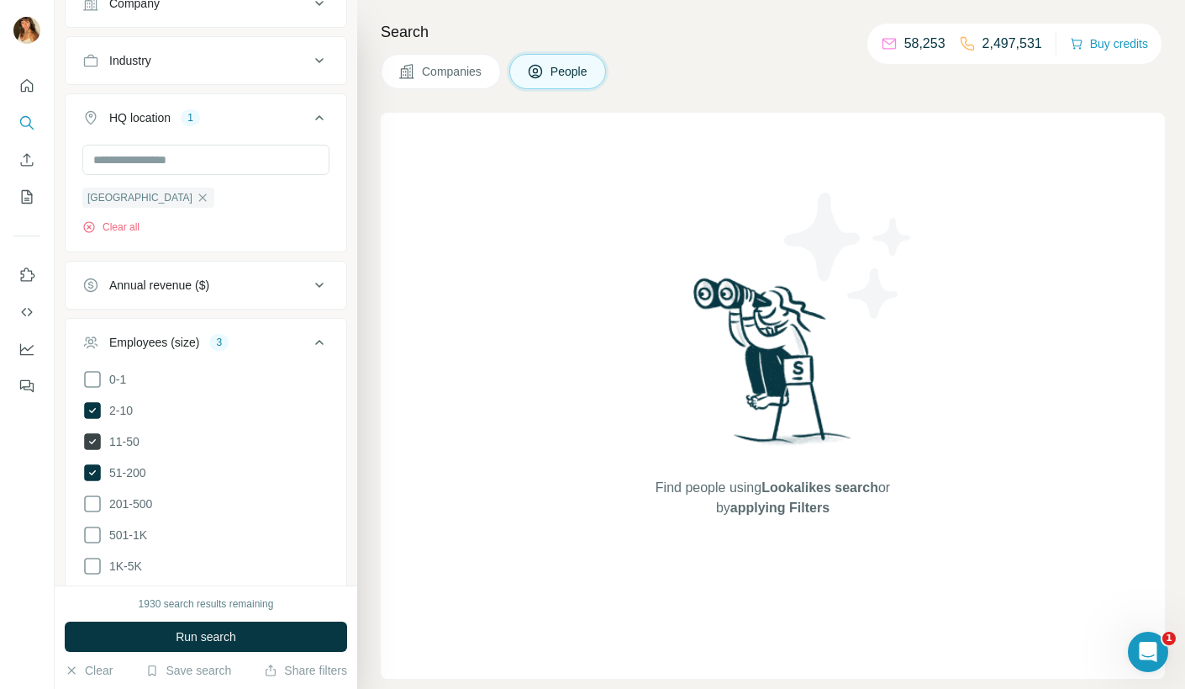
click at [97, 435] on icon at bounding box center [92, 441] width 17 height 17
click at [88, 464] on icon at bounding box center [92, 472] width 17 height 17
click at [87, 402] on icon at bounding box center [92, 410] width 17 height 17
click at [90, 432] on icon at bounding box center [92, 441] width 20 height 20
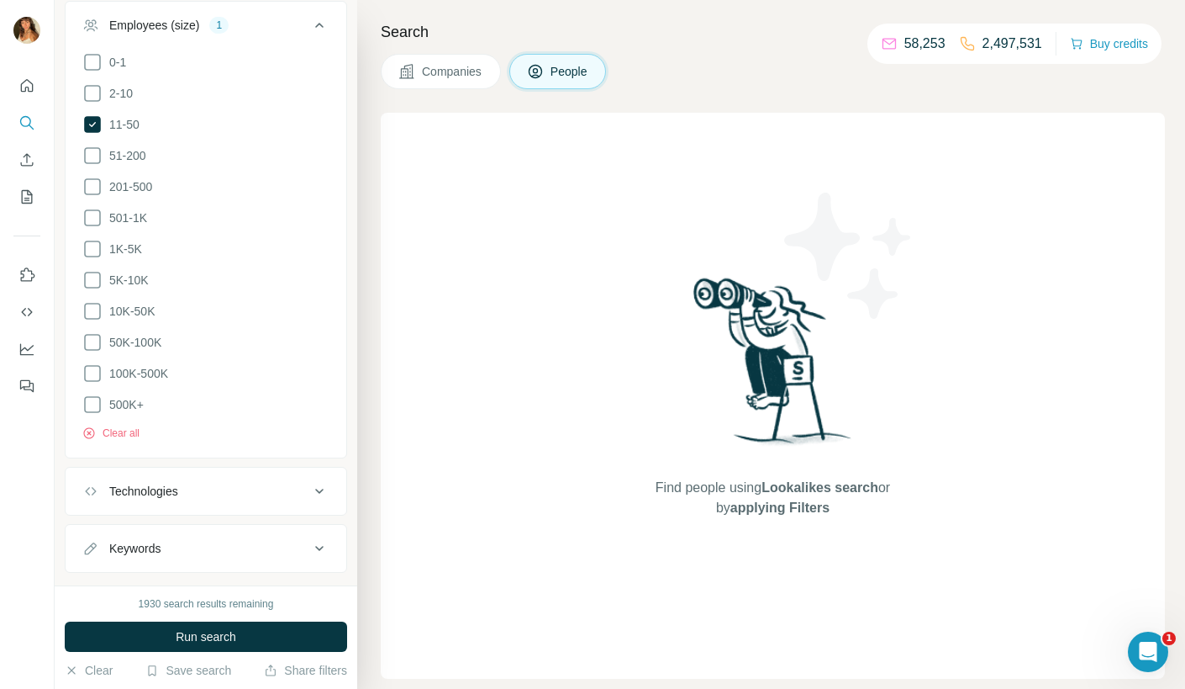
scroll to position [1186, 0]
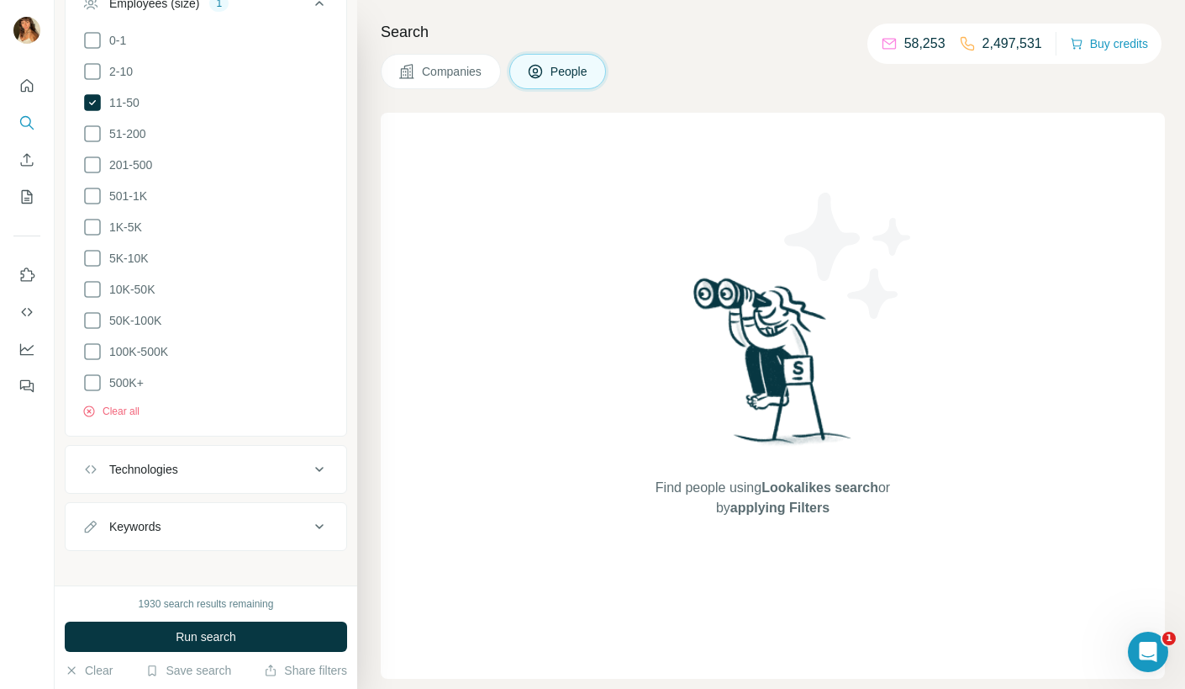
click at [175, 619] on div "1930 search results remaining Run search Clear Save search Share filters" at bounding box center [206, 636] width 303 height 103
click at [175, 626] on button "Run search" at bounding box center [206, 636] width 282 height 30
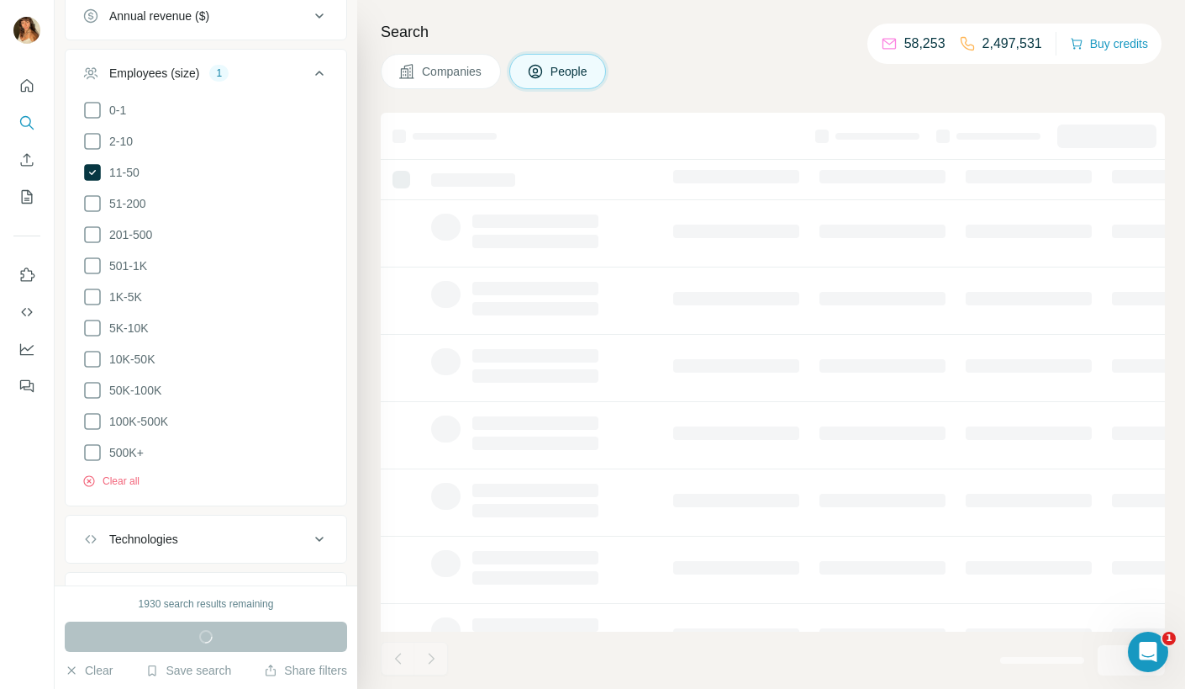
scroll to position [933, 0]
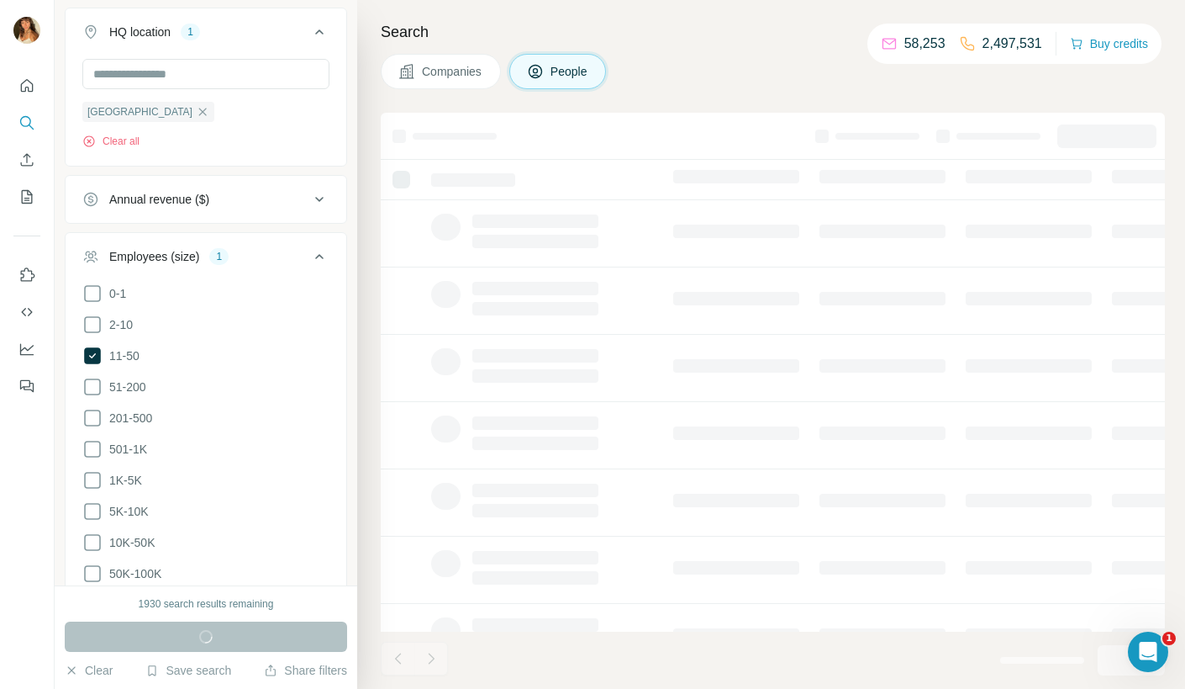
click at [282, 200] on div "Annual revenue ($)" at bounding box center [195, 199] width 227 height 17
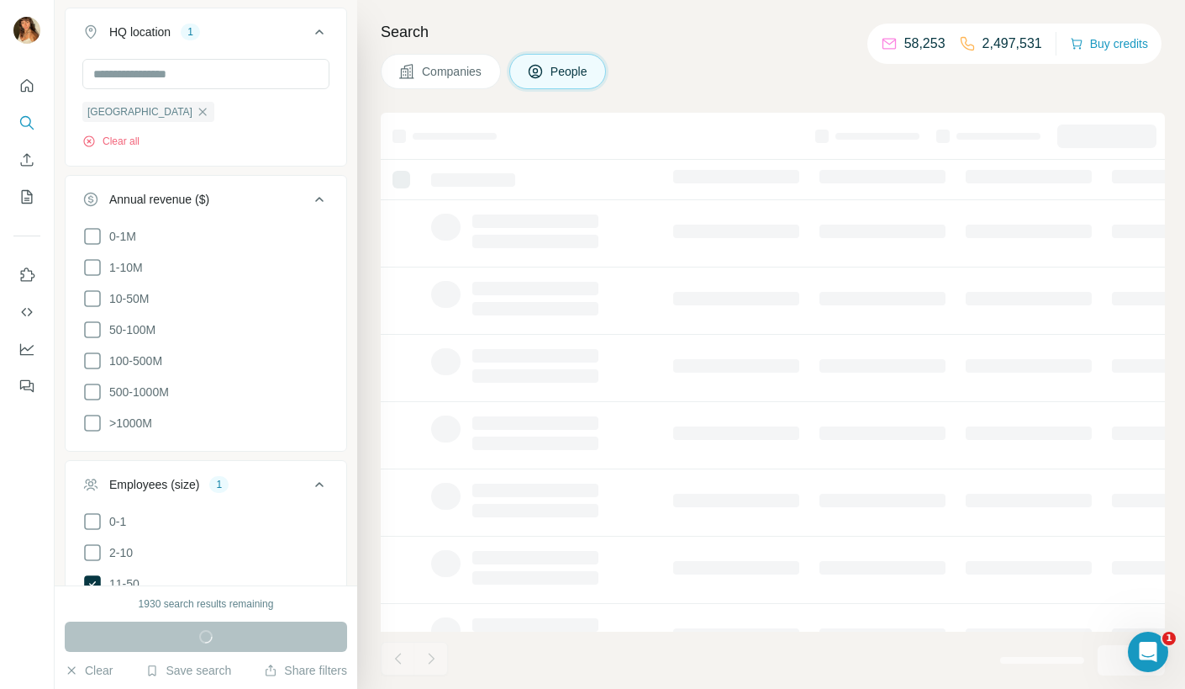
click at [282, 200] on div "Annual revenue ($)" at bounding box center [195, 199] width 227 height 17
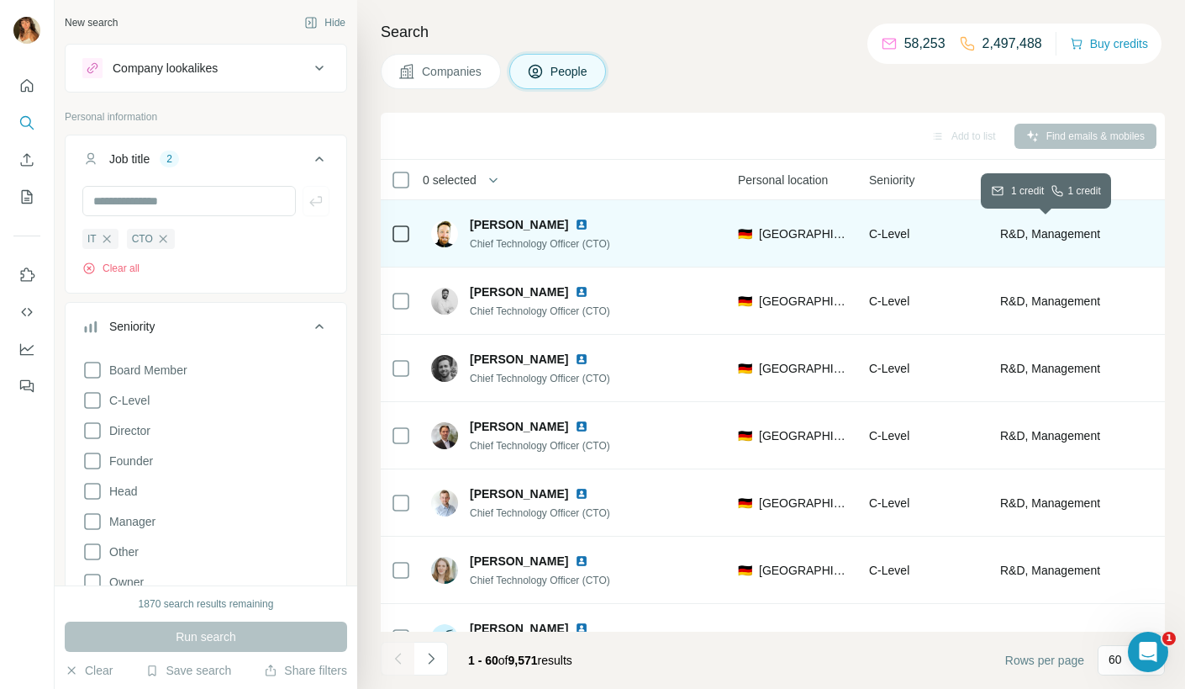
scroll to position [0, 0]
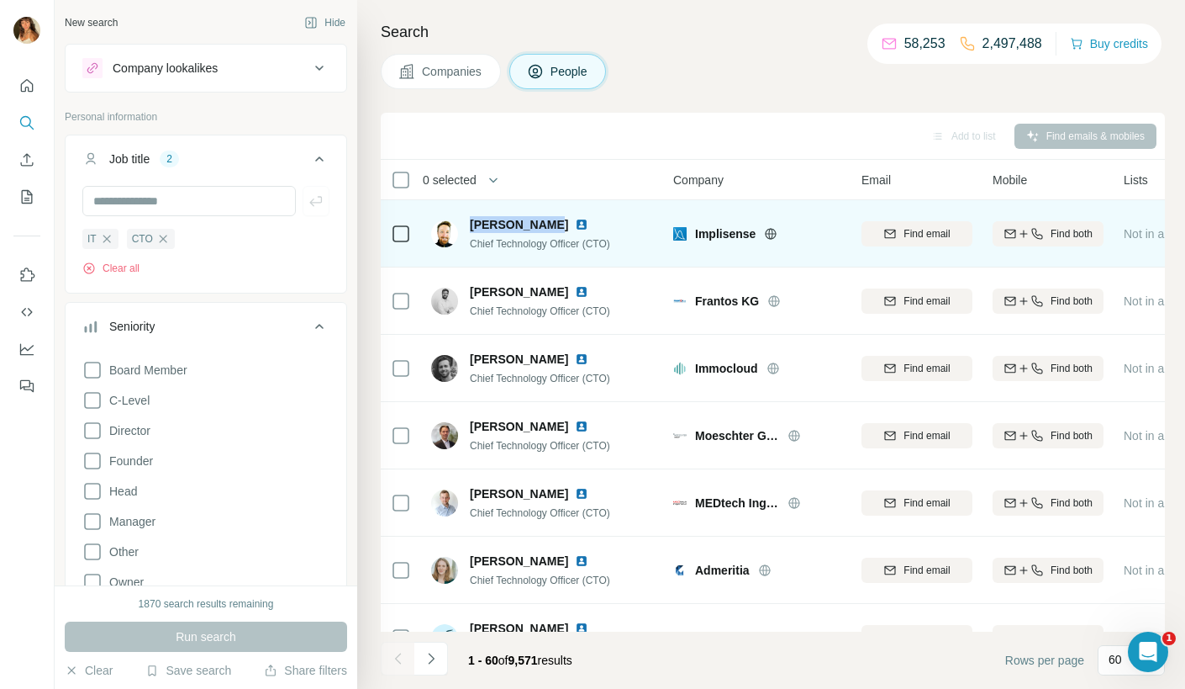
drag, startPoint x: 548, startPoint y: 225, endPoint x: 468, endPoint y: 214, distance: 80.7
click at [468, 214] on div "[PERSON_NAME] Chief Technology Officer (CTO)" at bounding box center [543, 233] width 224 height 46
copy span "[PERSON_NAME]"
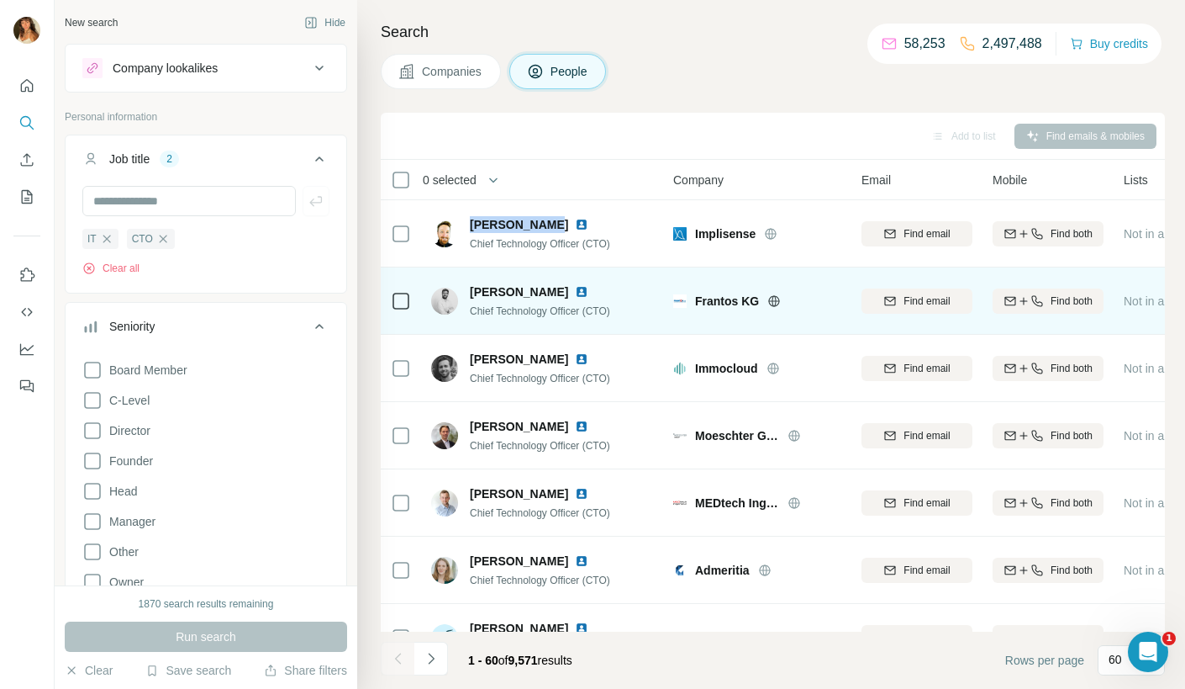
drag, startPoint x: 471, startPoint y: 291, endPoint x: 565, endPoint y: 291, distance: 94.2
click at [565, 291] on div "[PERSON_NAME]" at bounding box center [540, 291] width 140 height 17
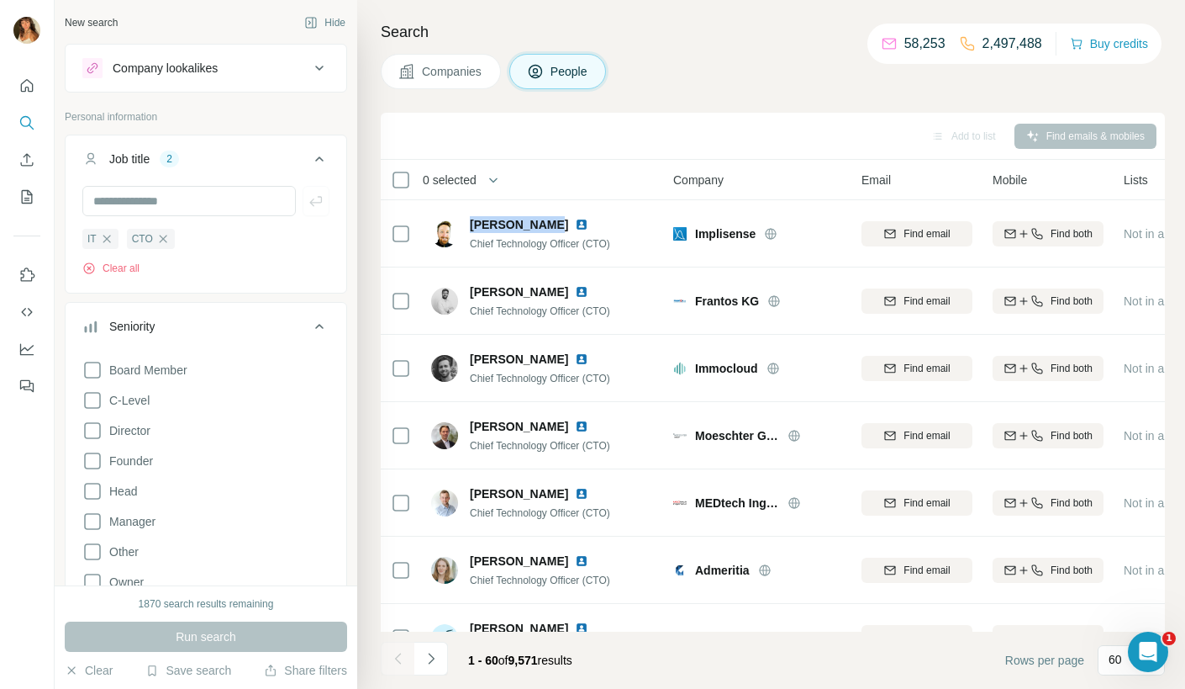
copy span "[PERSON_NAME]"
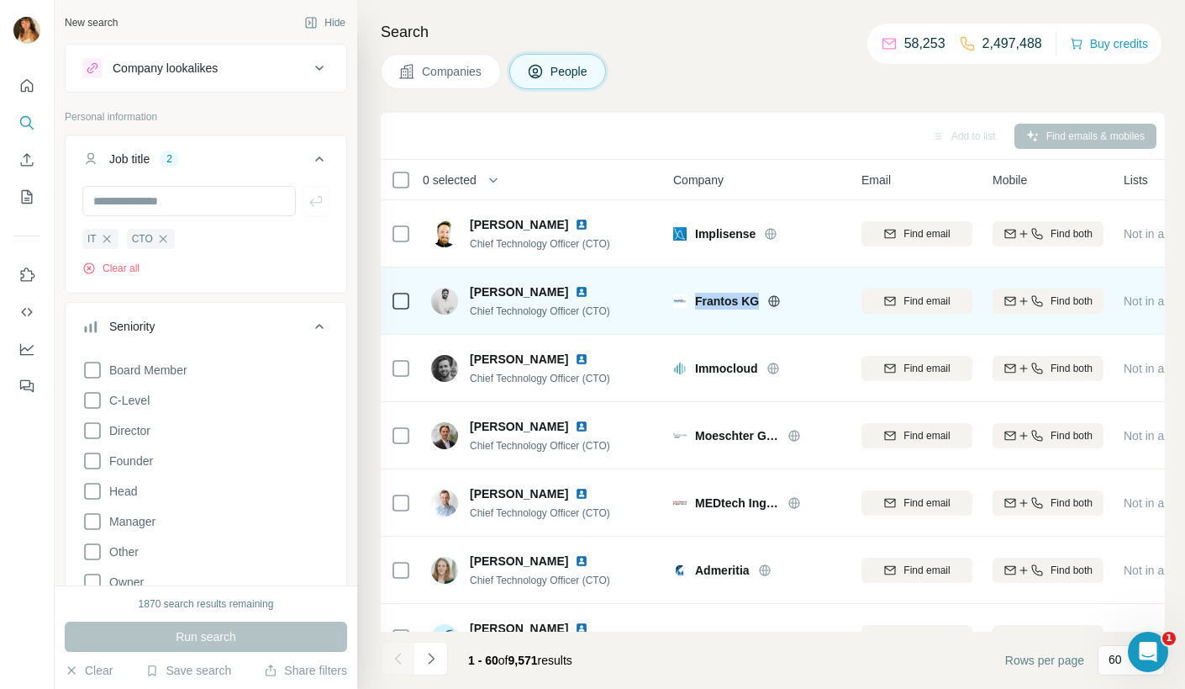
copy span "Frantos KG"
drag, startPoint x: 696, startPoint y: 298, endPoint x: 759, endPoint y: 293, distance: 63.3
click at [759, 293] on div "Frantos KG" at bounding box center [768, 301] width 146 height 17
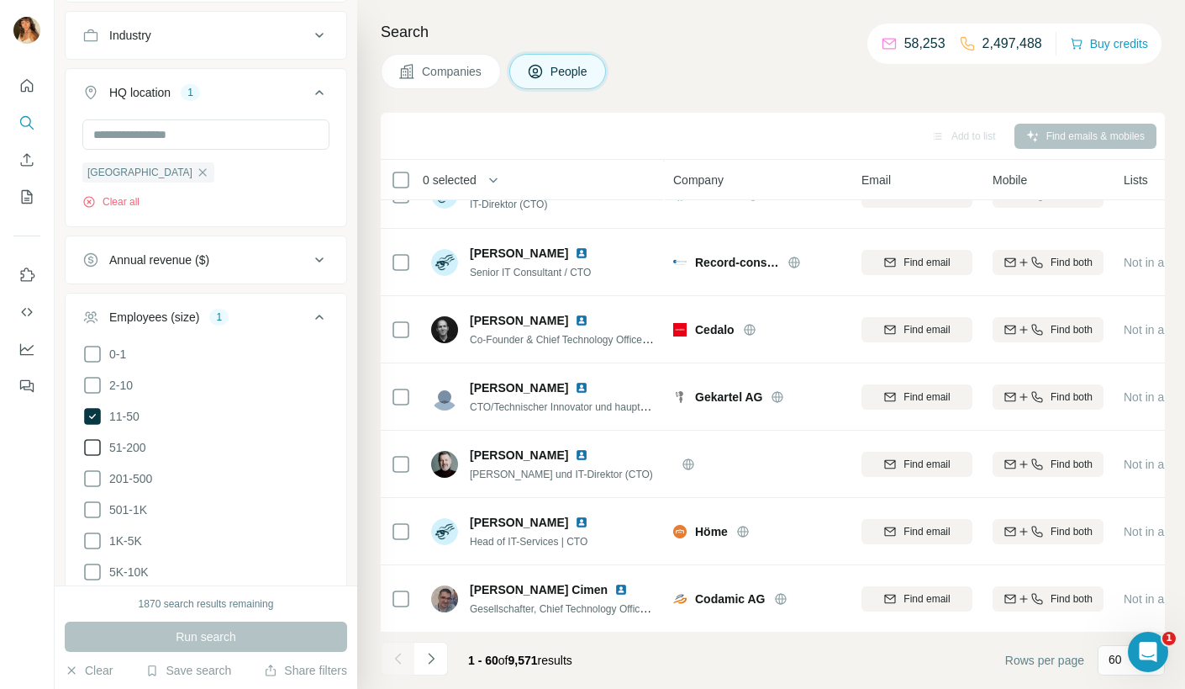
scroll to position [884, 0]
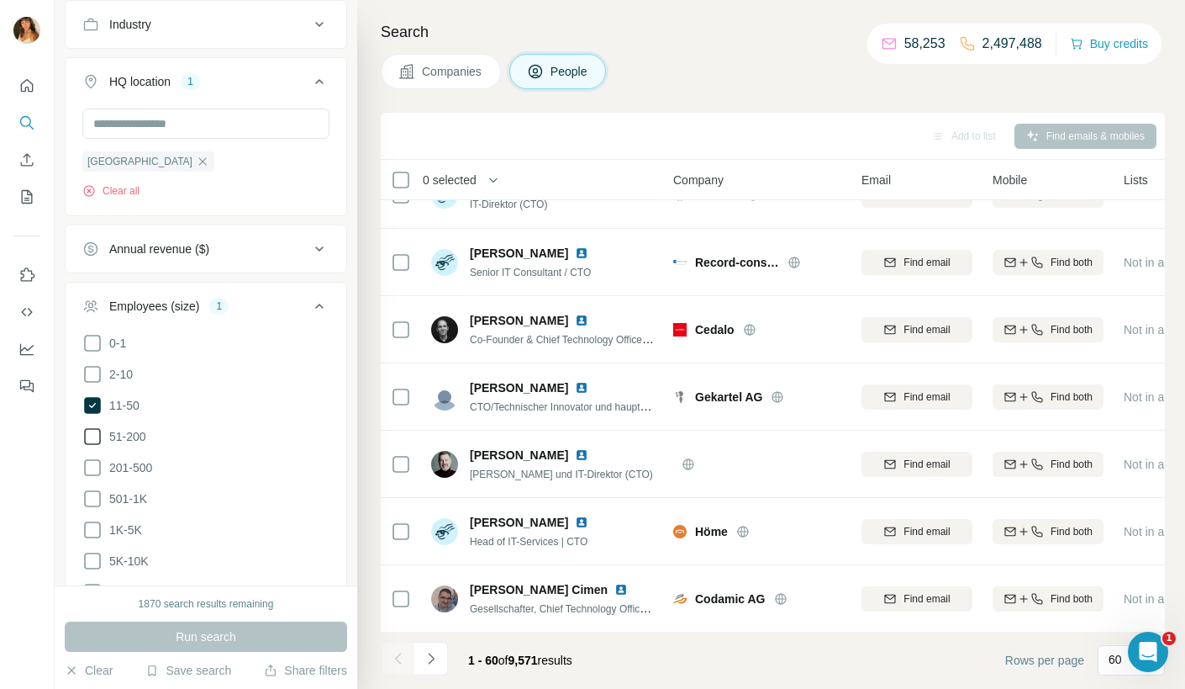
click at [93, 426] on icon at bounding box center [92, 436] width 20 height 20
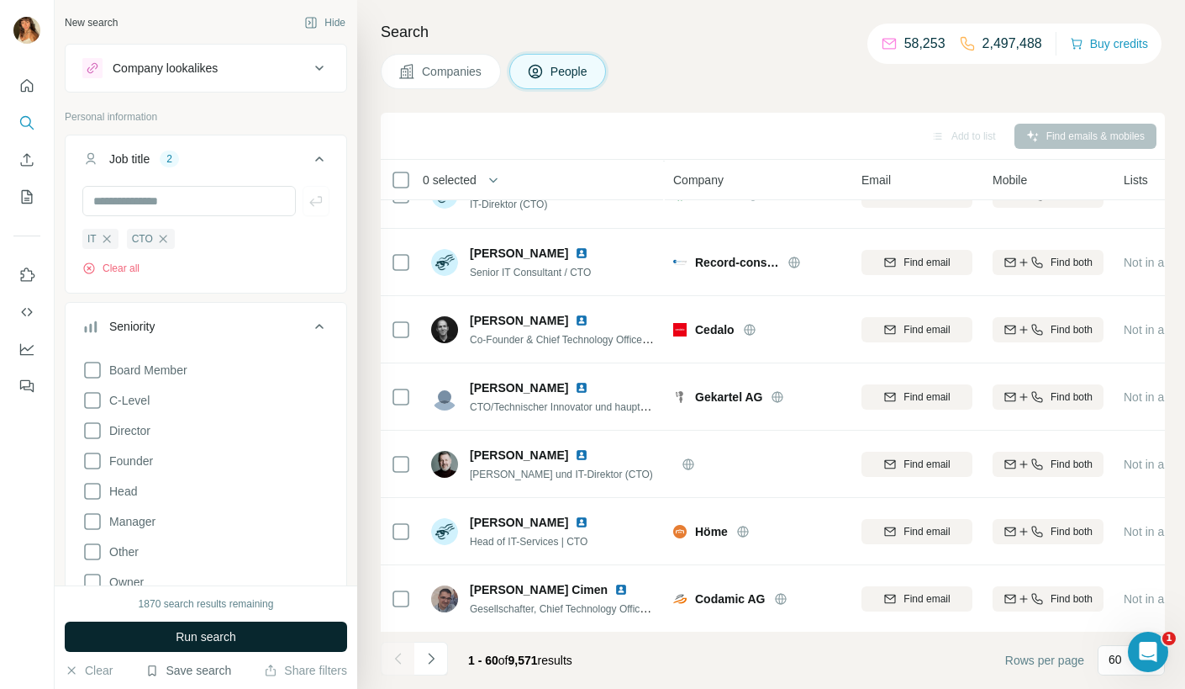
click at [189, 677] on button "Save search" at bounding box center [188, 670] width 86 height 17
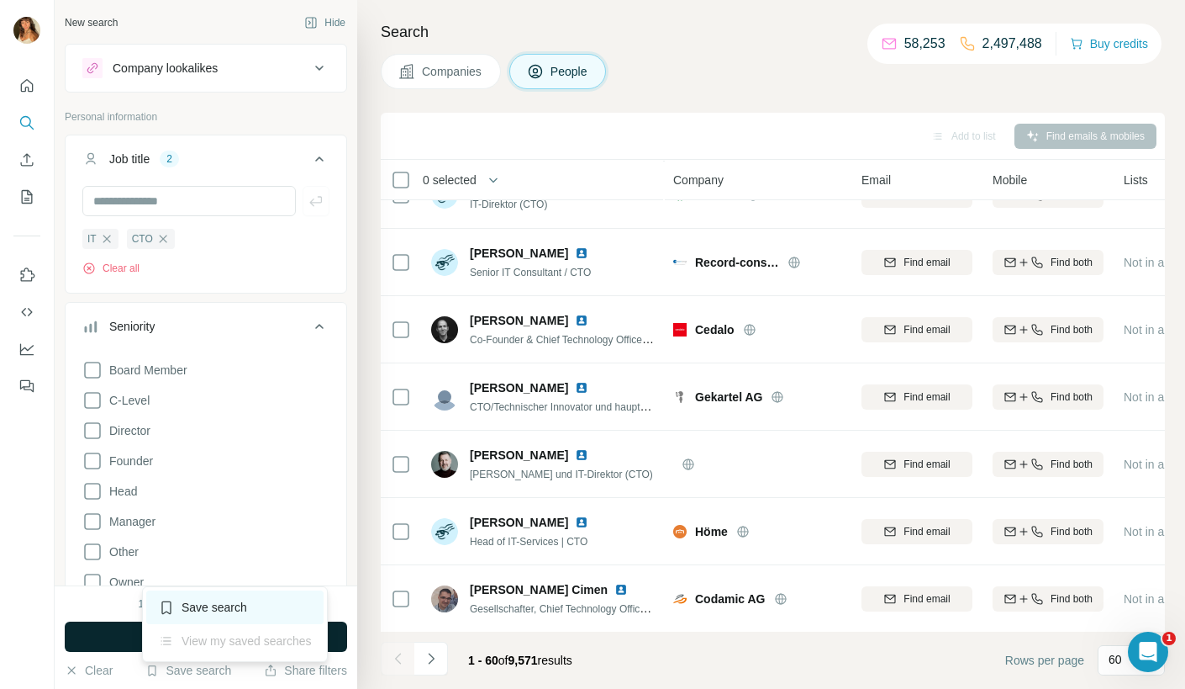
click at [240, 608] on div "Save search" at bounding box center [234, 607] width 177 height 34
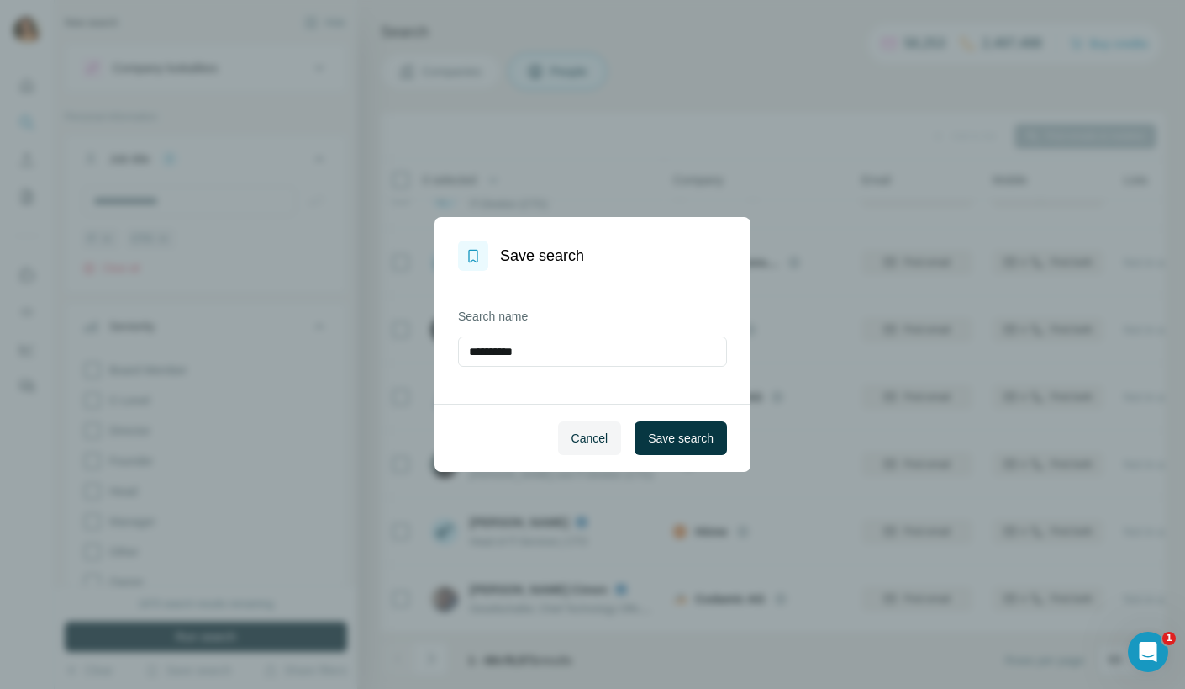
drag, startPoint x: 570, startPoint y: 356, endPoint x: 309, endPoint y: 354, distance: 260.6
click at [311, 355] on div "**********" at bounding box center [592, 344] width 1185 height 689
type input "**********"
click at [714, 430] on button "Save search" at bounding box center [681, 438] width 92 height 34
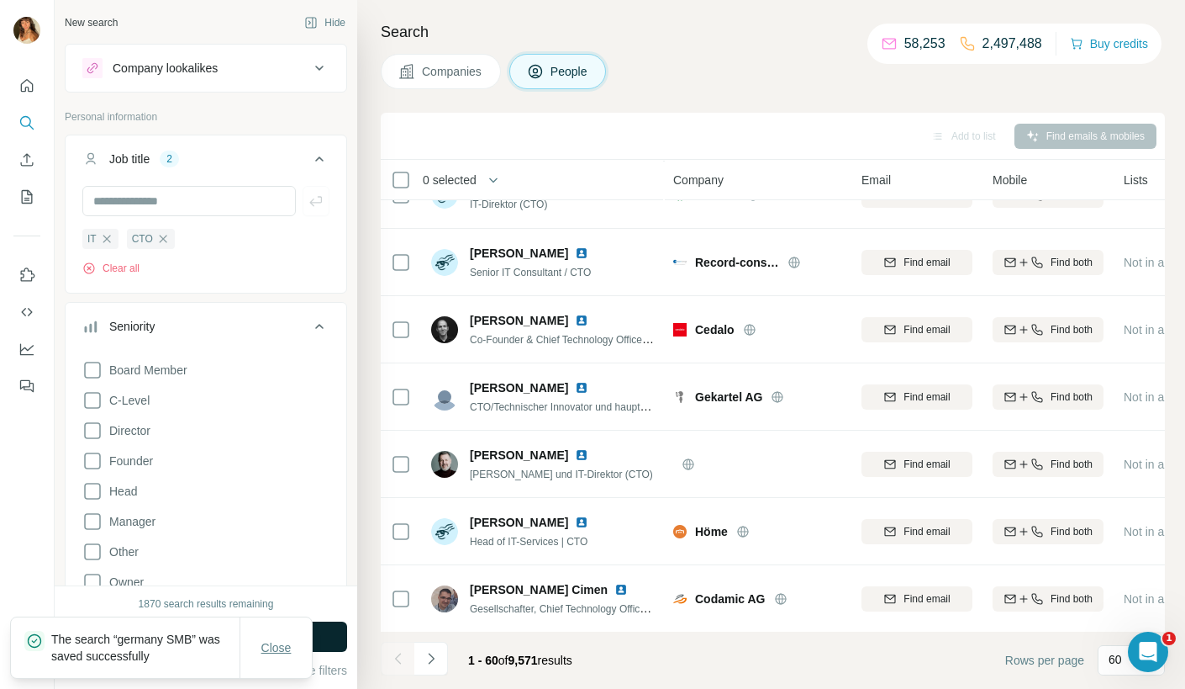
click at [264, 645] on span "Close" at bounding box center [276, 647] width 30 height 17
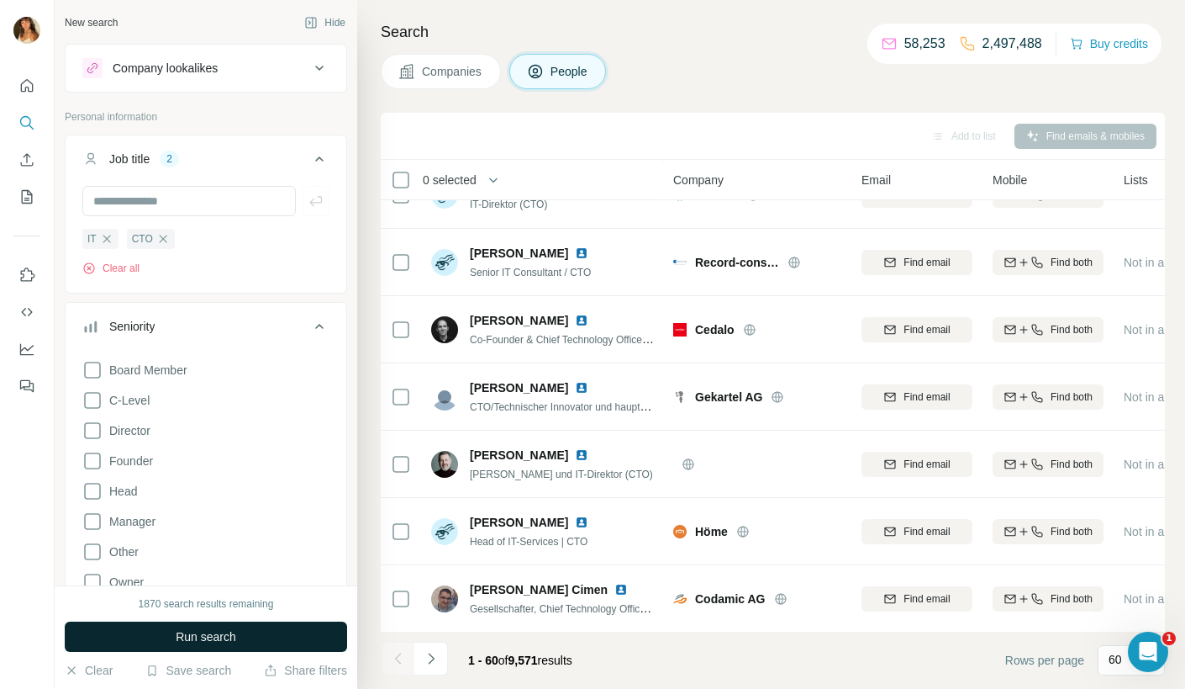
click at [264, 641] on button "Run search" at bounding box center [206, 636] width 282 height 30
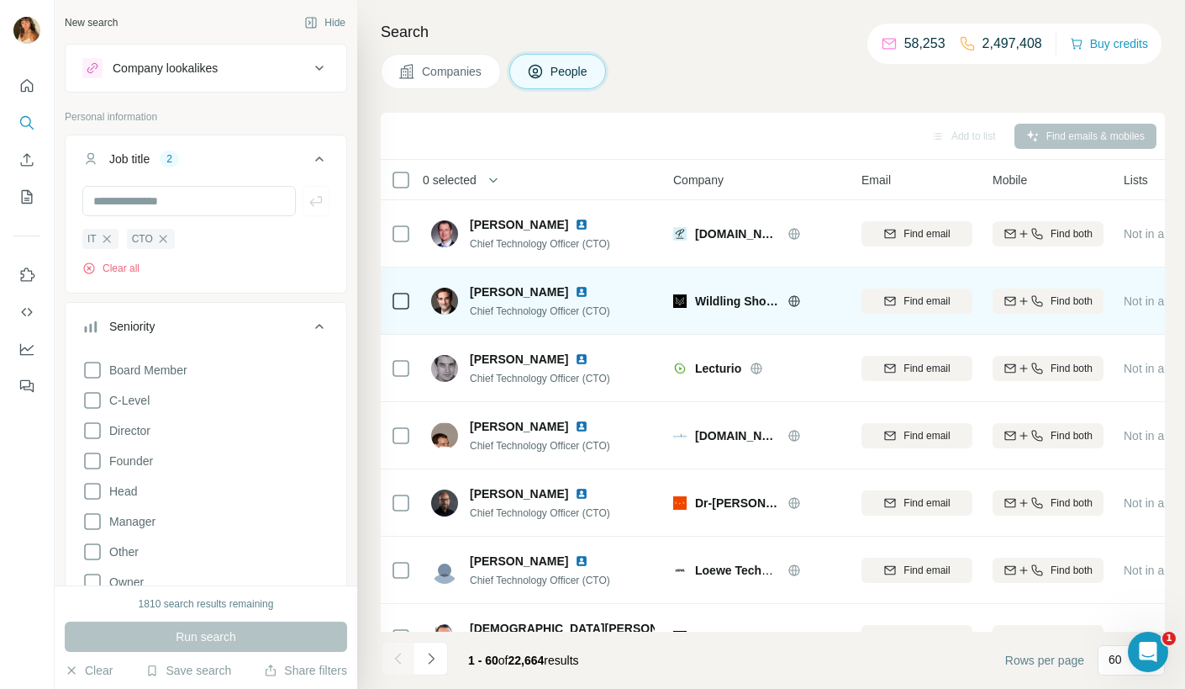
scroll to position [17, 0]
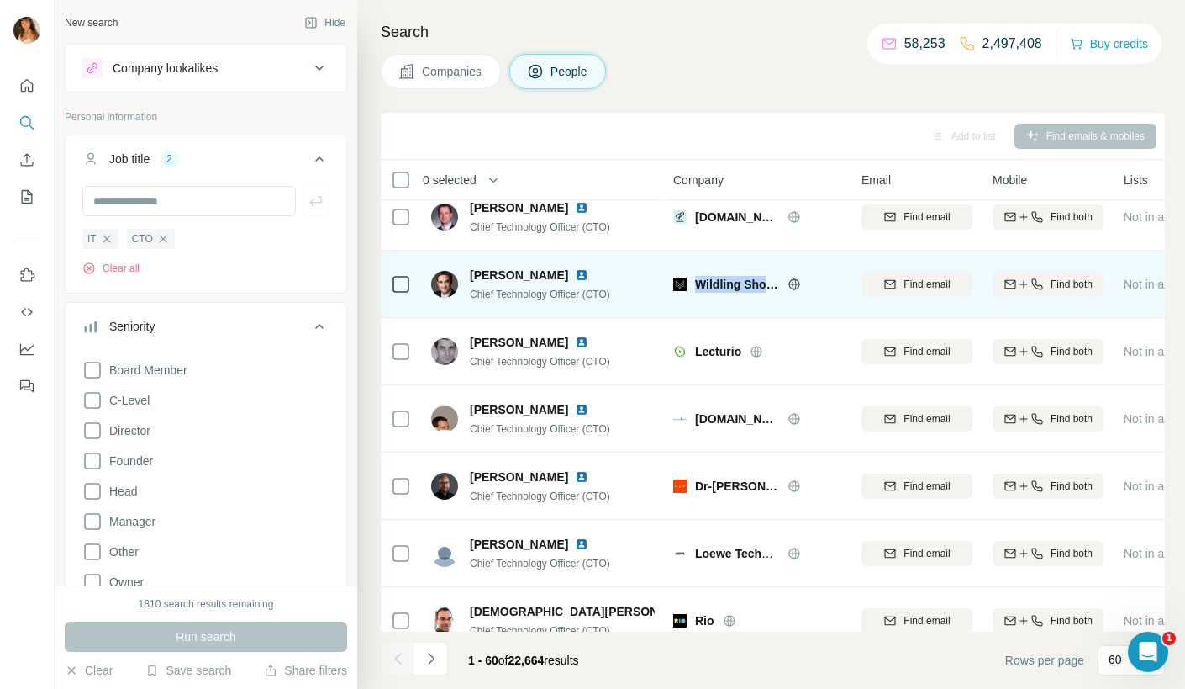
drag, startPoint x: 697, startPoint y: 286, endPoint x: 810, endPoint y: 298, distance: 114.1
click at [810, 298] on div "Wildling Shoes" at bounding box center [757, 284] width 168 height 46
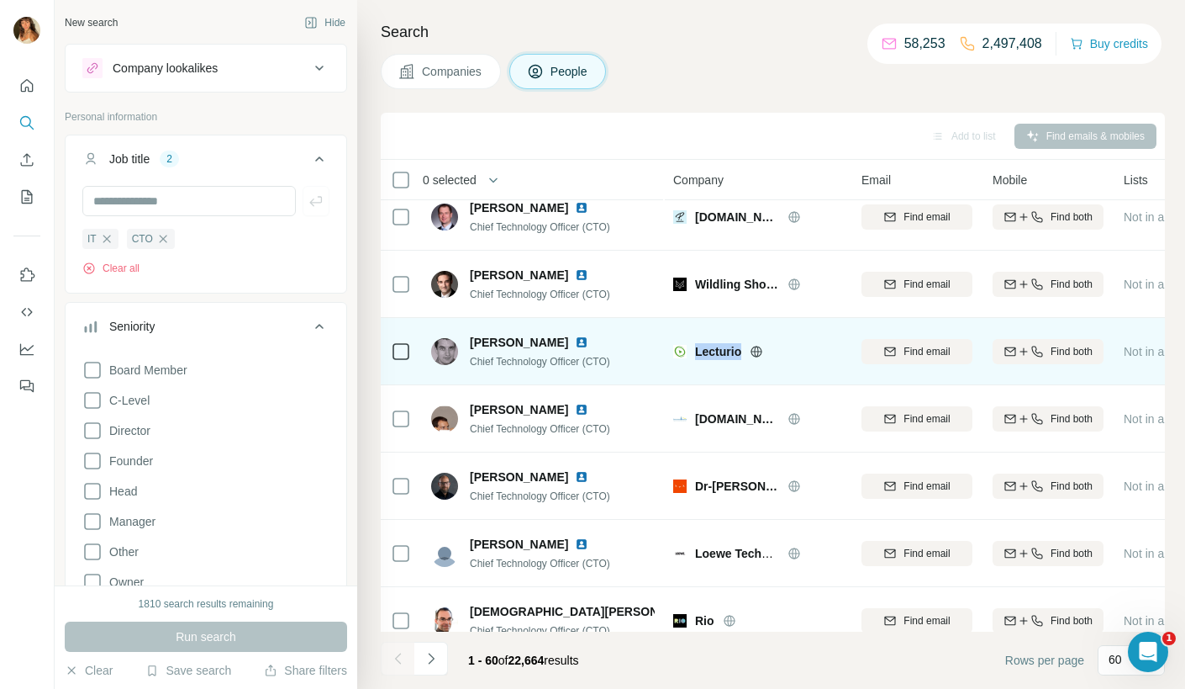
drag, startPoint x: 692, startPoint y: 351, endPoint x: 738, endPoint y: 351, distance: 46.2
click at [738, 351] on div "Lecturio" at bounding box center [757, 351] width 168 height 17
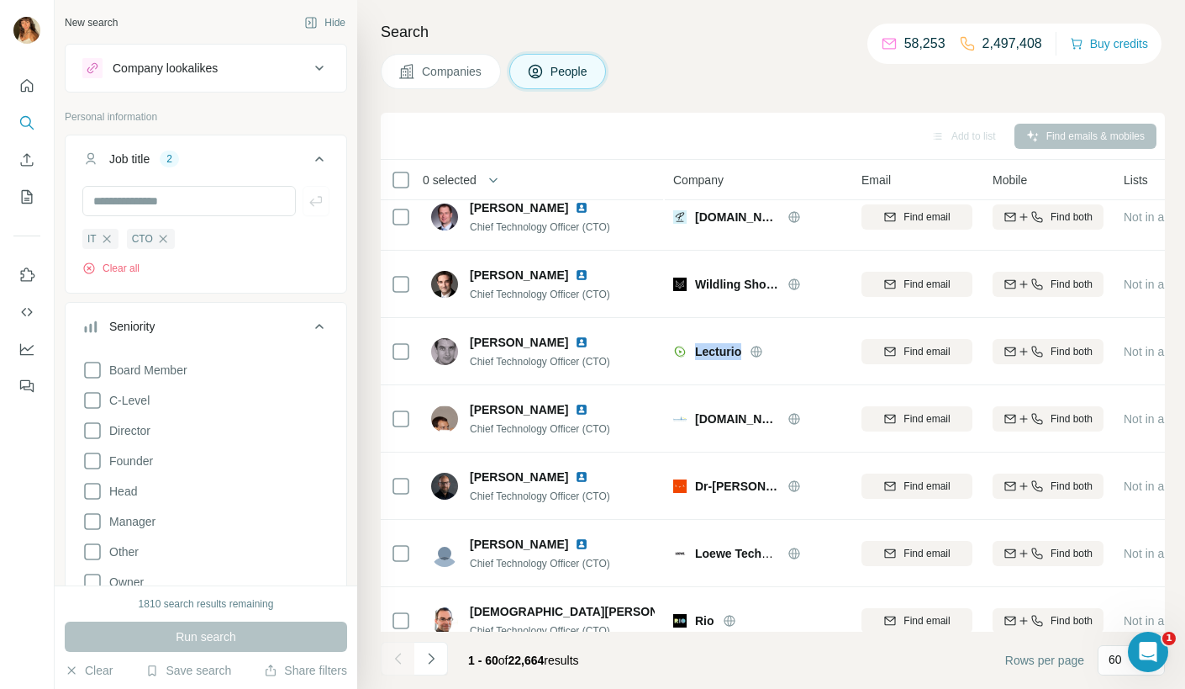
copy span "Lecturio"
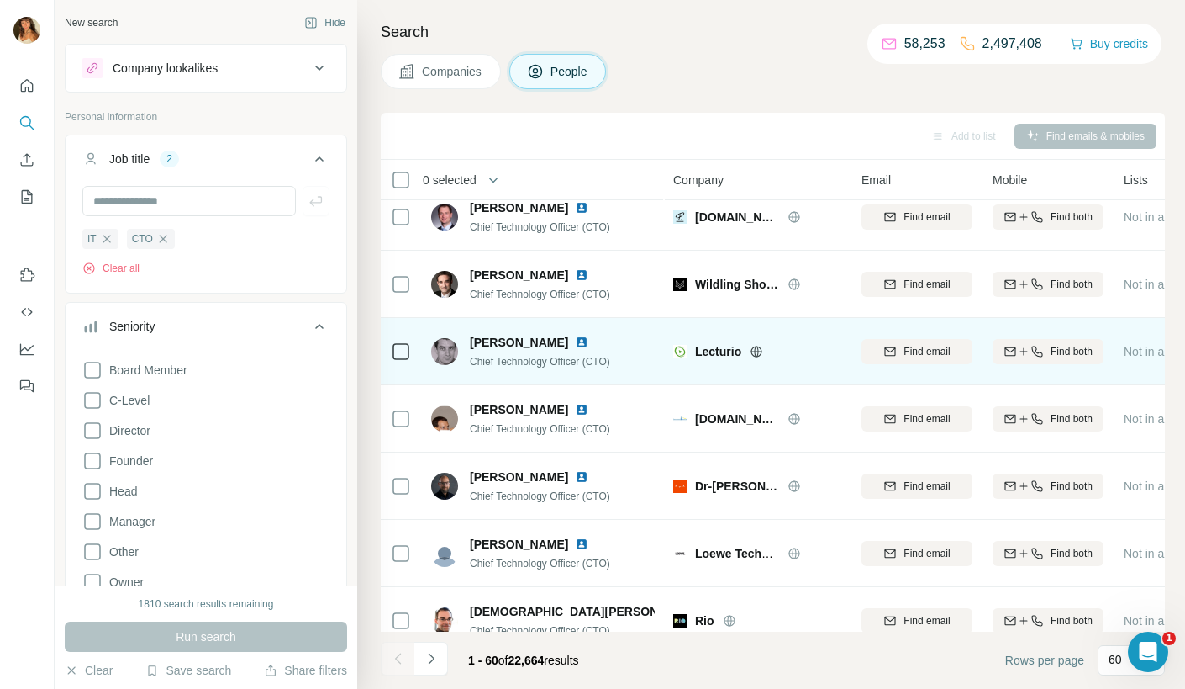
click at [666, 362] on td "Lecturio" at bounding box center [757, 351] width 188 height 67
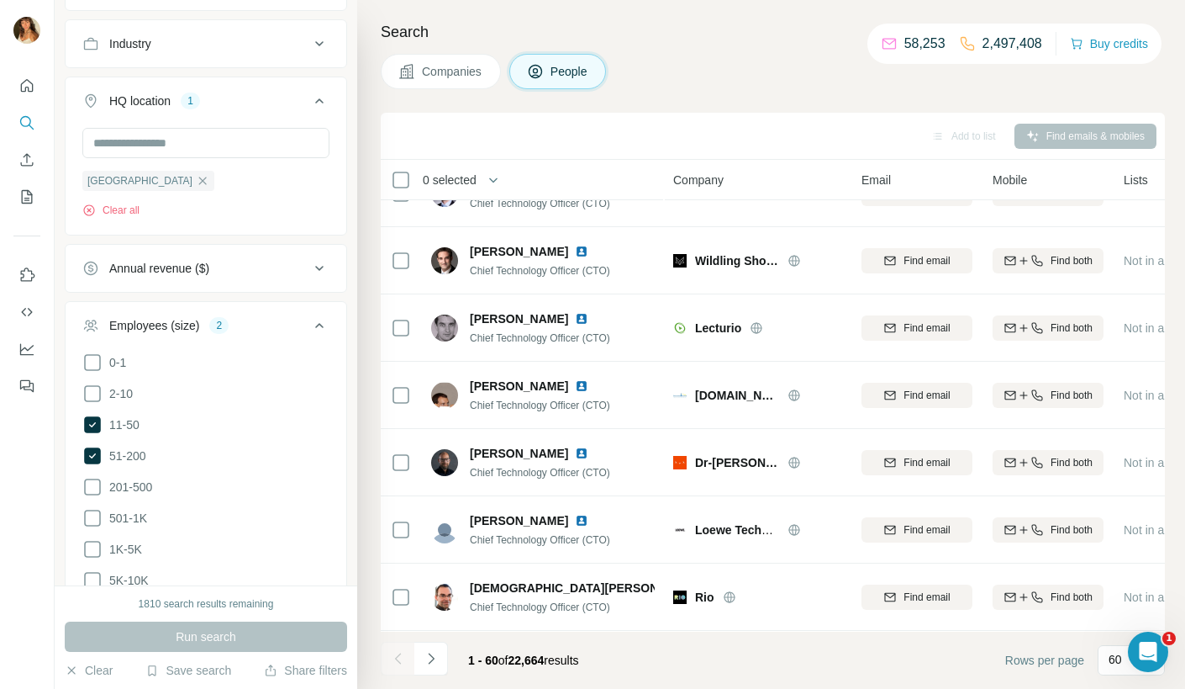
scroll to position [0, 0]
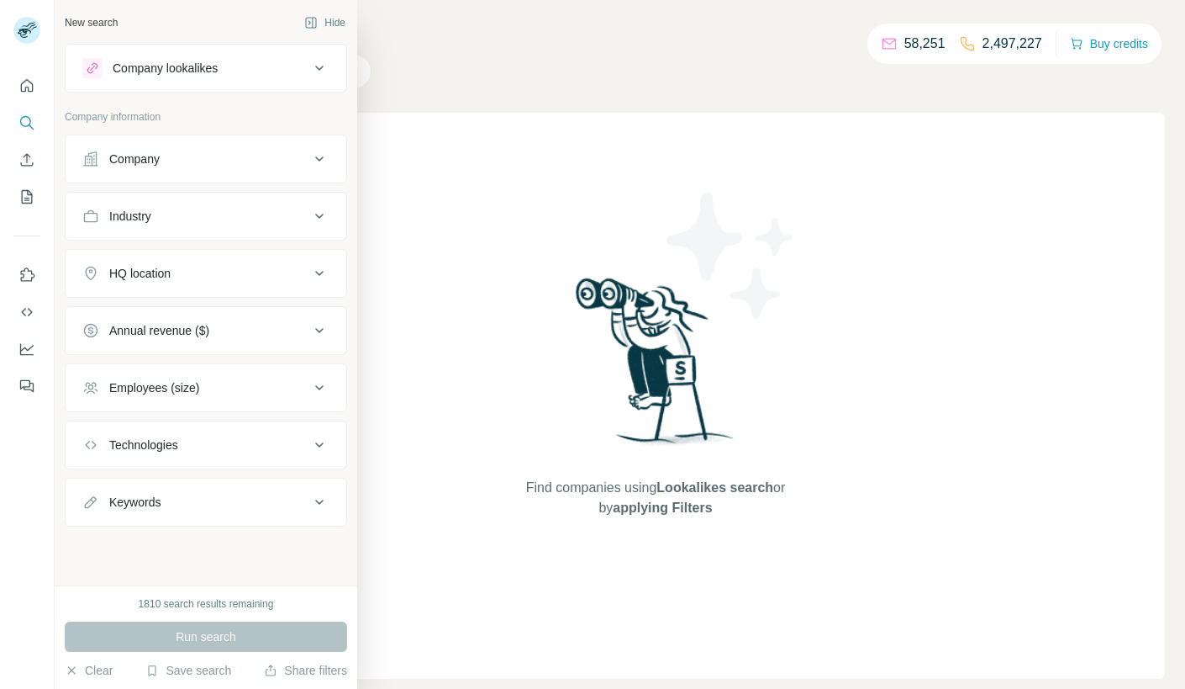
click at [166, 144] on button "Company" at bounding box center [206, 159] width 281 height 40
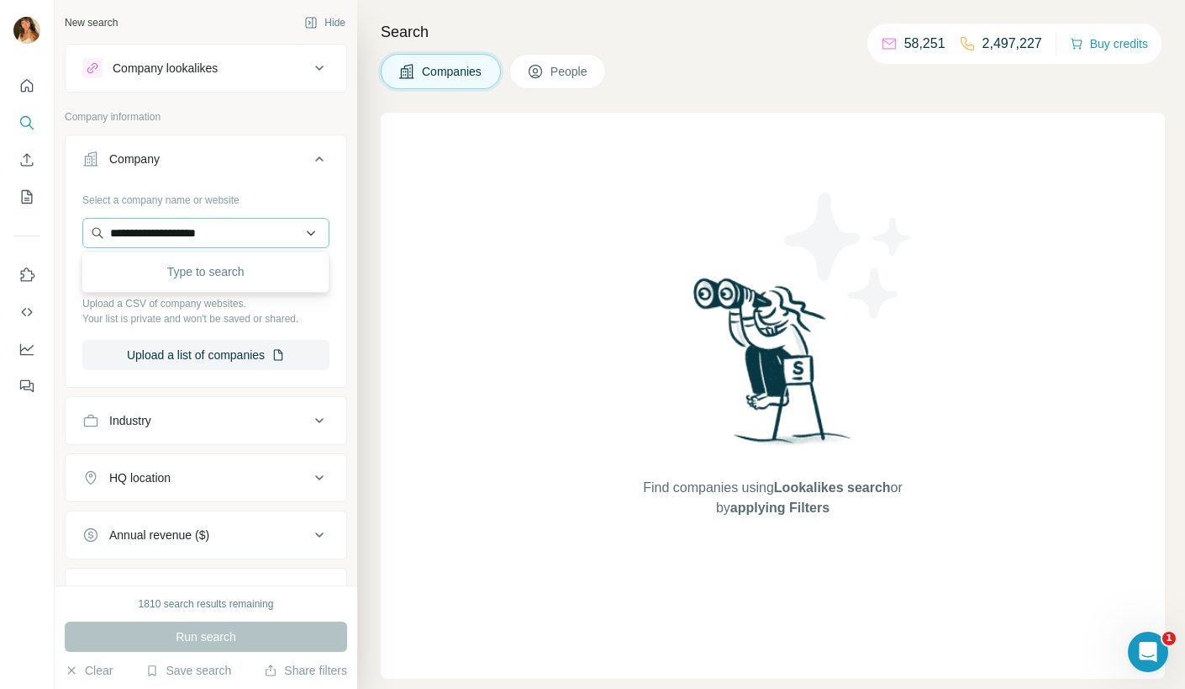
type input "**********"
click at [205, 278] on p "zigarrenschachtel.de" at bounding box center [176, 285] width 94 height 15
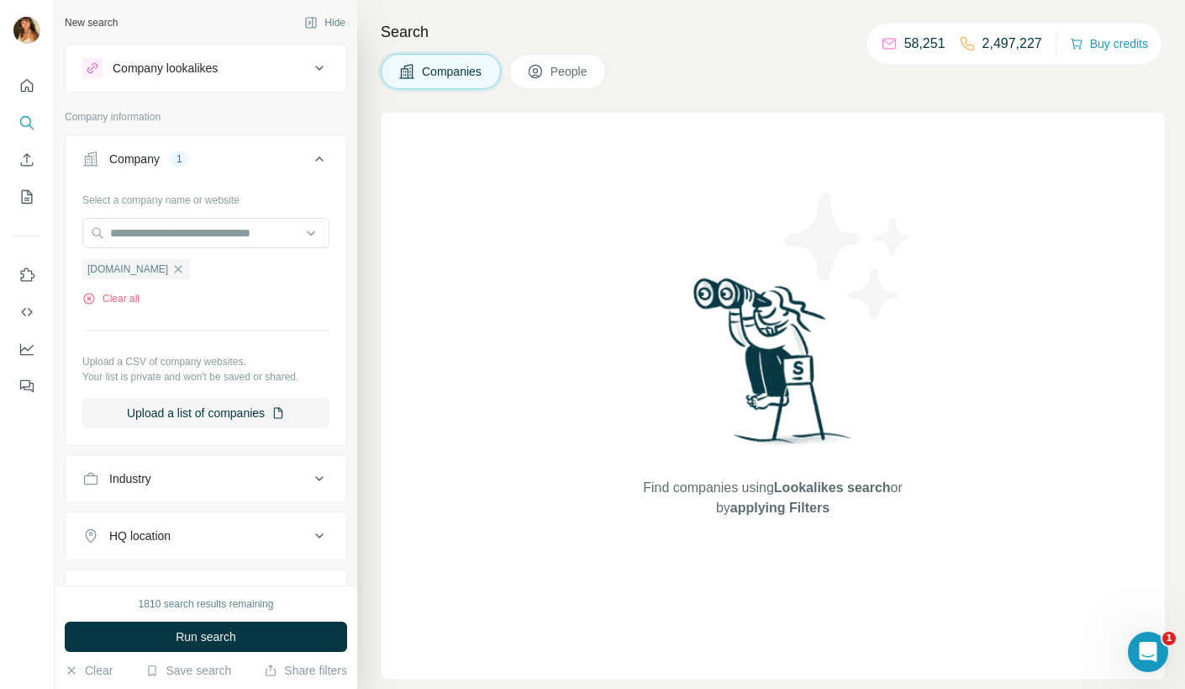
click at [542, 78] on icon at bounding box center [535, 71] width 17 height 17
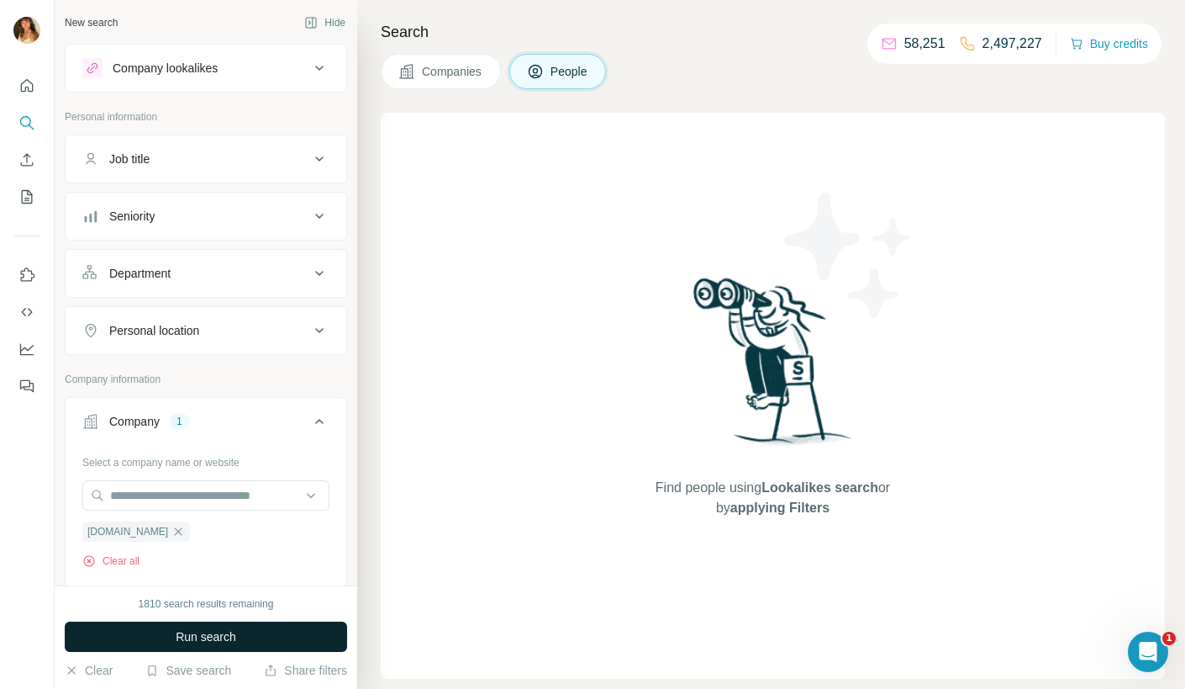
click at [190, 632] on span "Run search" at bounding box center [206, 636] width 61 height 17
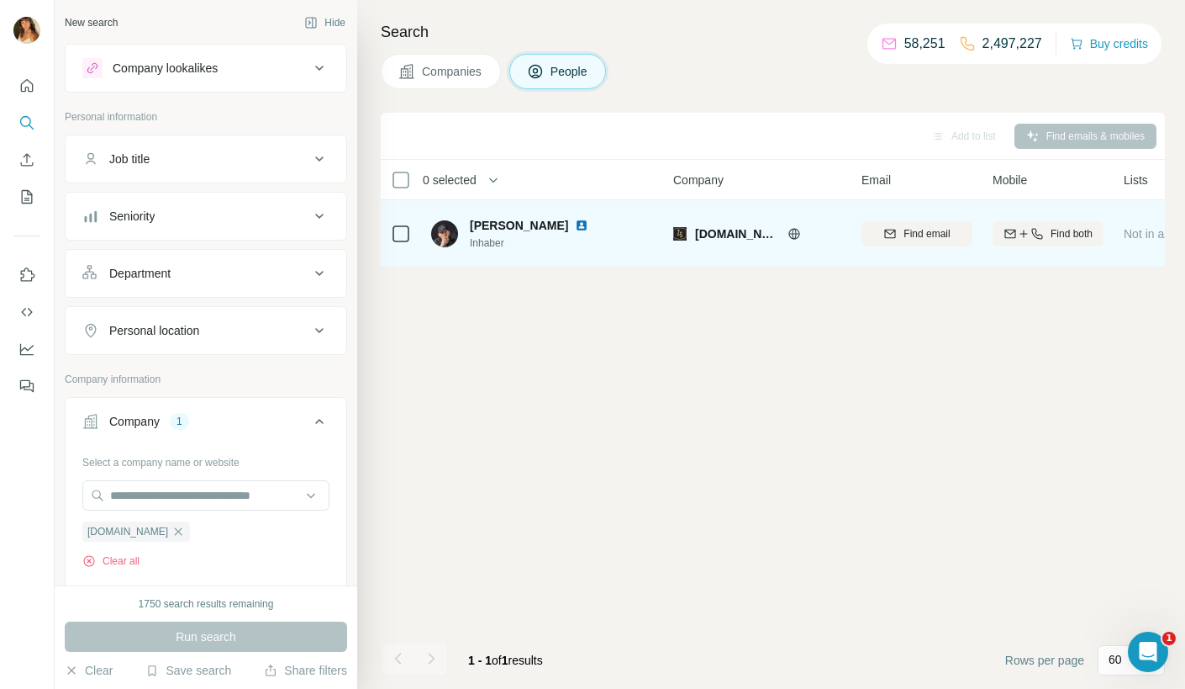
click at [508, 230] on span "Roger Jegg" at bounding box center [519, 225] width 98 height 17
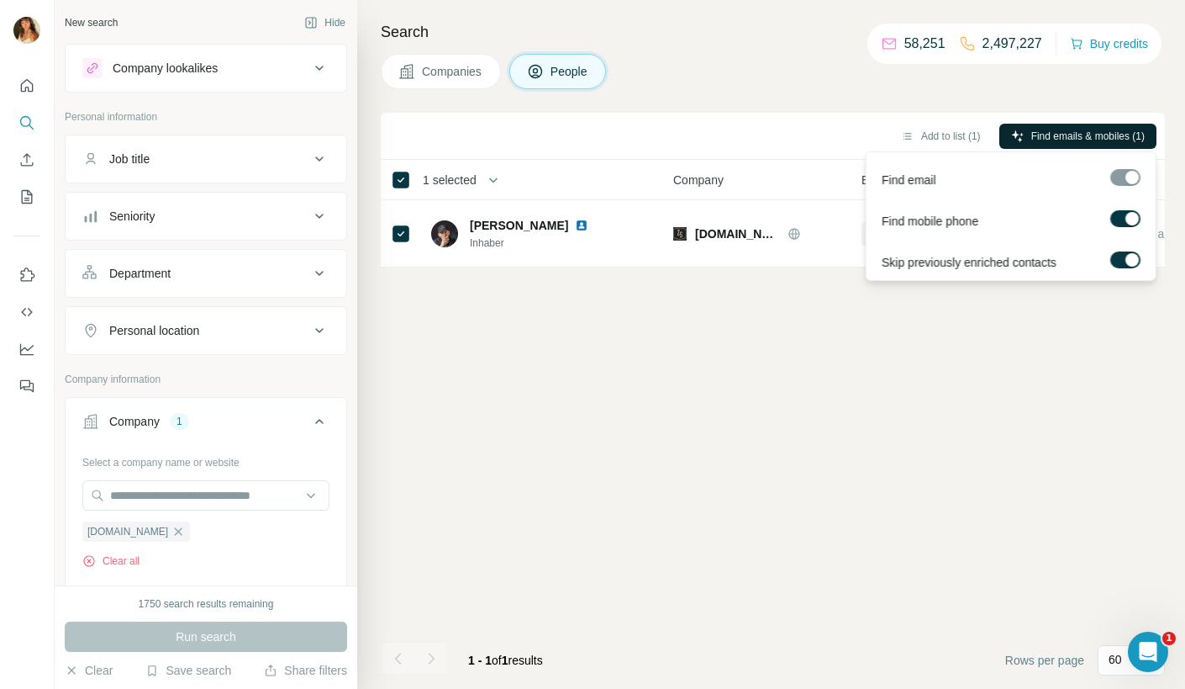
click at [1032, 133] on span "Find emails & mobiles (1)" at bounding box center [1088, 136] width 113 height 15
click at [1124, 177] on div at bounding box center [1126, 177] width 30 height 17
click at [840, 387] on div "Add to list (1) Find emails & mobiles (1) 1 selected People Company Email Mobil…" at bounding box center [773, 401] width 784 height 576
click at [1073, 133] on span "Find emails & mobiles (1)" at bounding box center [1088, 136] width 113 height 15
click at [977, 136] on button "Add to list (1)" at bounding box center [940, 136] width 103 height 25
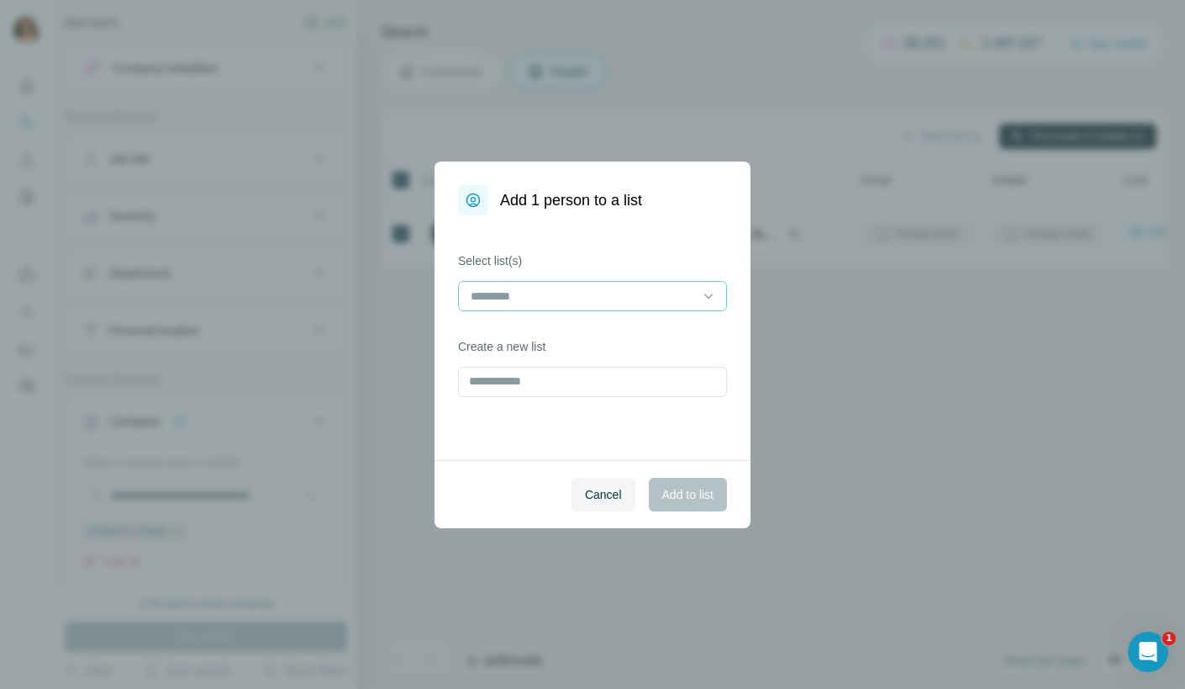
click at [590, 283] on div at bounding box center [582, 296] width 227 height 29
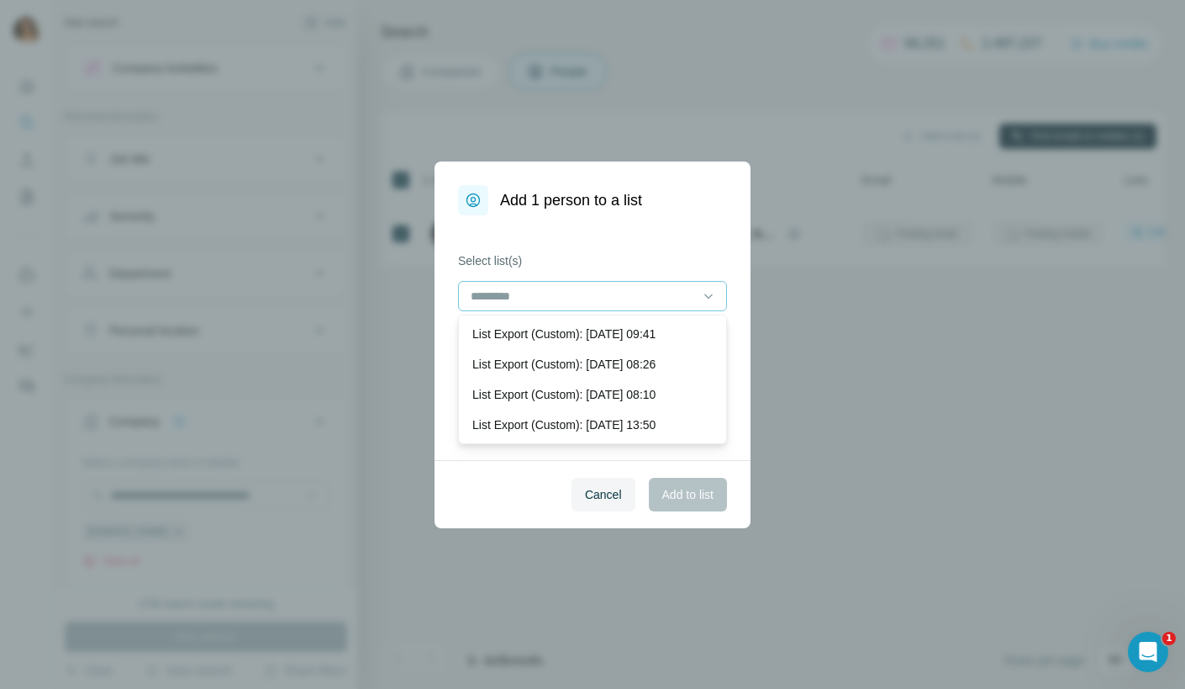
click at [590, 283] on div at bounding box center [582, 296] width 227 height 29
click at [624, 243] on div "Select list(s) Create a new list" at bounding box center [593, 337] width 316 height 245
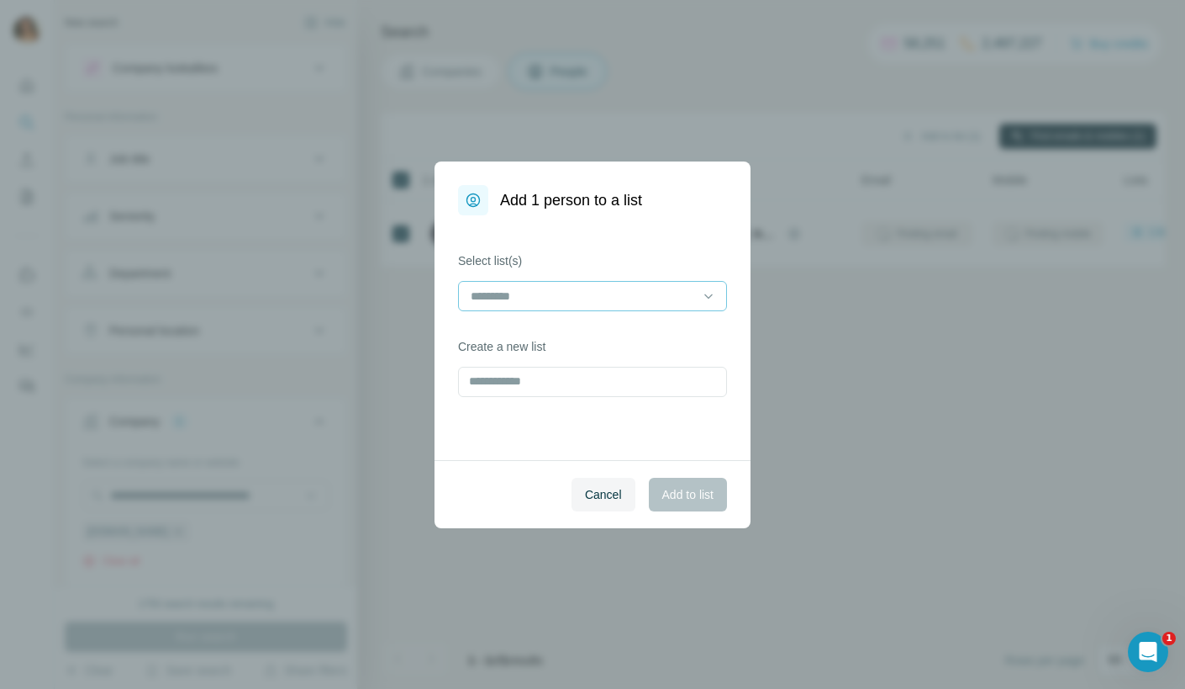
click at [552, 300] on input at bounding box center [582, 296] width 227 height 18
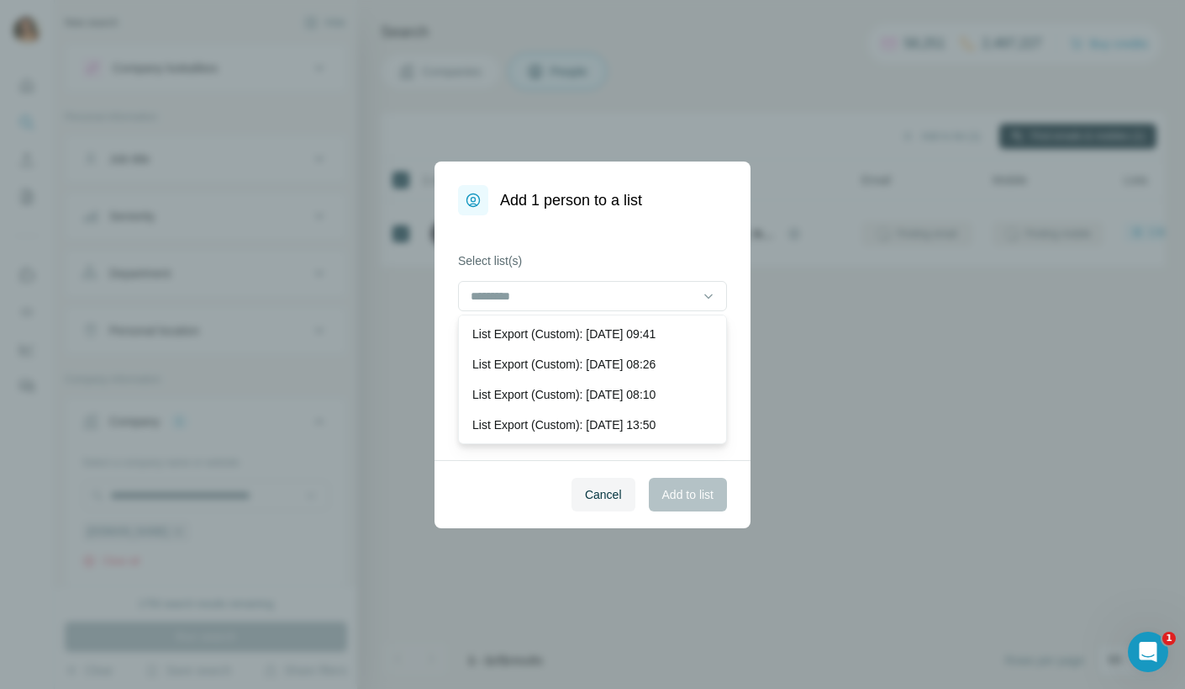
click at [552, 340] on p "List Export (Custom): 26/08/2025 09:41" at bounding box center [563, 333] width 183 height 17
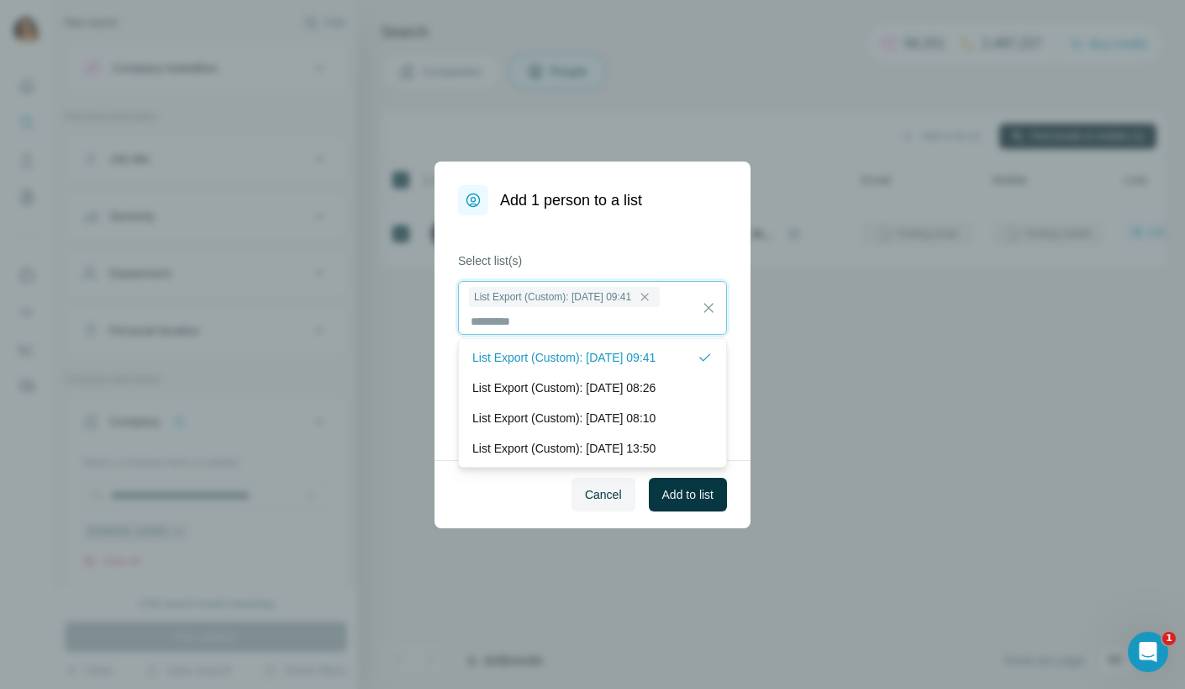
scroll to position [1, 0]
click at [698, 507] on button "Add to list" at bounding box center [688, 495] width 78 height 34
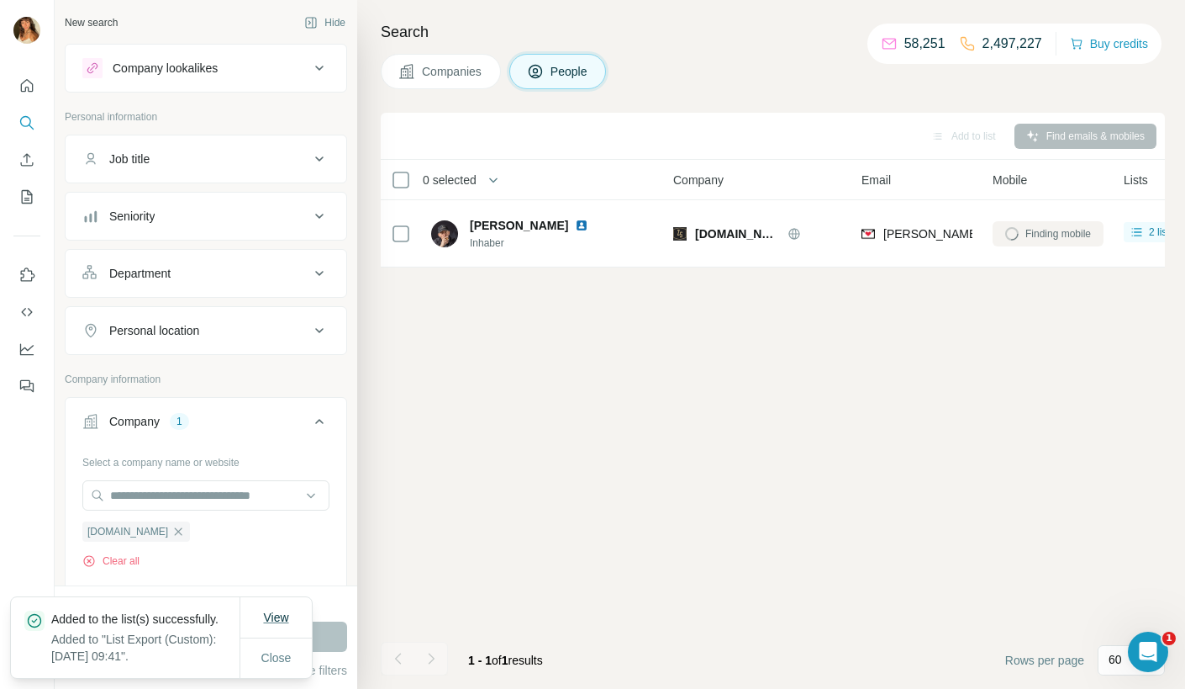
click at [282, 610] on span "View" at bounding box center [275, 616] width 25 height 13
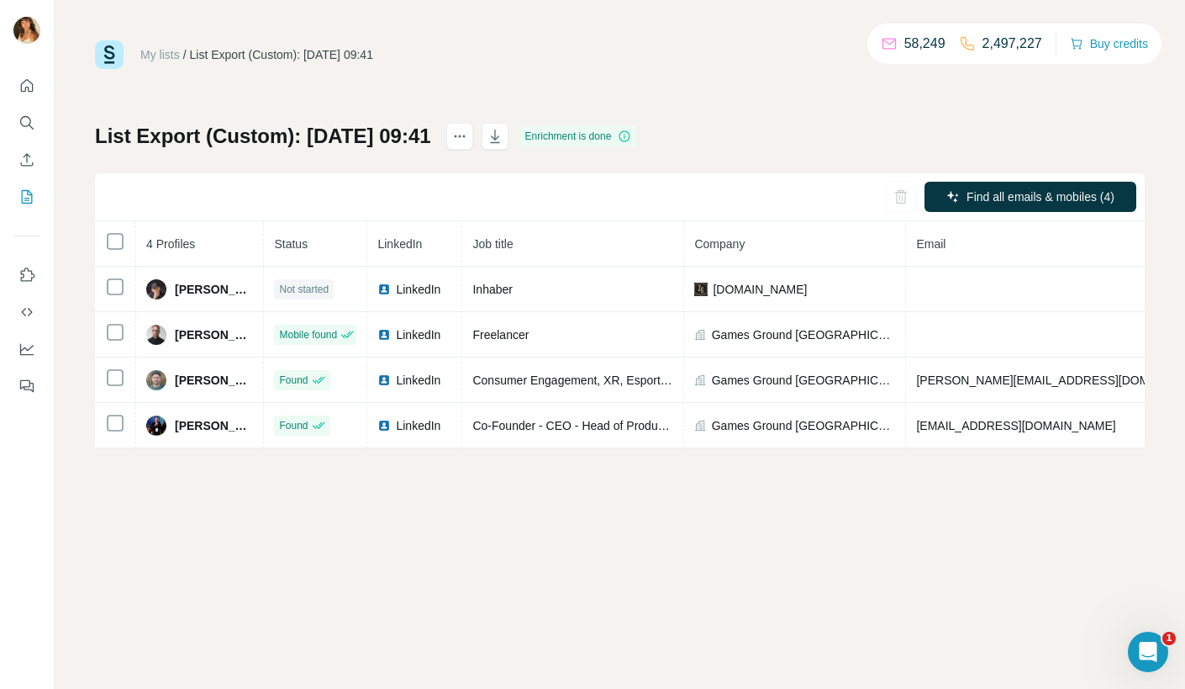
click at [461, 492] on div "My lists / List Export (Custom): 26/08/2025 09:41 58,249 2,497,227 Buy credits …" at bounding box center [620, 344] width 1131 height 689
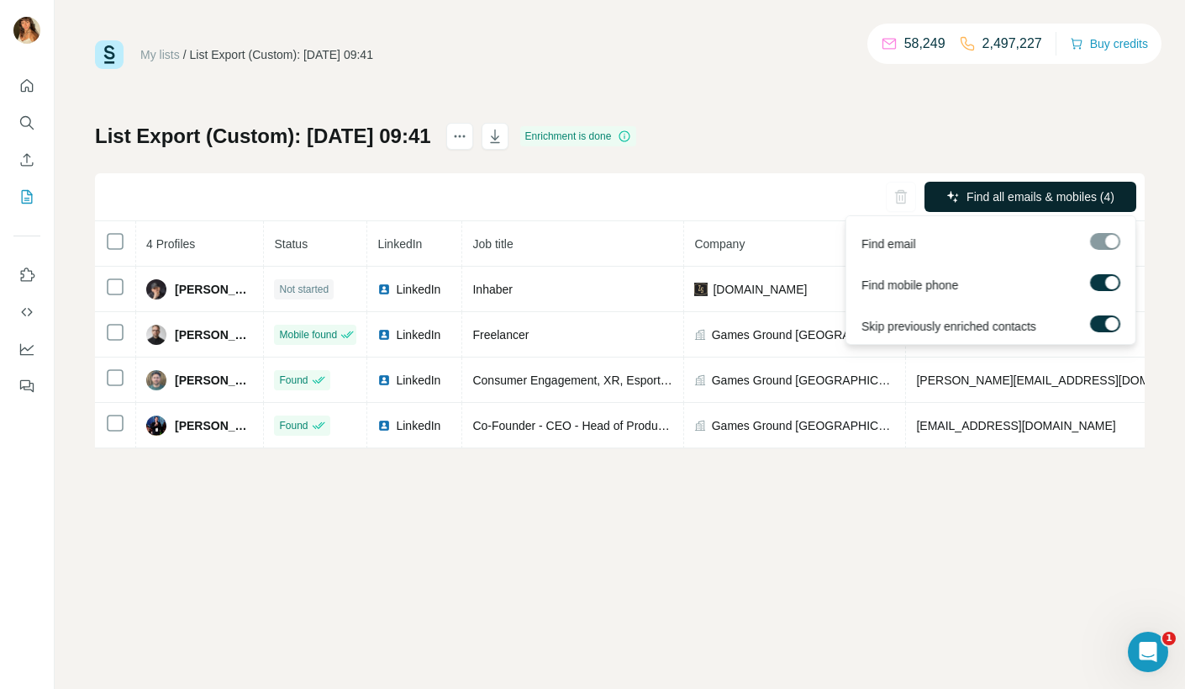
click at [1033, 202] on span "Find all emails & mobiles (4)" at bounding box center [1041, 196] width 148 height 17
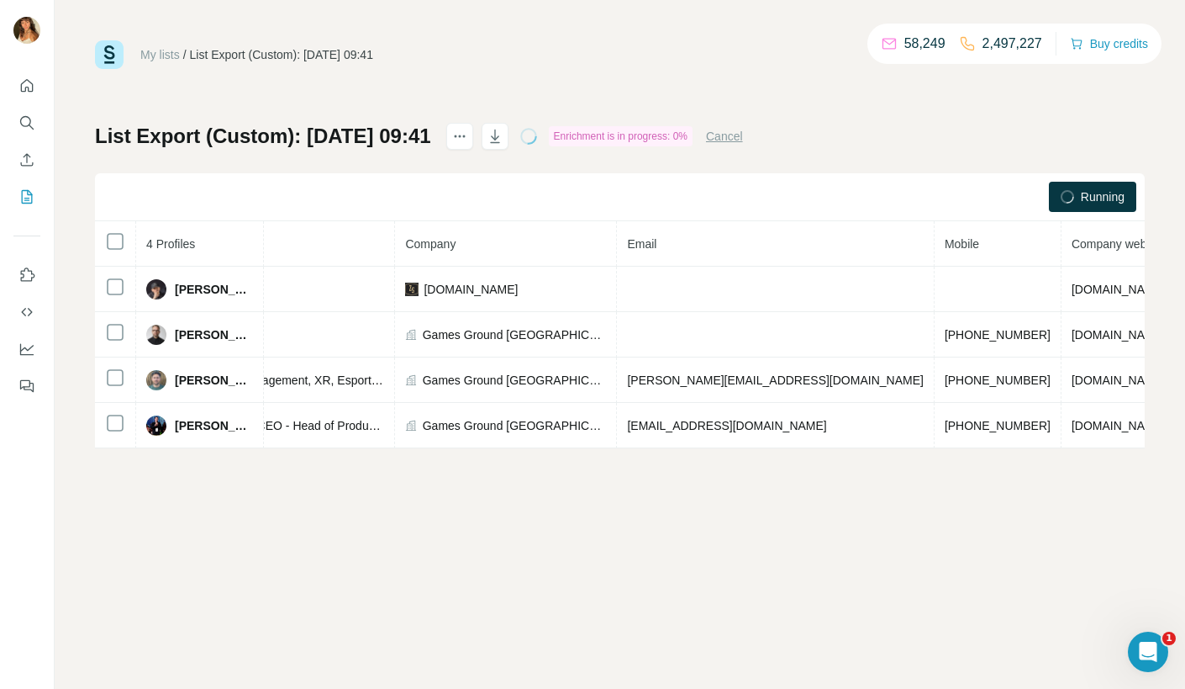
scroll to position [0, 295]
